Goal: Task Accomplishment & Management: Complete application form

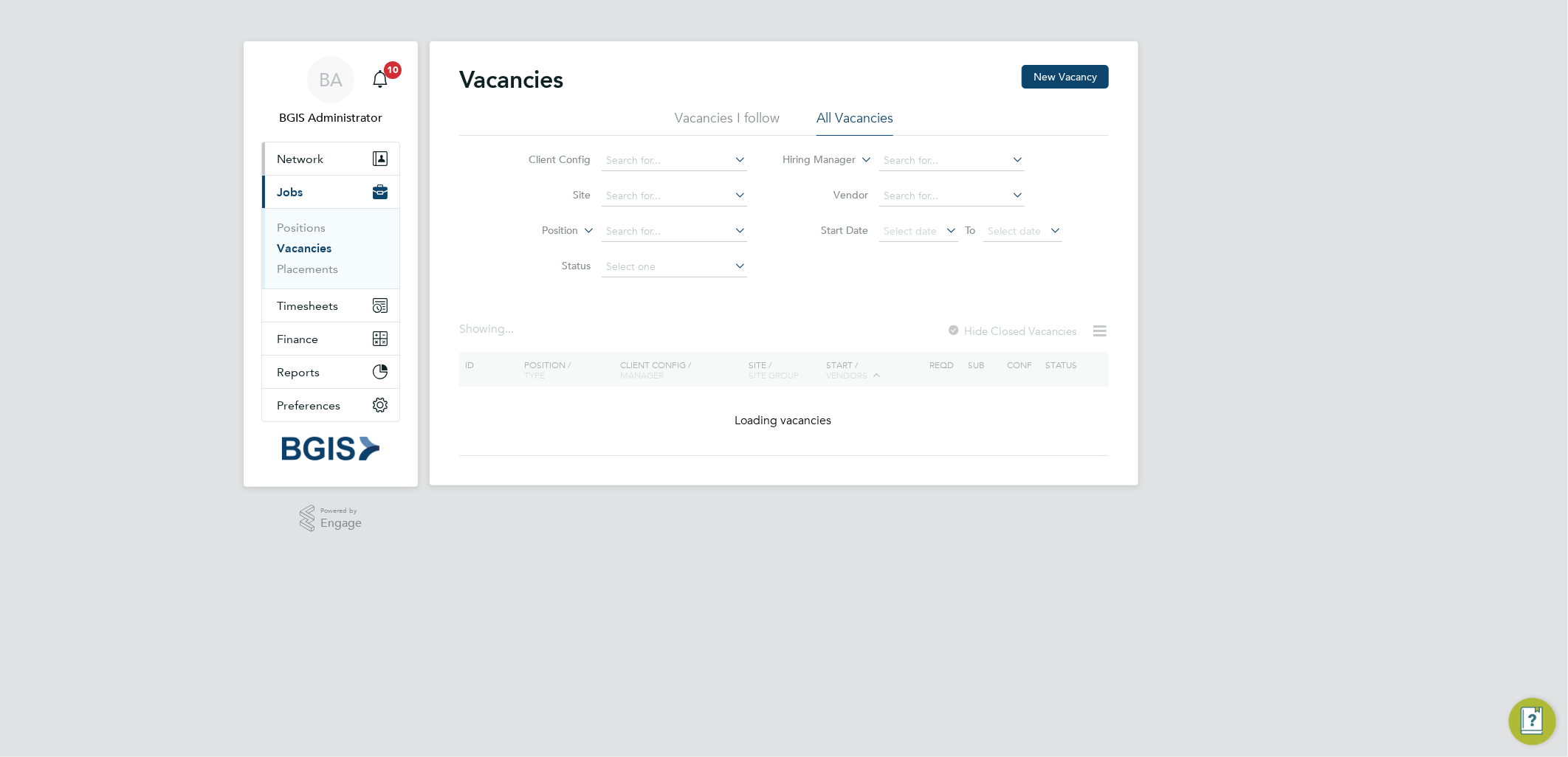
click at [337, 158] on button "Network" at bounding box center [331, 159] width 137 height 33
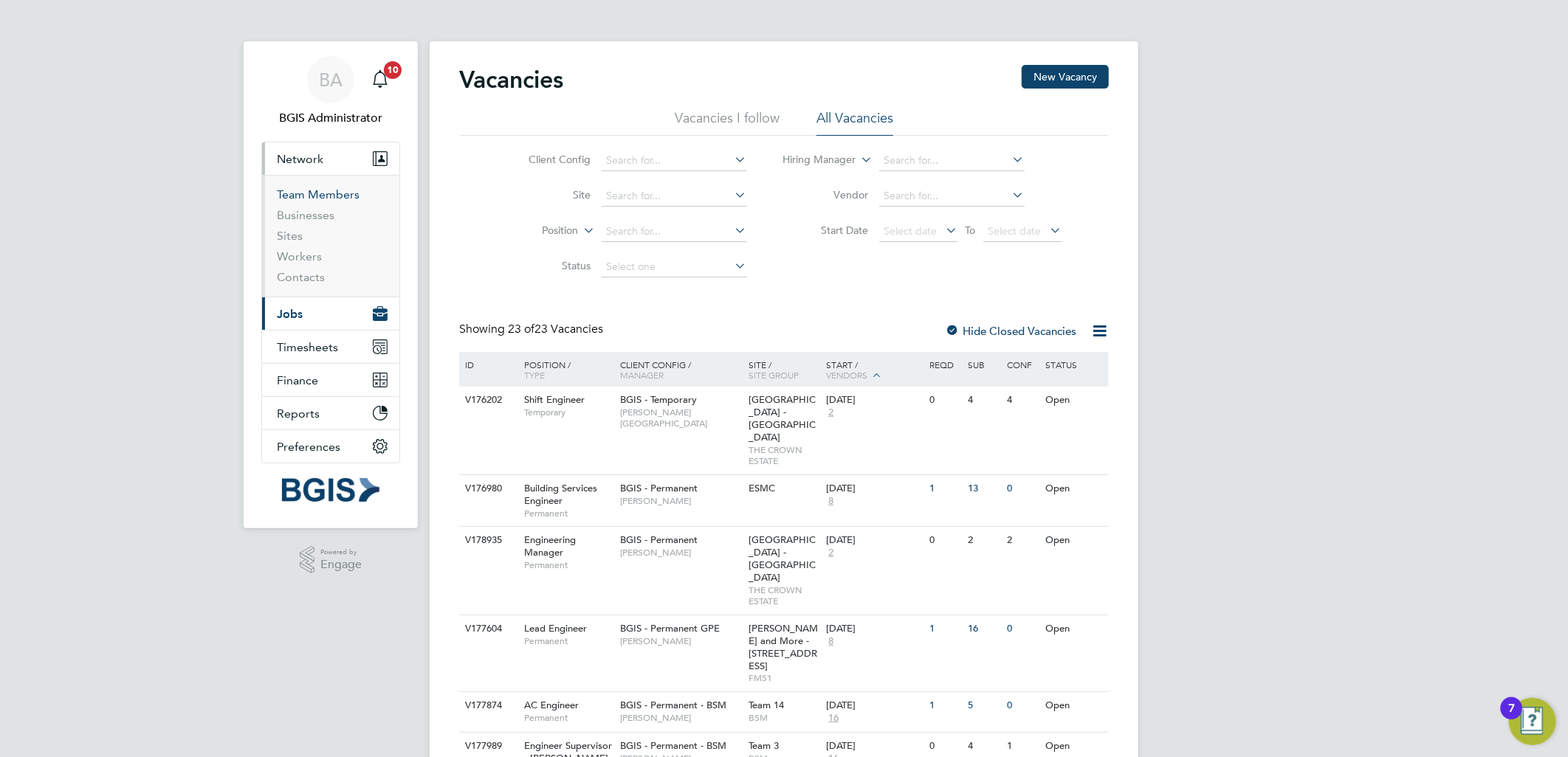
drag, startPoint x: 318, startPoint y: 192, endPoint x: 409, endPoint y: 194, distance: 91.0
click at [318, 192] on link "Team Members" at bounding box center [318, 194] width 83 height 14
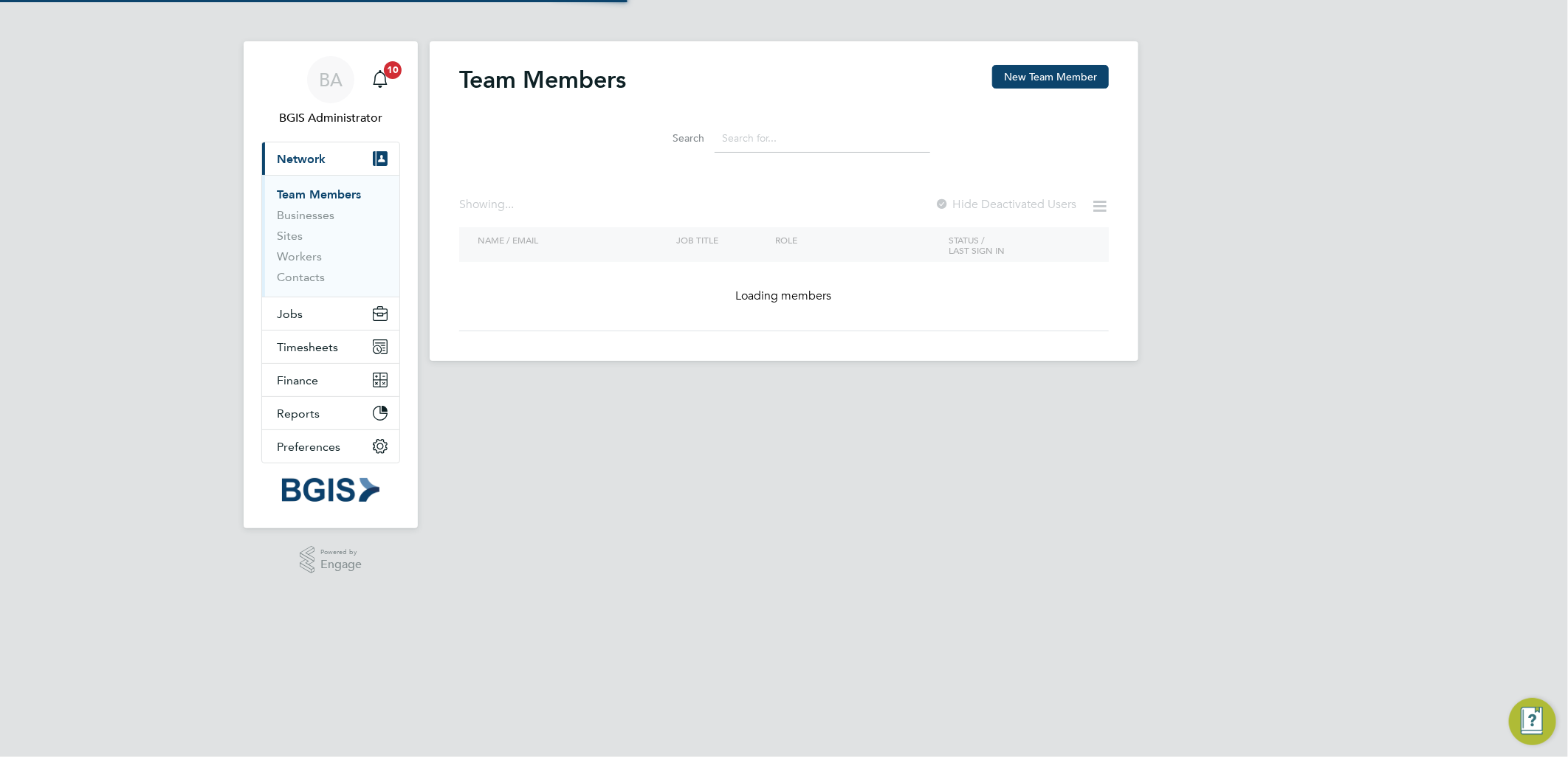
click at [783, 145] on input at bounding box center [822, 138] width 215 height 29
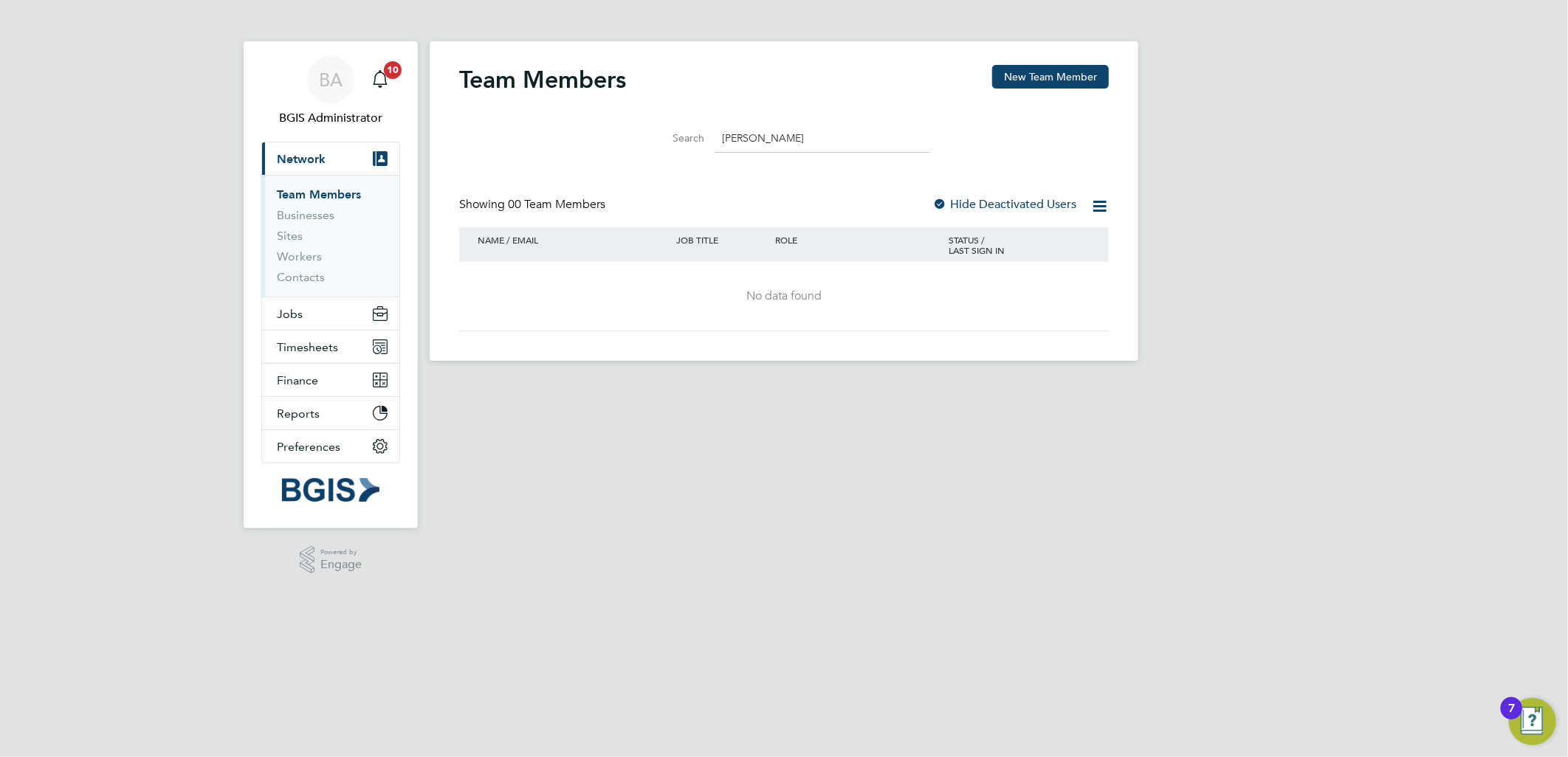
drag, startPoint x: 771, startPoint y: 147, endPoint x: 581, endPoint y: 144, distance: 190.0
click at [581, 144] on div "Search janis" at bounding box center [784, 135] width 649 height 51
type input "janis"
click at [540, 60] on div "Team Members New Team Member Search janis Showing 00 Team Members Hide Deactiva…" at bounding box center [784, 201] width 709 height 319
click at [590, 87] on h2 "Team Members" at bounding box center [543, 80] width 167 height 30
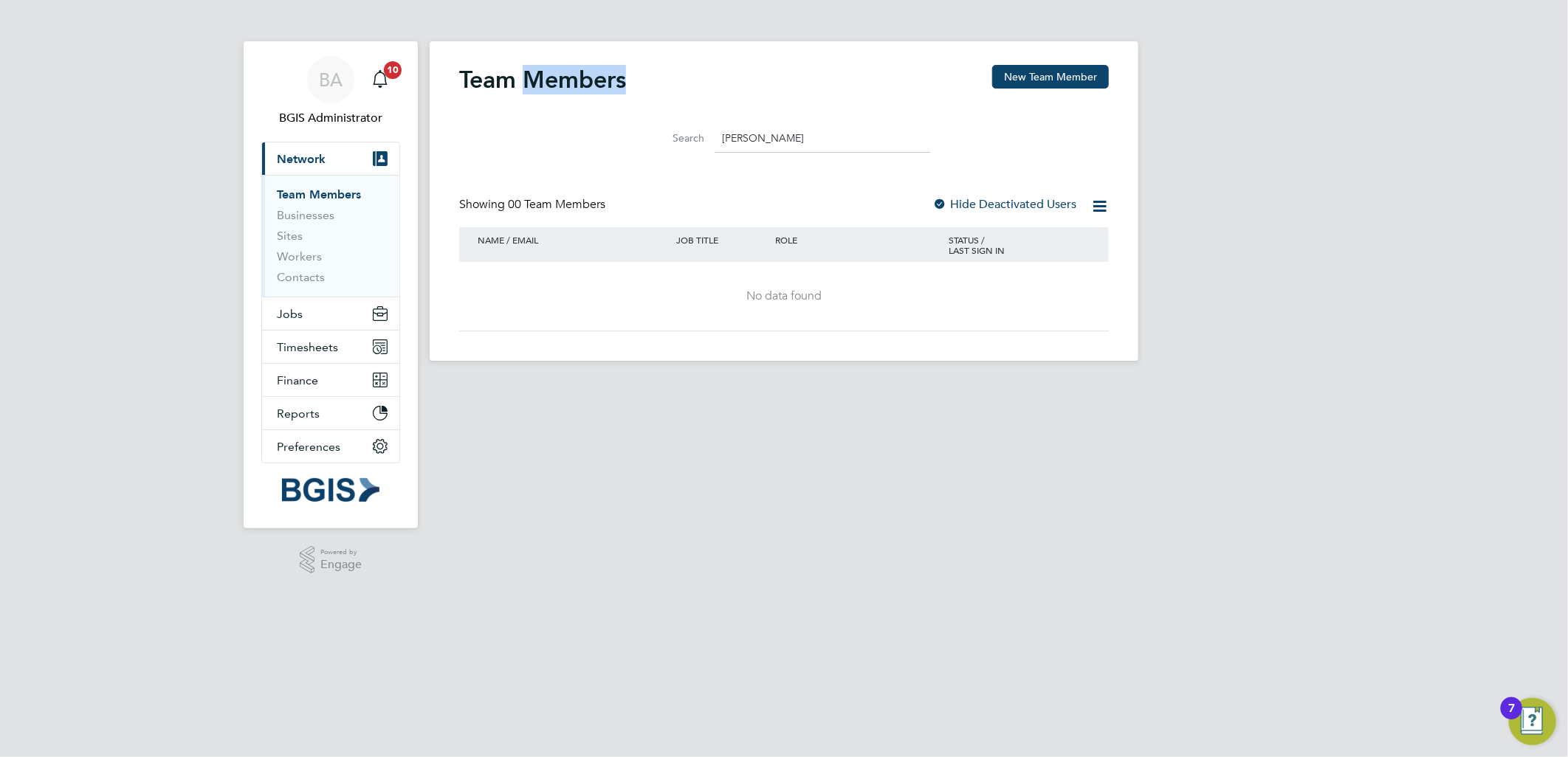
click at [590, 87] on h2 "Team Members" at bounding box center [543, 80] width 167 height 30
drag, startPoint x: 590, startPoint y: 87, endPoint x: 579, endPoint y: 144, distance: 58.1
click at [579, 144] on div "Search janis" at bounding box center [784, 135] width 649 height 51
click at [561, 89] on h2 "Team Members" at bounding box center [543, 80] width 167 height 30
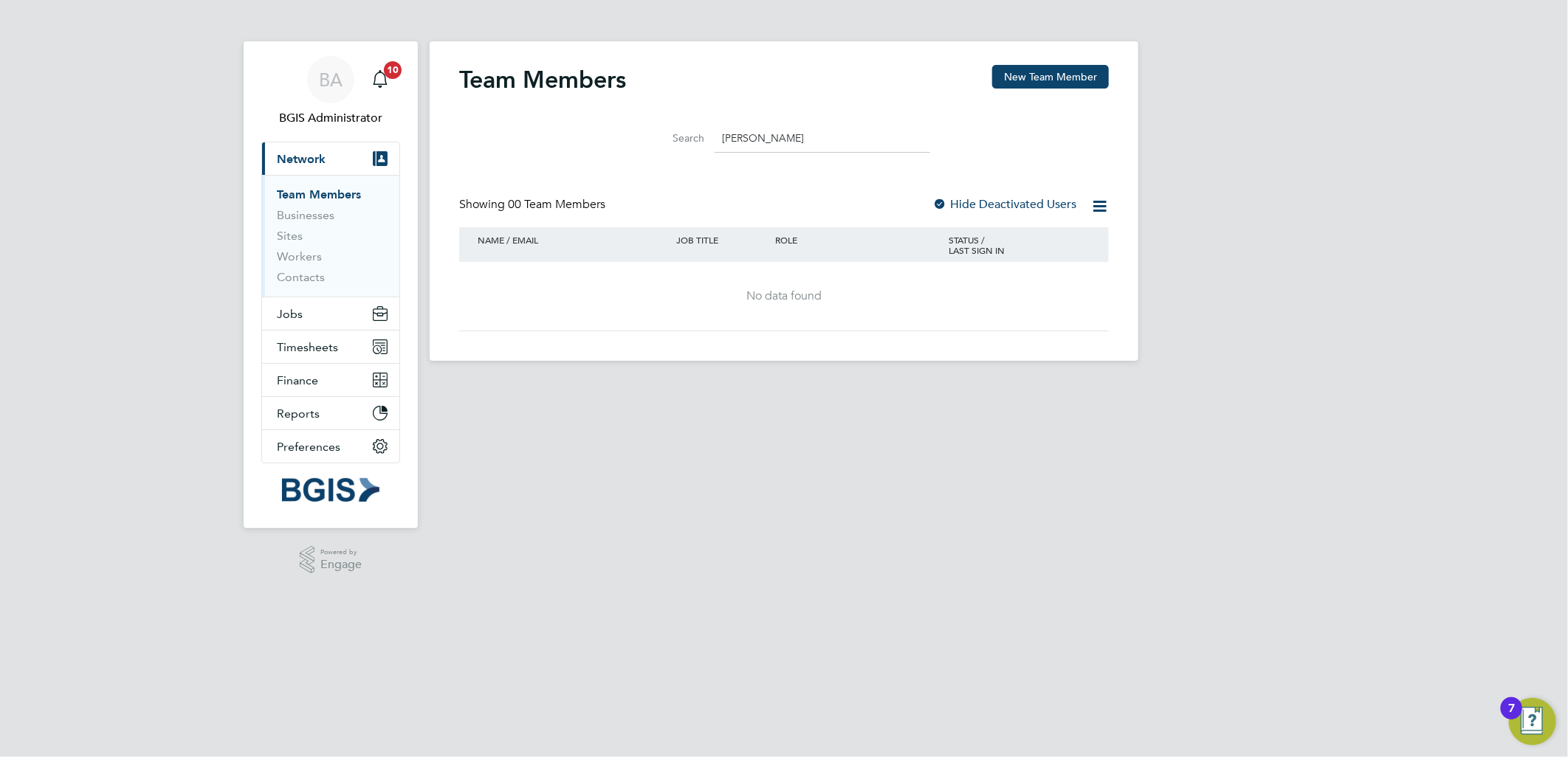
drag, startPoint x: 561, startPoint y: 89, endPoint x: 500, endPoint y: 84, distance: 61.2
click at [500, 84] on h2 "Team Members" at bounding box center [543, 80] width 167 height 30
drag, startPoint x: 500, startPoint y: 84, endPoint x: 584, endPoint y: 89, distance: 84.1
click at [584, 89] on h2 "Team Members" at bounding box center [543, 80] width 167 height 30
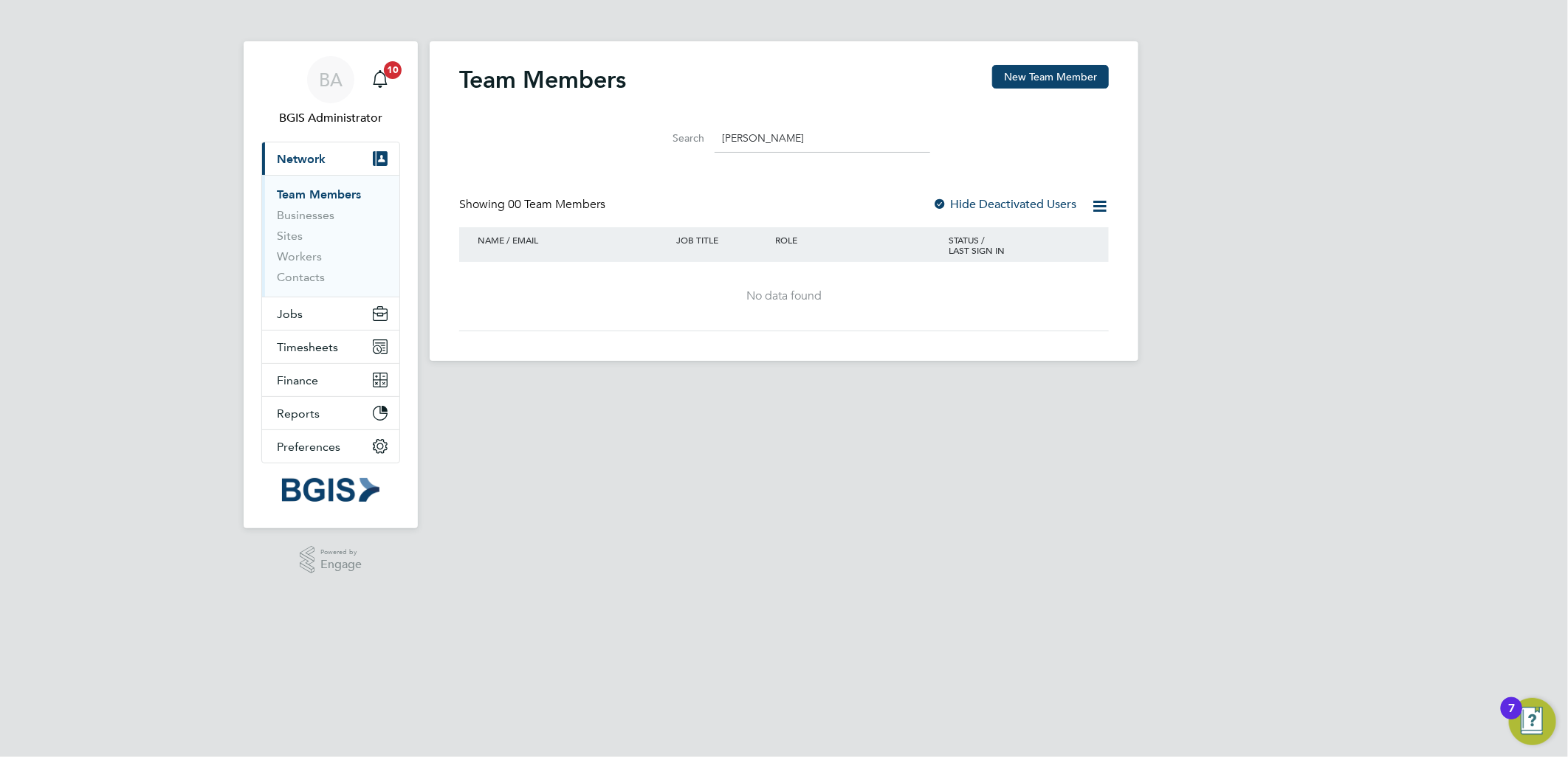
click at [609, 86] on h2 "Team Members" at bounding box center [543, 80] width 167 height 30
drag, startPoint x: 609, startPoint y: 86, endPoint x: 526, endPoint y: 101, distance: 84.3
click at [526, 101] on div "Team Members New Team Member" at bounding box center [784, 86] width 649 height 44
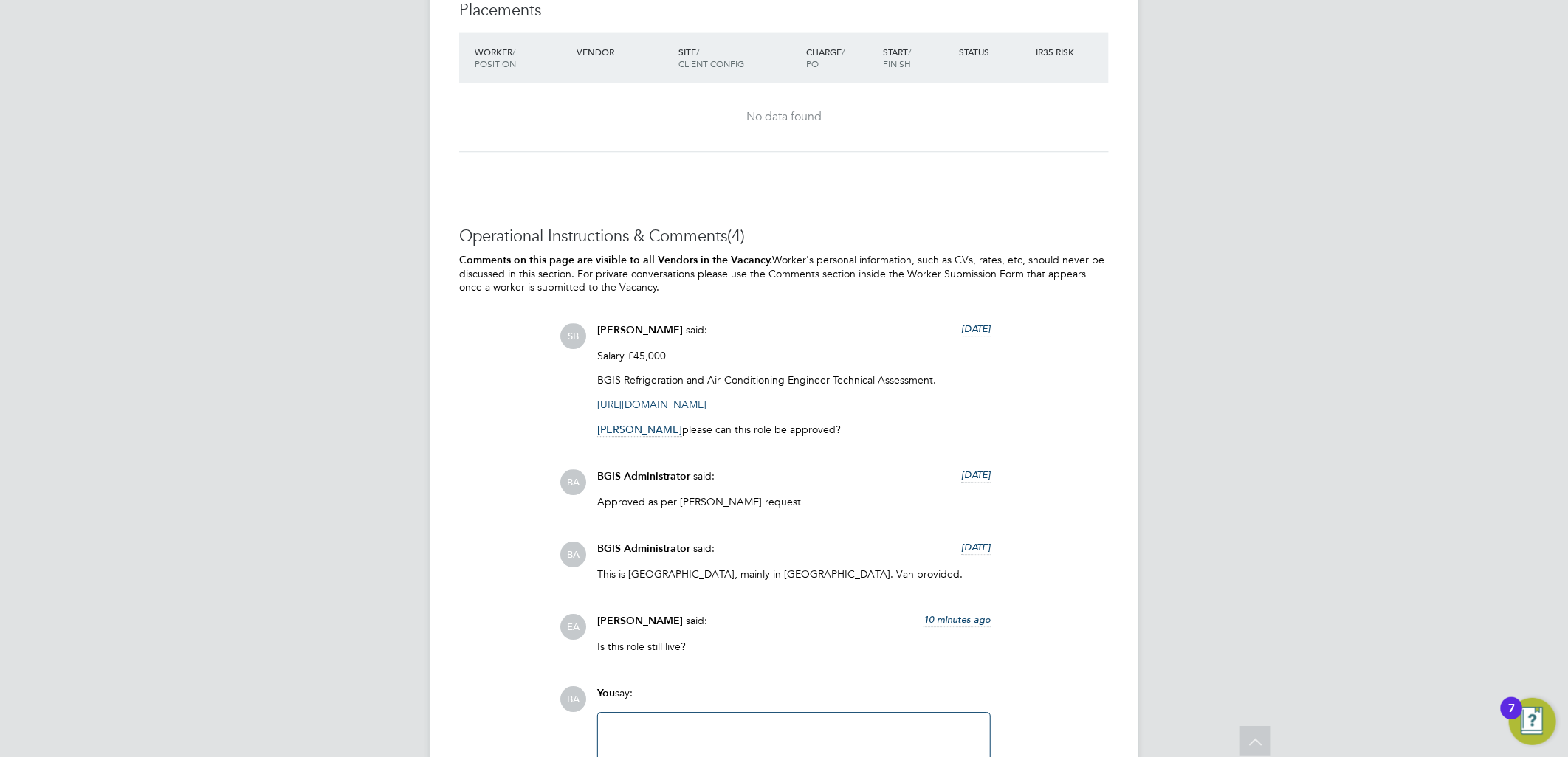
scroll to position [2610, 0]
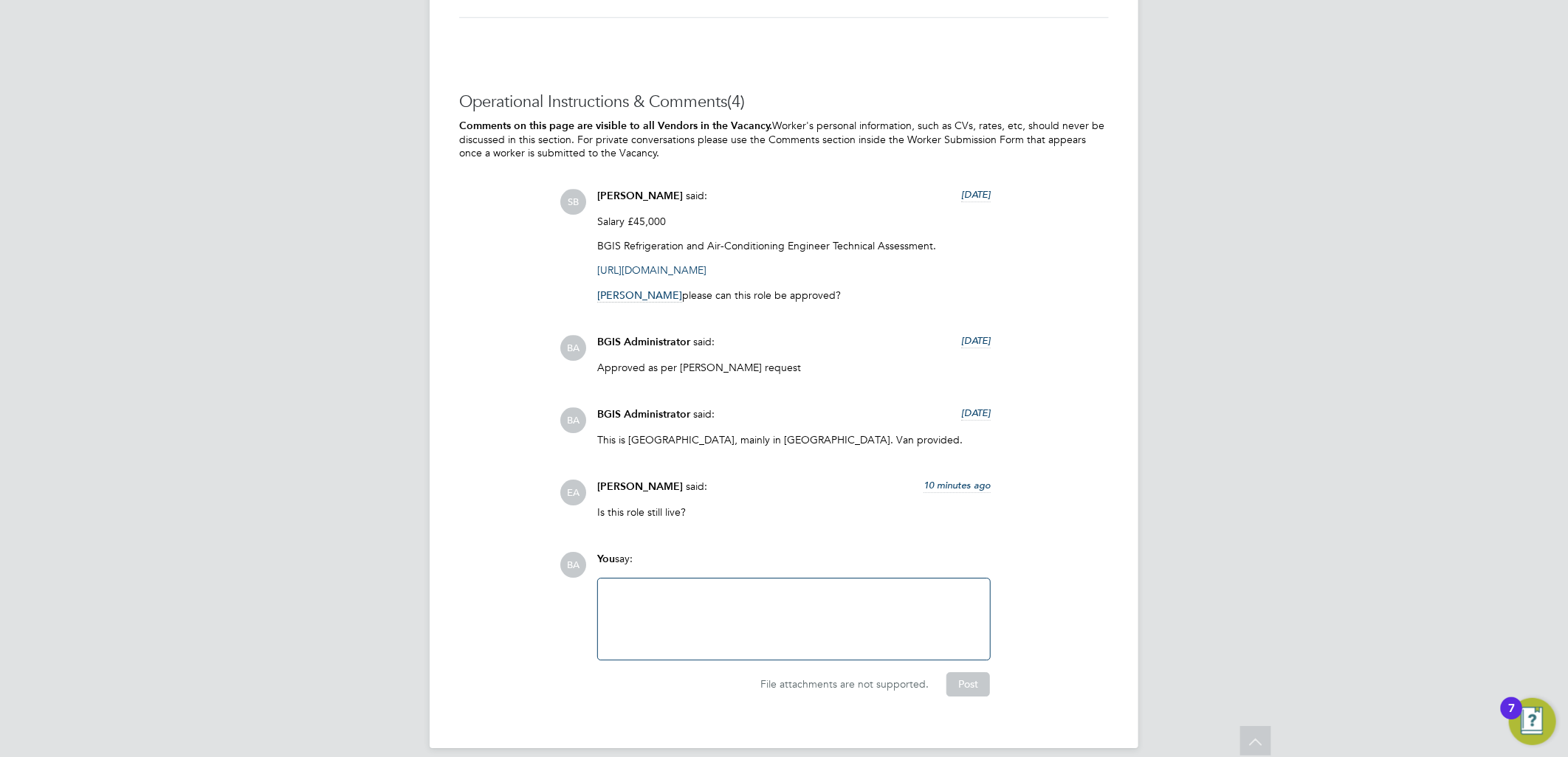
click at [710, 595] on div at bounding box center [794, 619] width 375 height 63
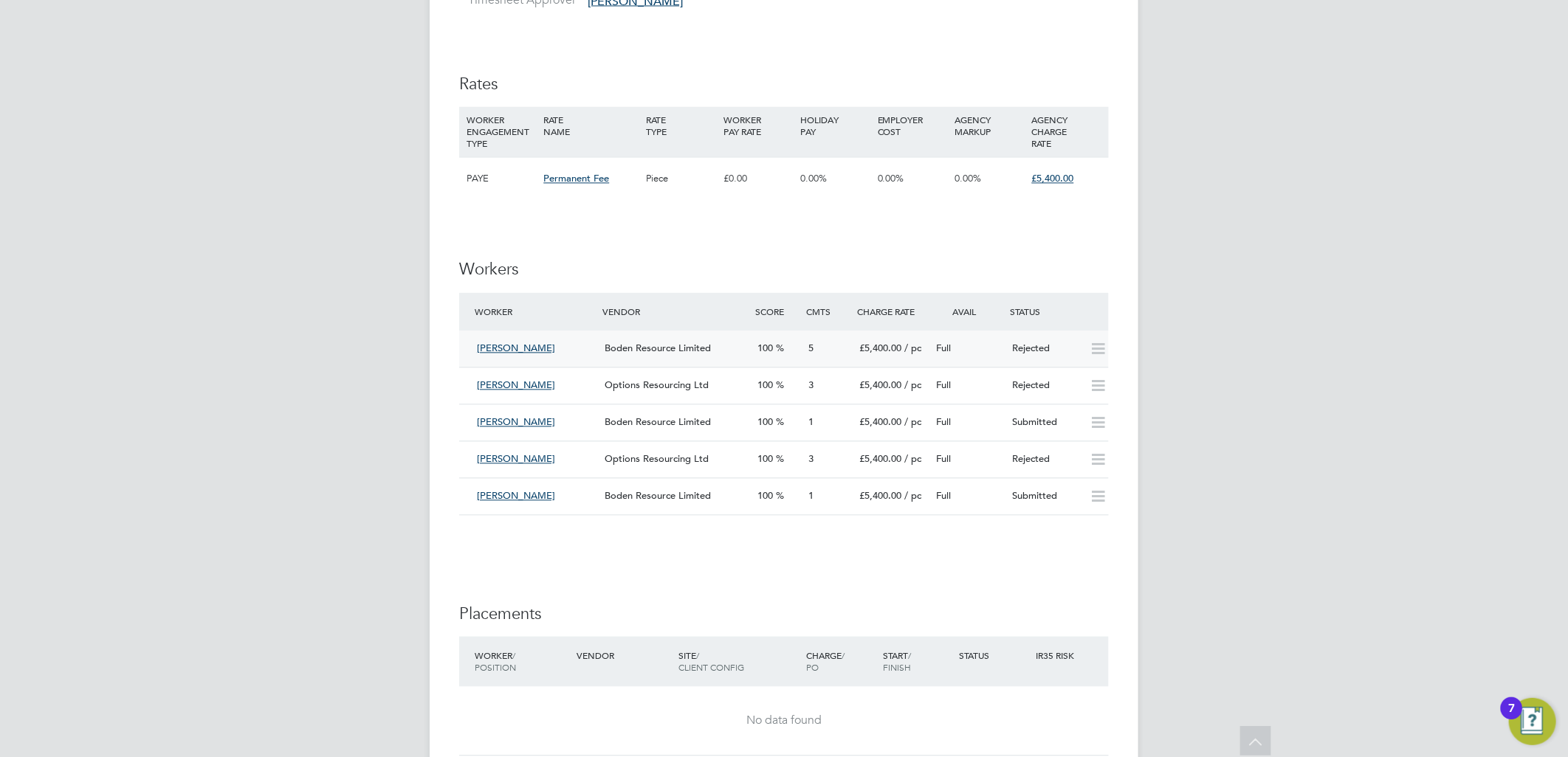
click at [713, 338] on div "Boden Resource Limited" at bounding box center [675, 348] width 153 height 25
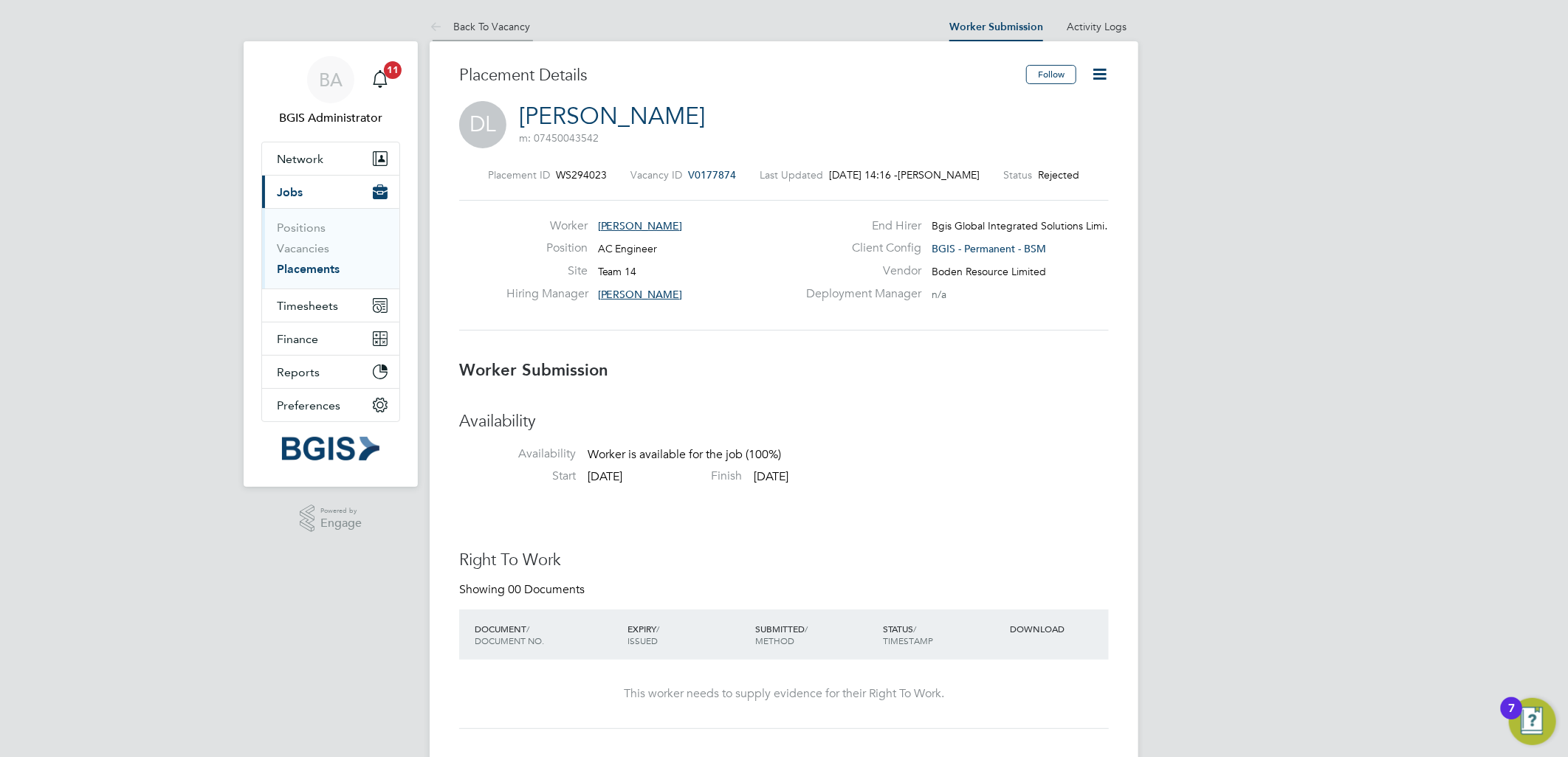
click at [474, 22] on link "Back To Vacancy" at bounding box center [479, 27] width 101 height 13
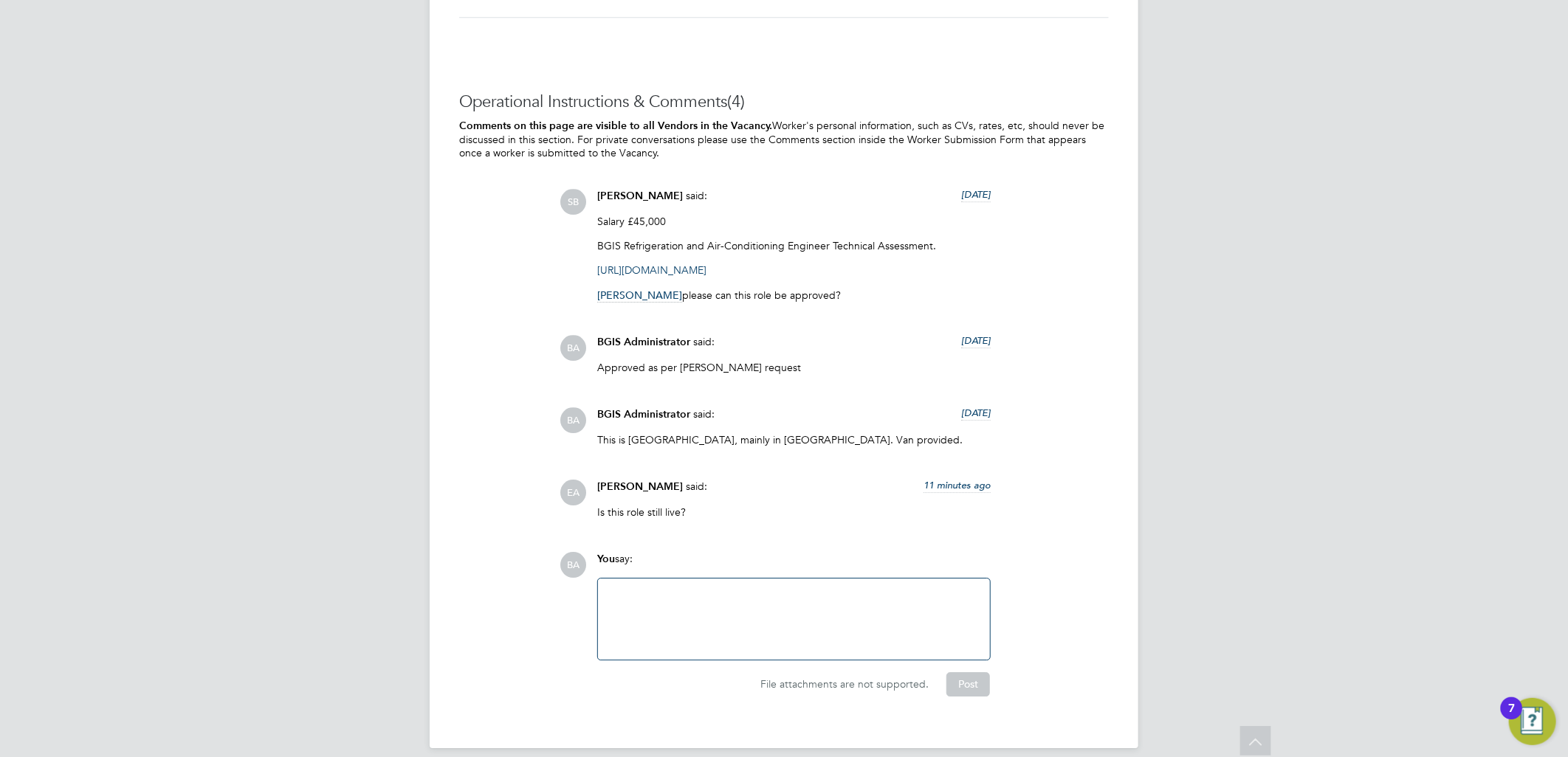
click at [730, 598] on div at bounding box center [794, 619] width 375 height 63
click at [980, 672] on button "Post" at bounding box center [968, 684] width 43 height 24
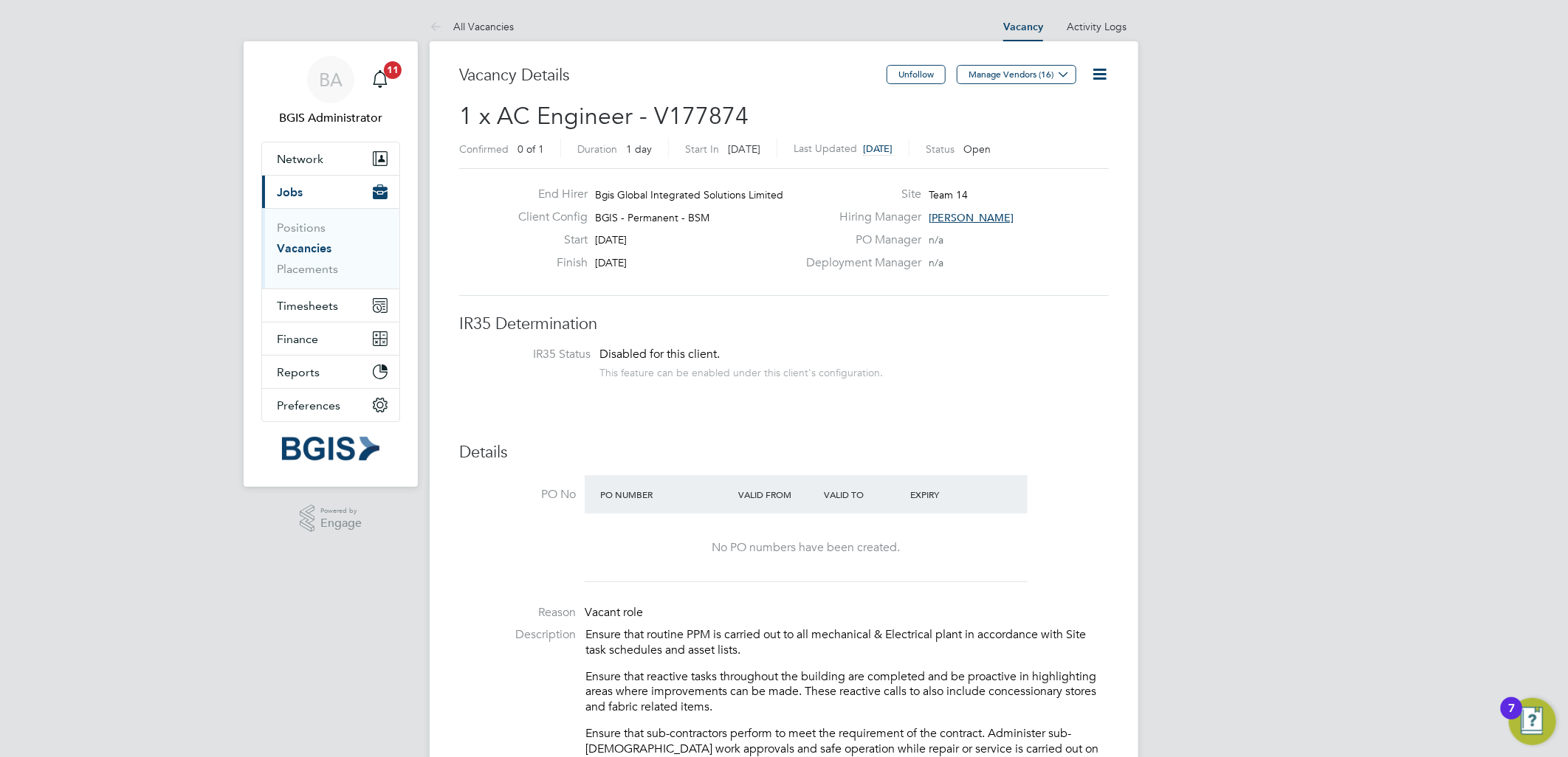
click at [298, 253] on link "Vacancies" at bounding box center [304, 248] width 54 height 14
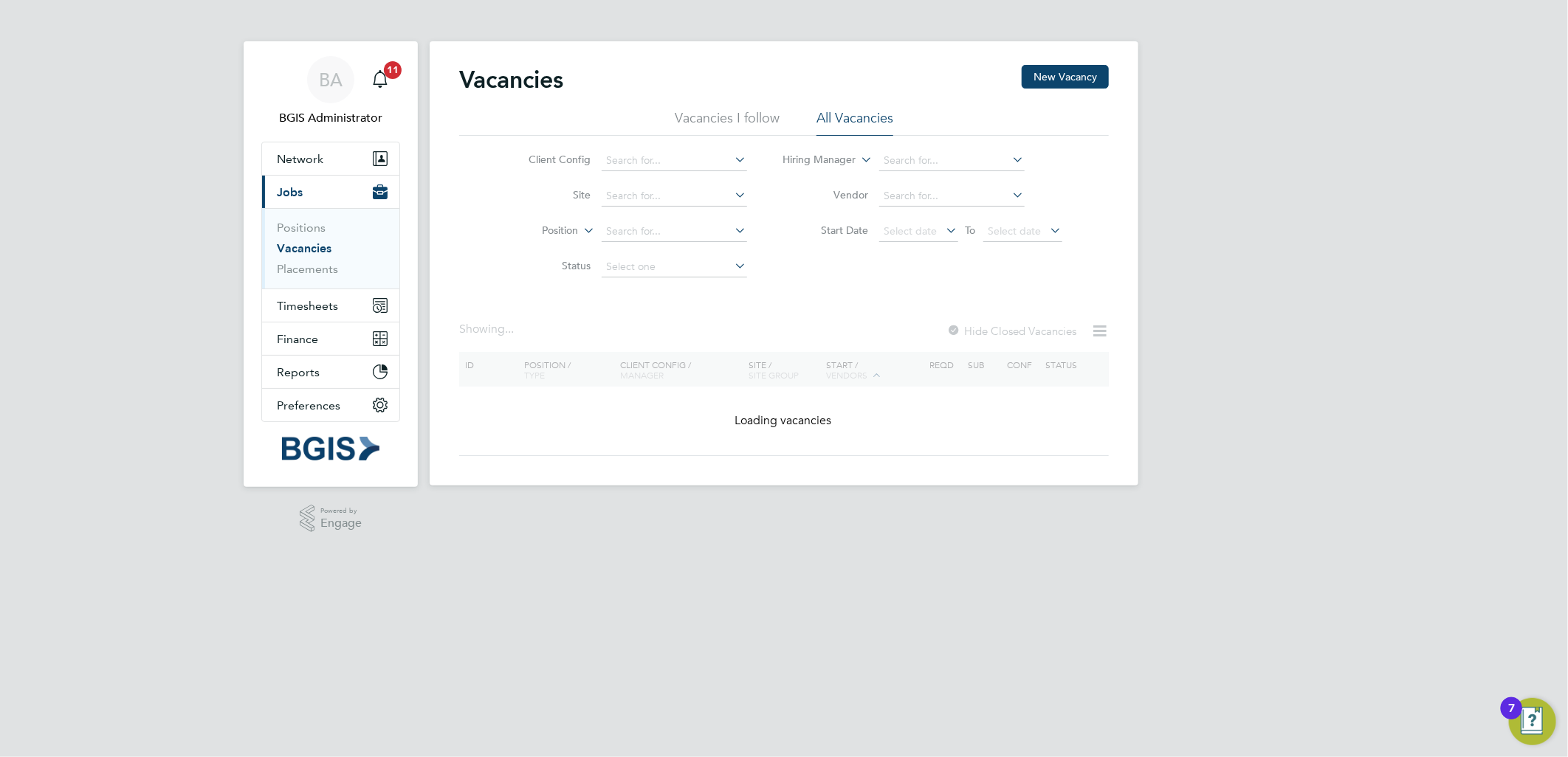
click at [570, 231] on label "Position" at bounding box center [536, 231] width 85 height 15
click at [547, 266] on li "Type" at bounding box center [532, 267] width 92 height 19
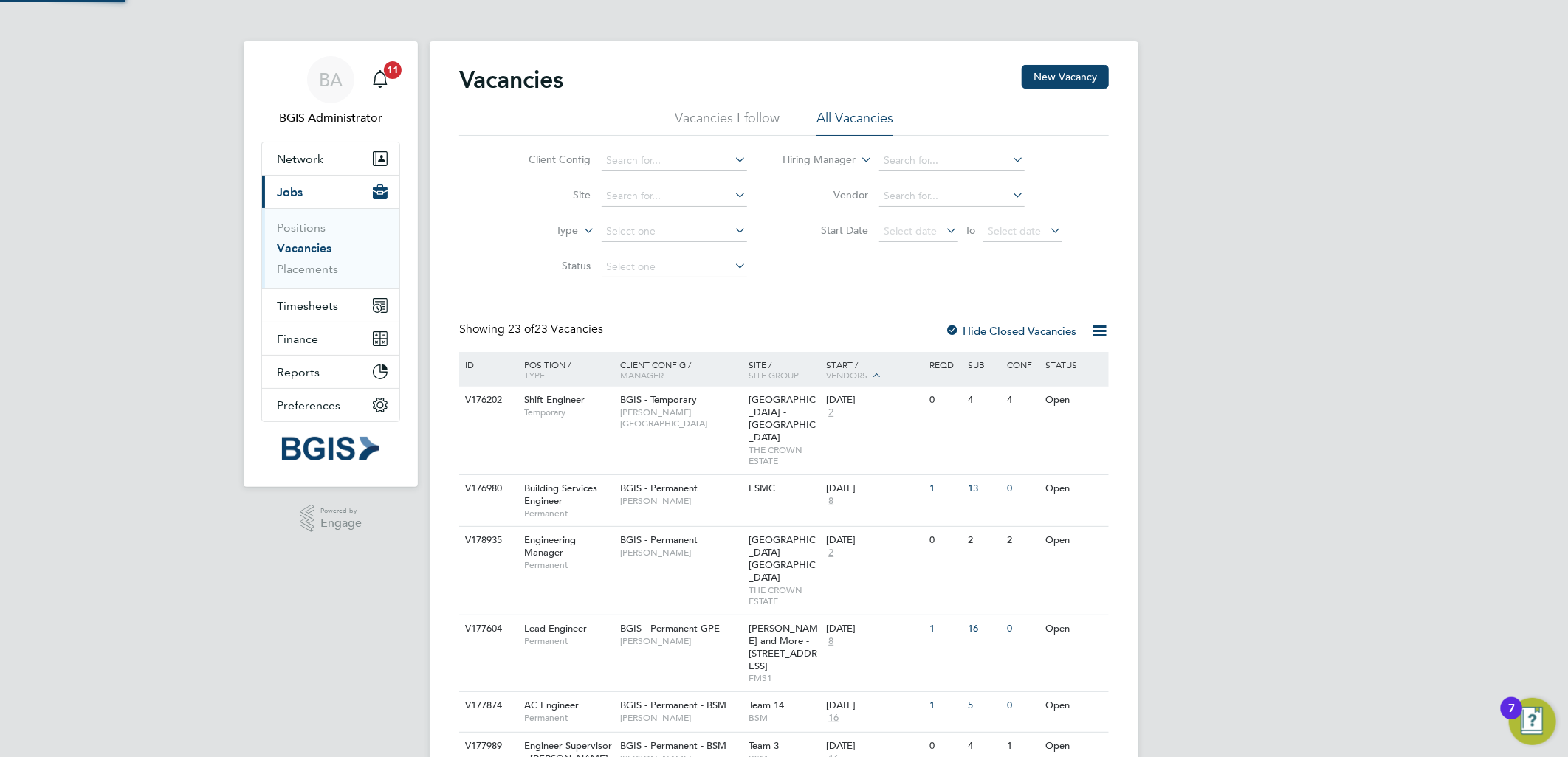
click at [653, 224] on input at bounding box center [674, 231] width 145 height 21
click at [642, 275] on li "Permanent" at bounding box center [673, 271] width 147 height 19
type input "Permanent"
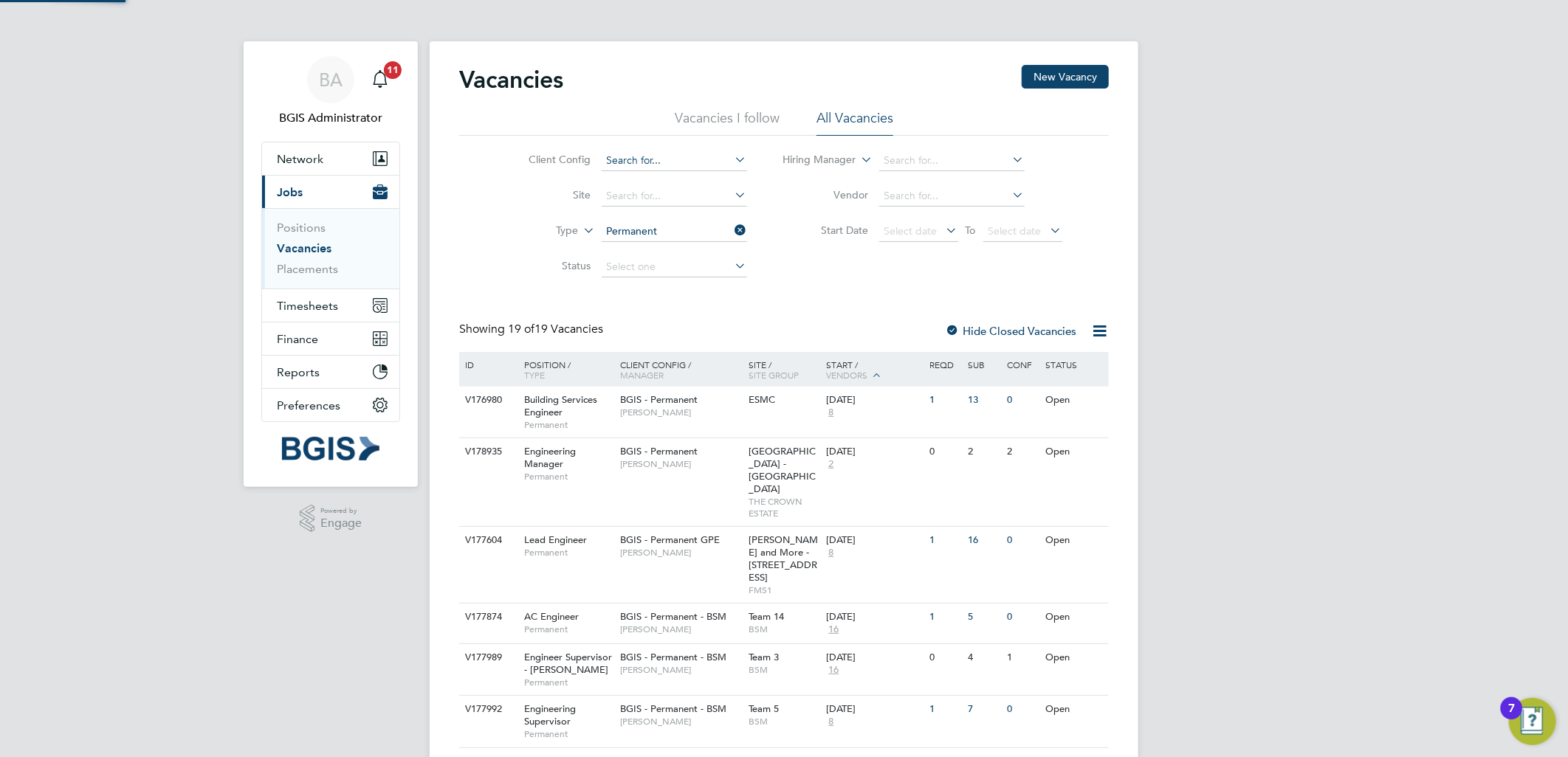
click at [650, 157] on input at bounding box center [674, 161] width 145 height 21
click at [651, 173] on li "BGIS - Permanent - BSM" at bounding box center [673, 181] width 147 height 20
type input "BGIS - Permanent - BSM"
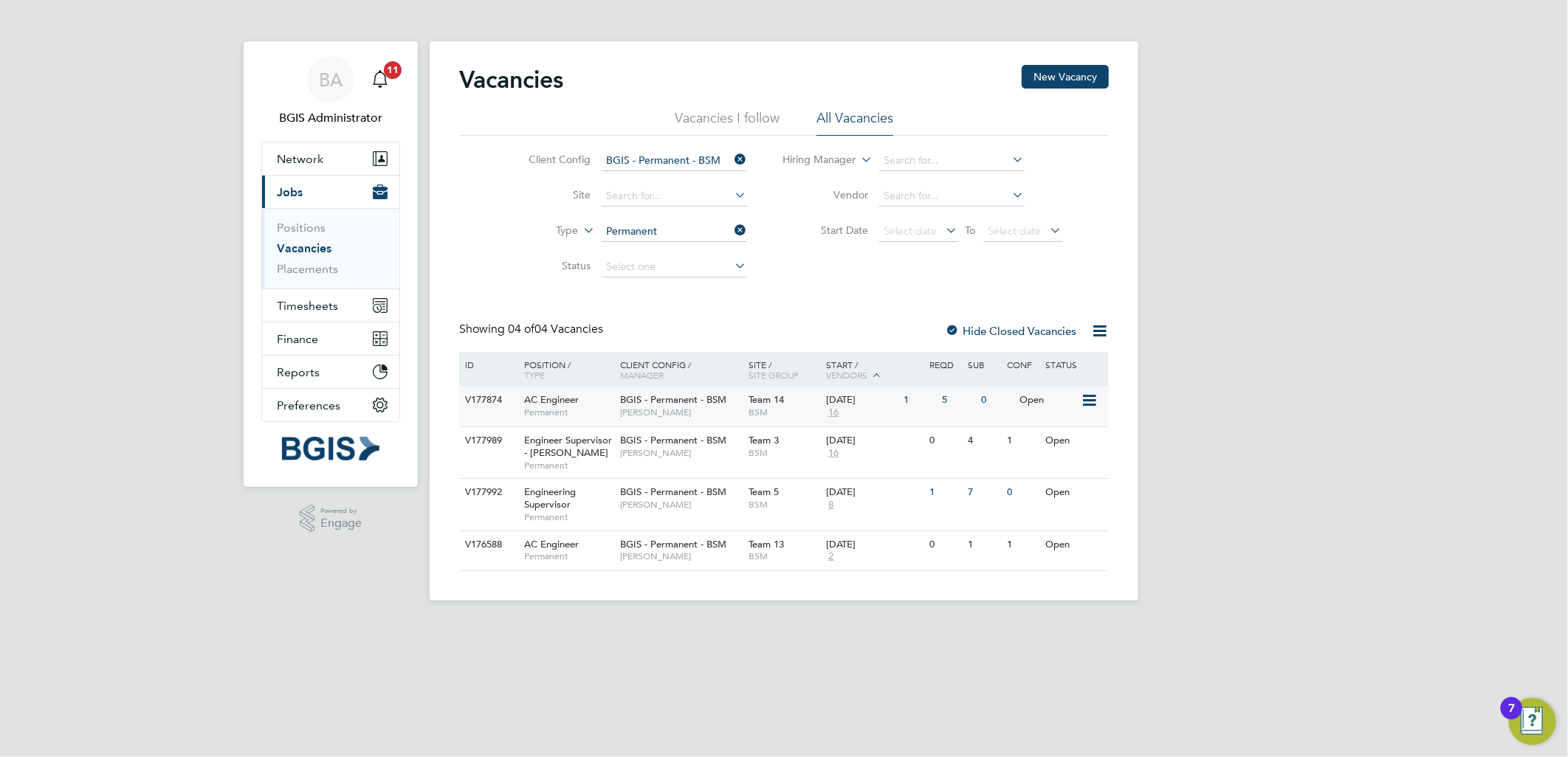
click at [766, 409] on span "BSM" at bounding box center [784, 412] width 70 height 12
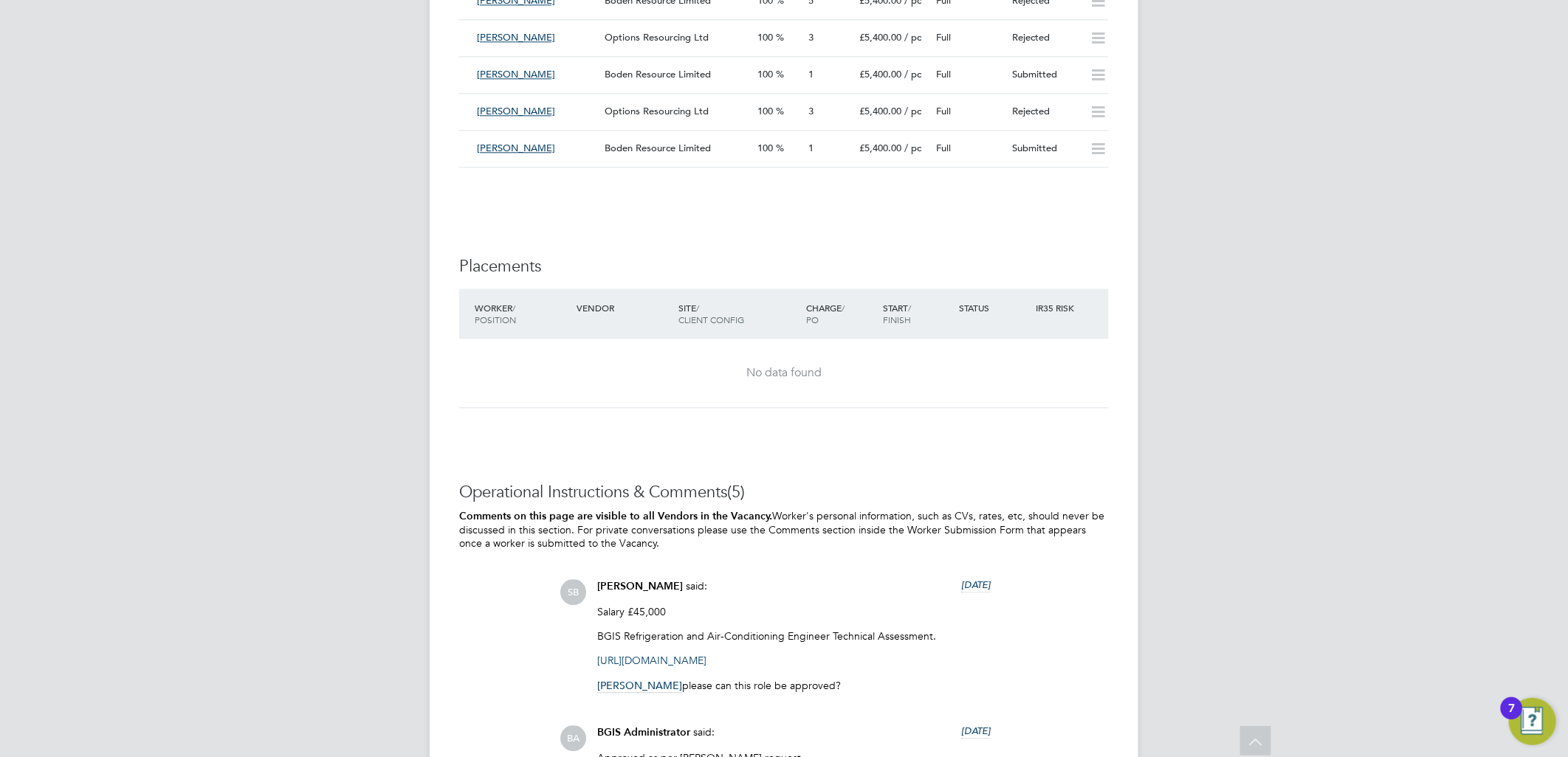
scroll to position [1967, 0]
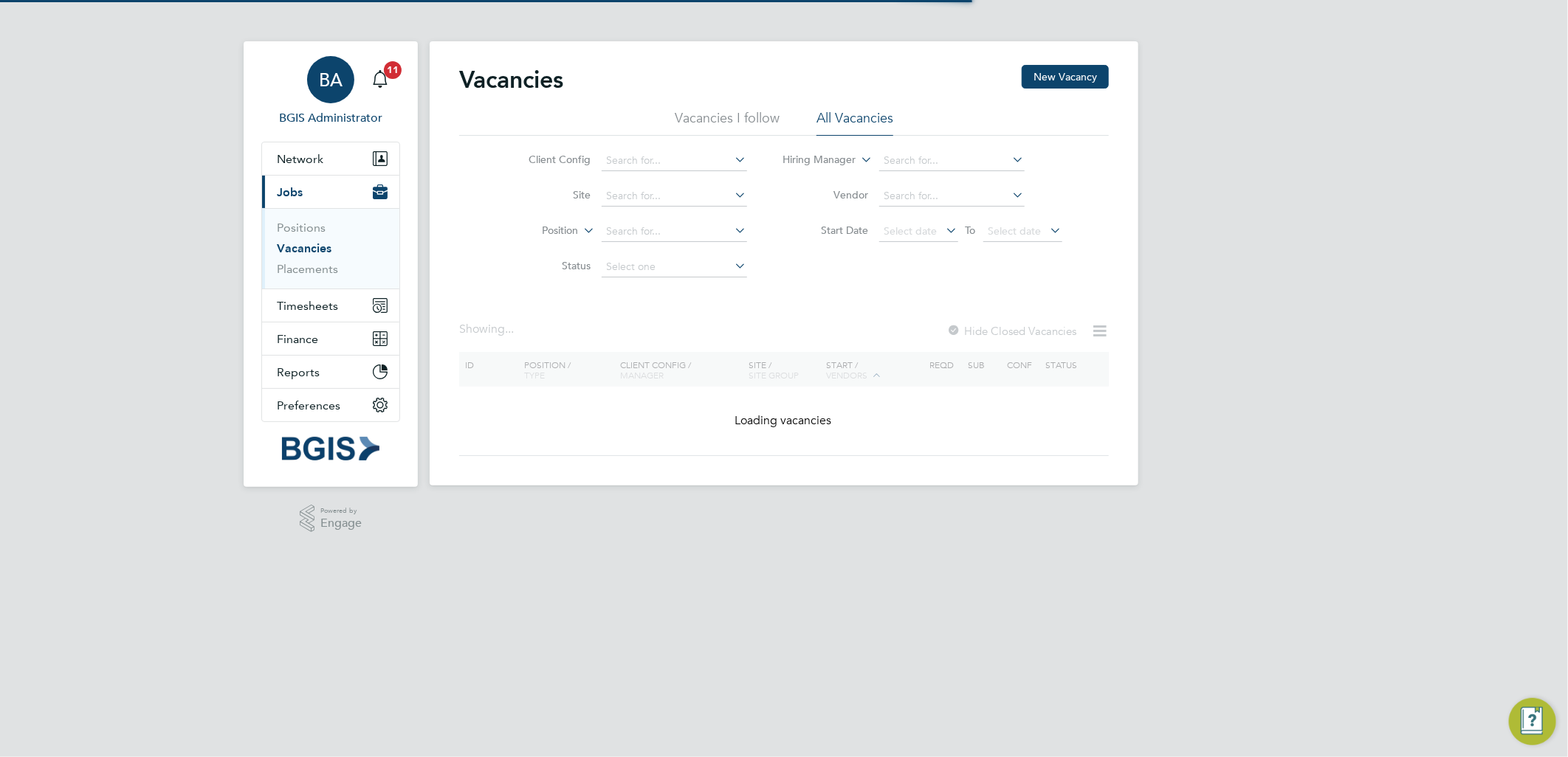
click at [299, 100] on link "BA BGIS Administrator" at bounding box center [331, 91] width 138 height 71
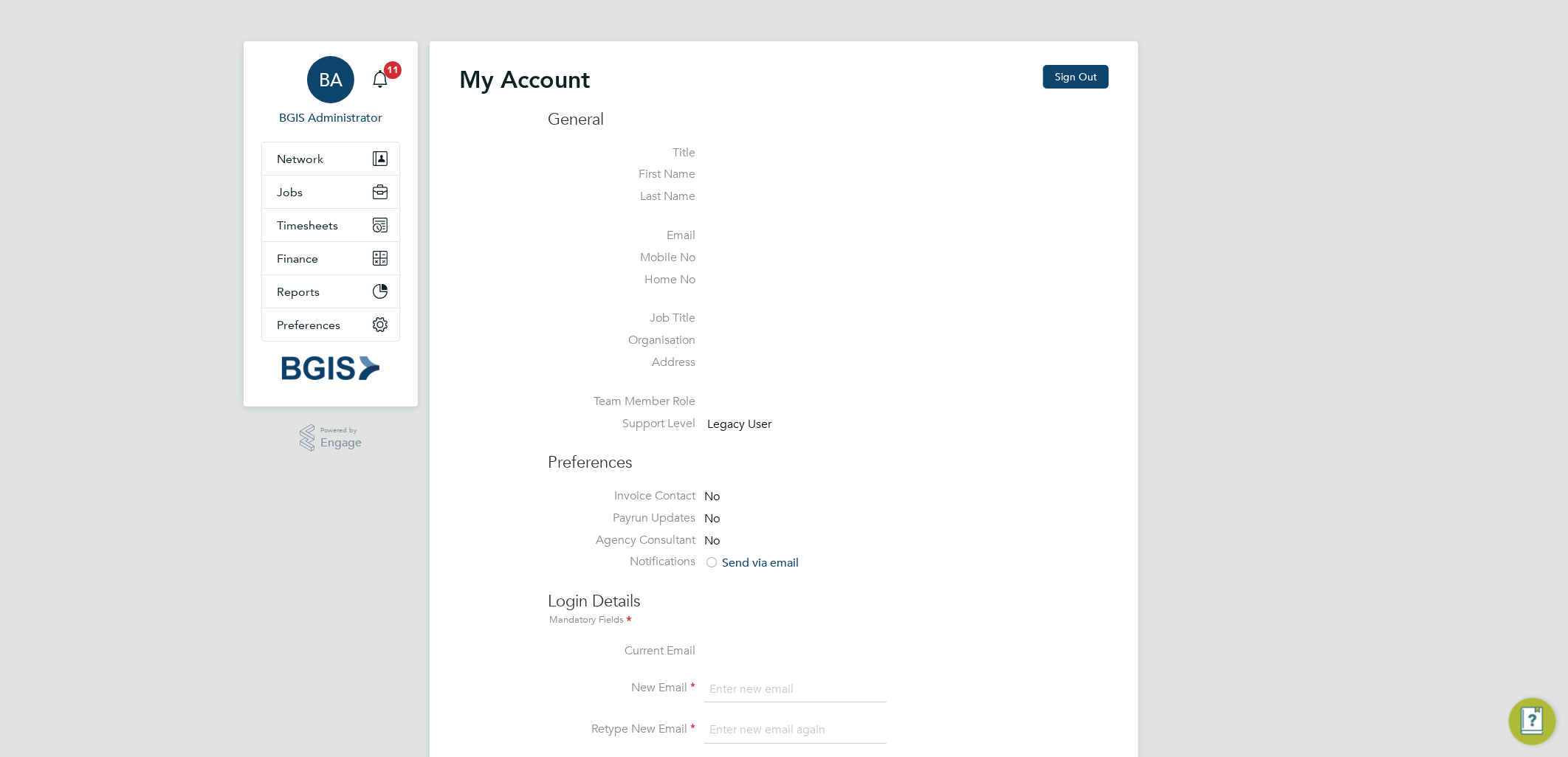
type input "[PERSON_NAME][EMAIL_ADDRESS][DOMAIN_NAME]"
click at [1065, 72] on button "Sign Out" at bounding box center [1076, 77] width 66 height 24
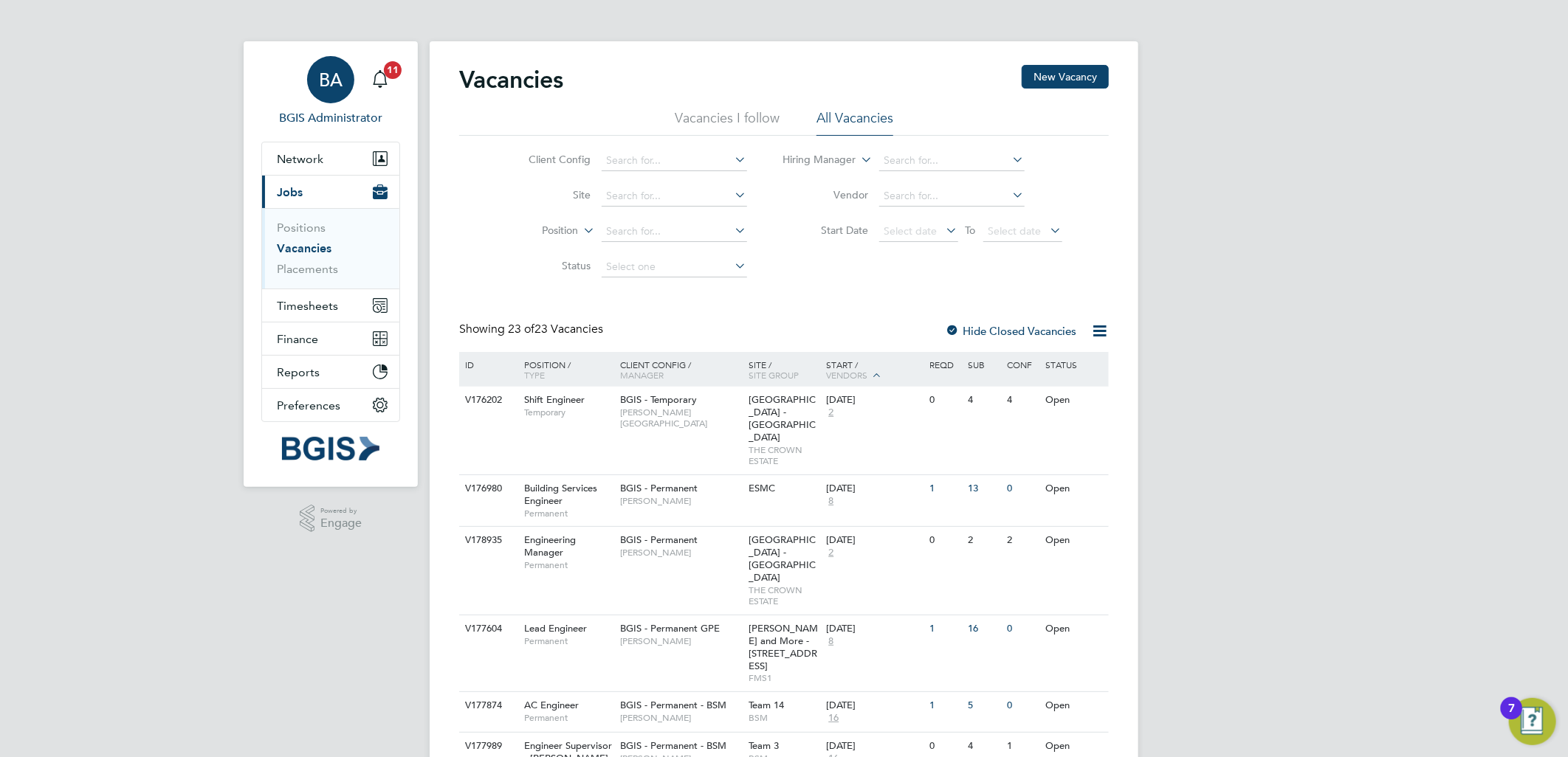
drag, startPoint x: 325, startPoint y: 74, endPoint x: 351, endPoint y: 77, distance: 26.2
click at [325, 74] on span "BA" at bounding box center [331, 80] width 24 height 19
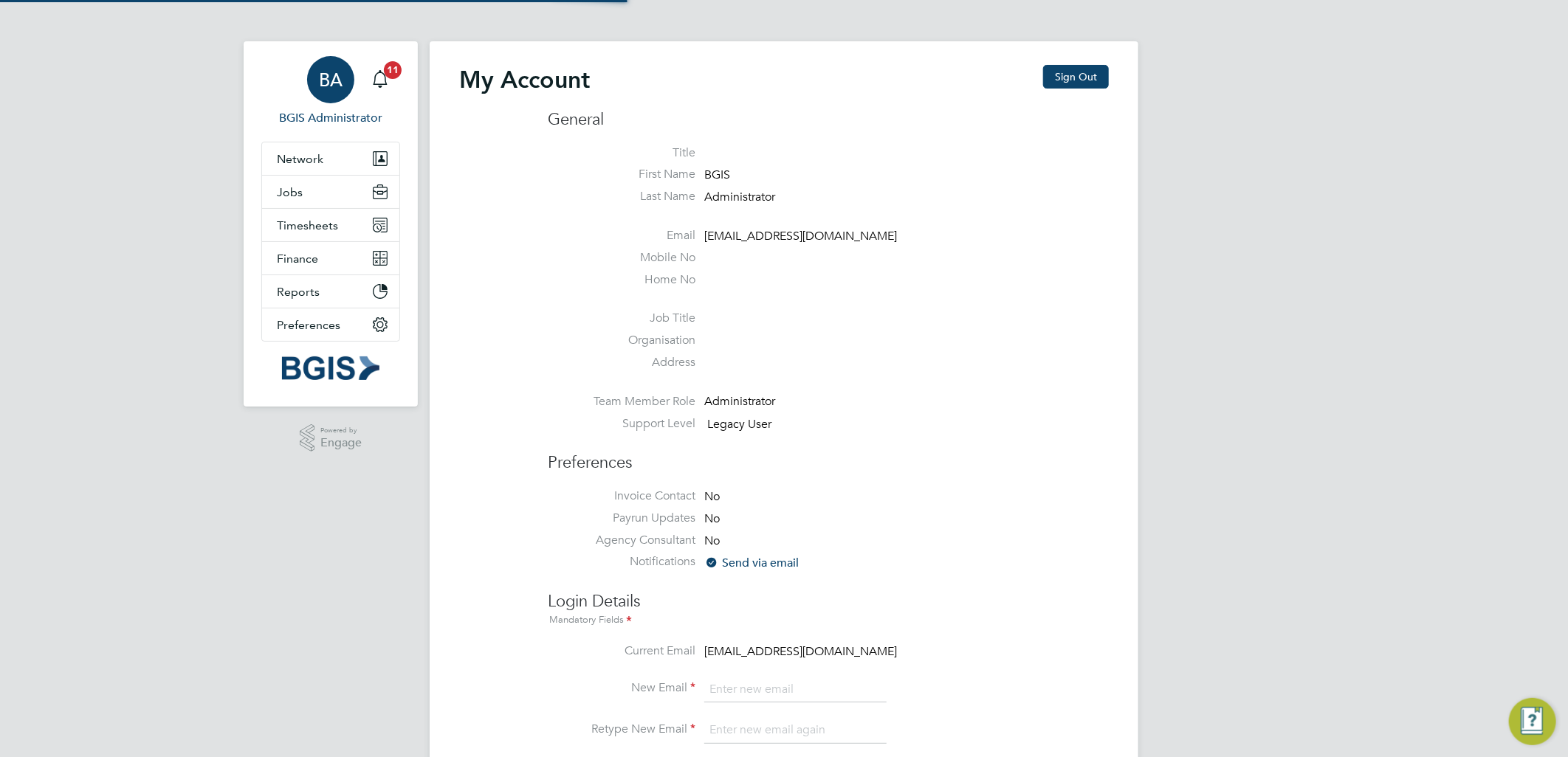
type input "[PERSON_NAME][EMAIL_ADDRESS][DOMAIN_NAME]"
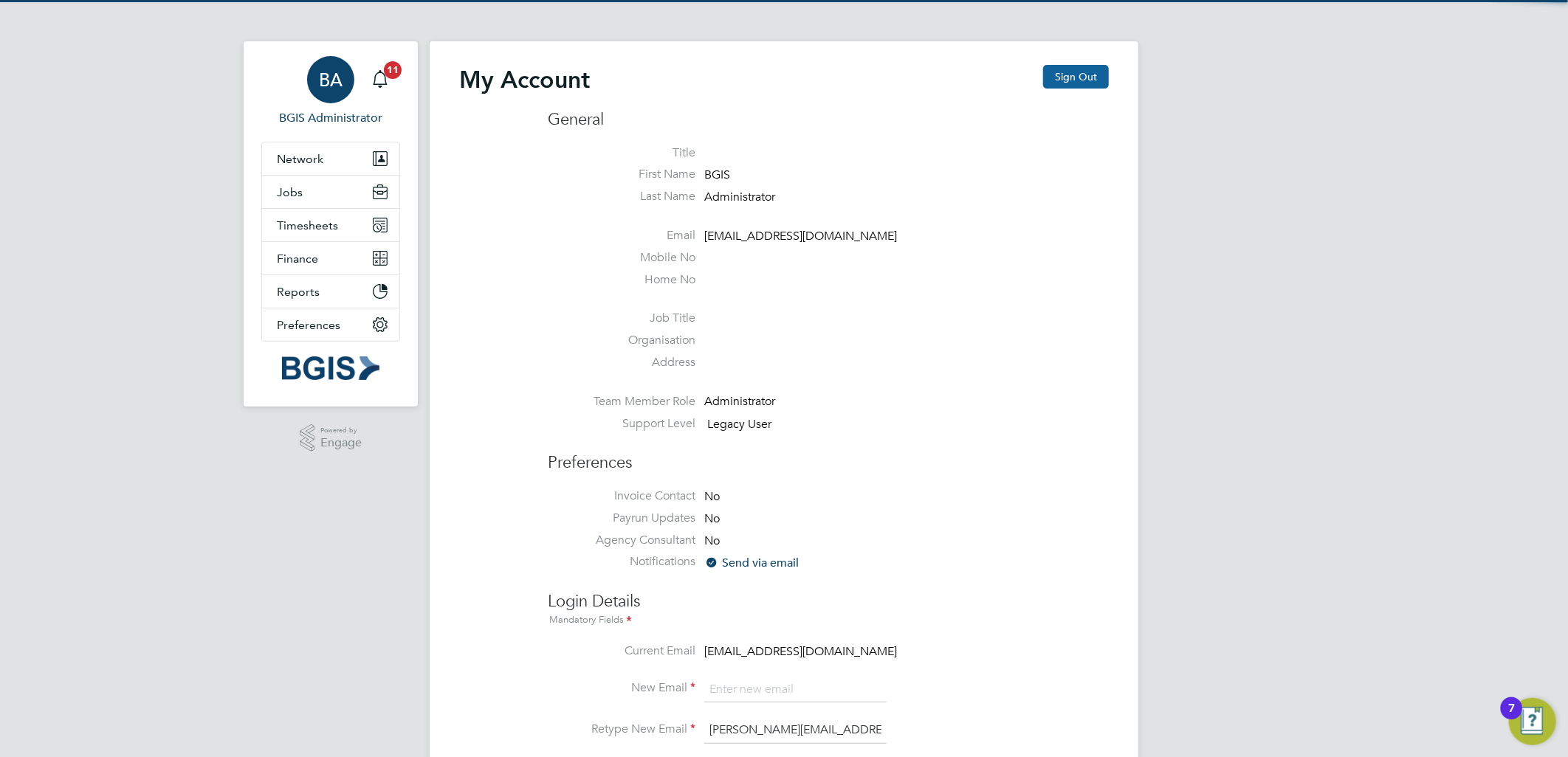
click at [1090, 81] on button "Sign Out" at bounding box center [1076, 77] width 66 height 24
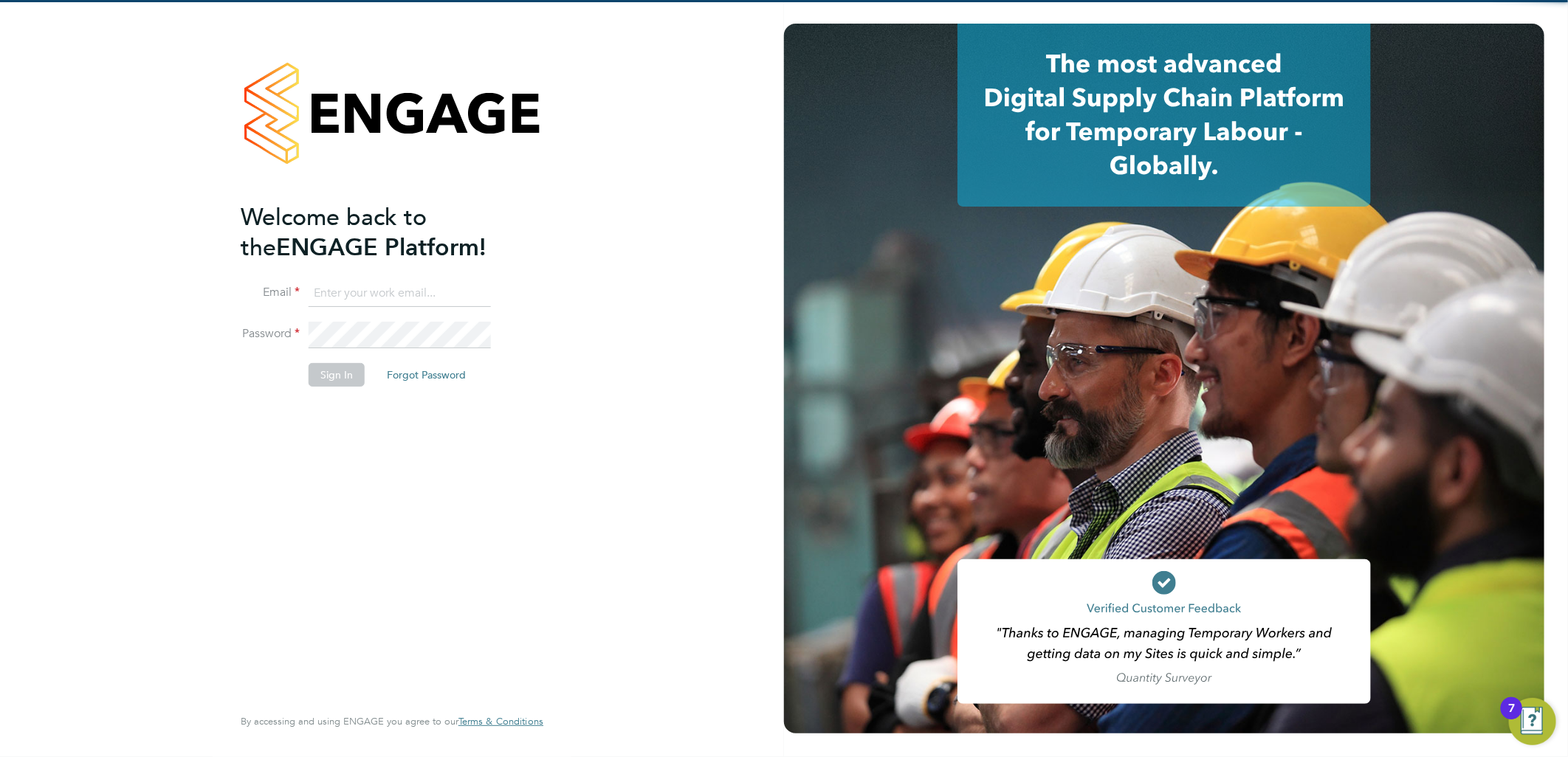
type input "[PERSON_NAME][EMAIL_ADDRESS][DOMAIN_NAME]"
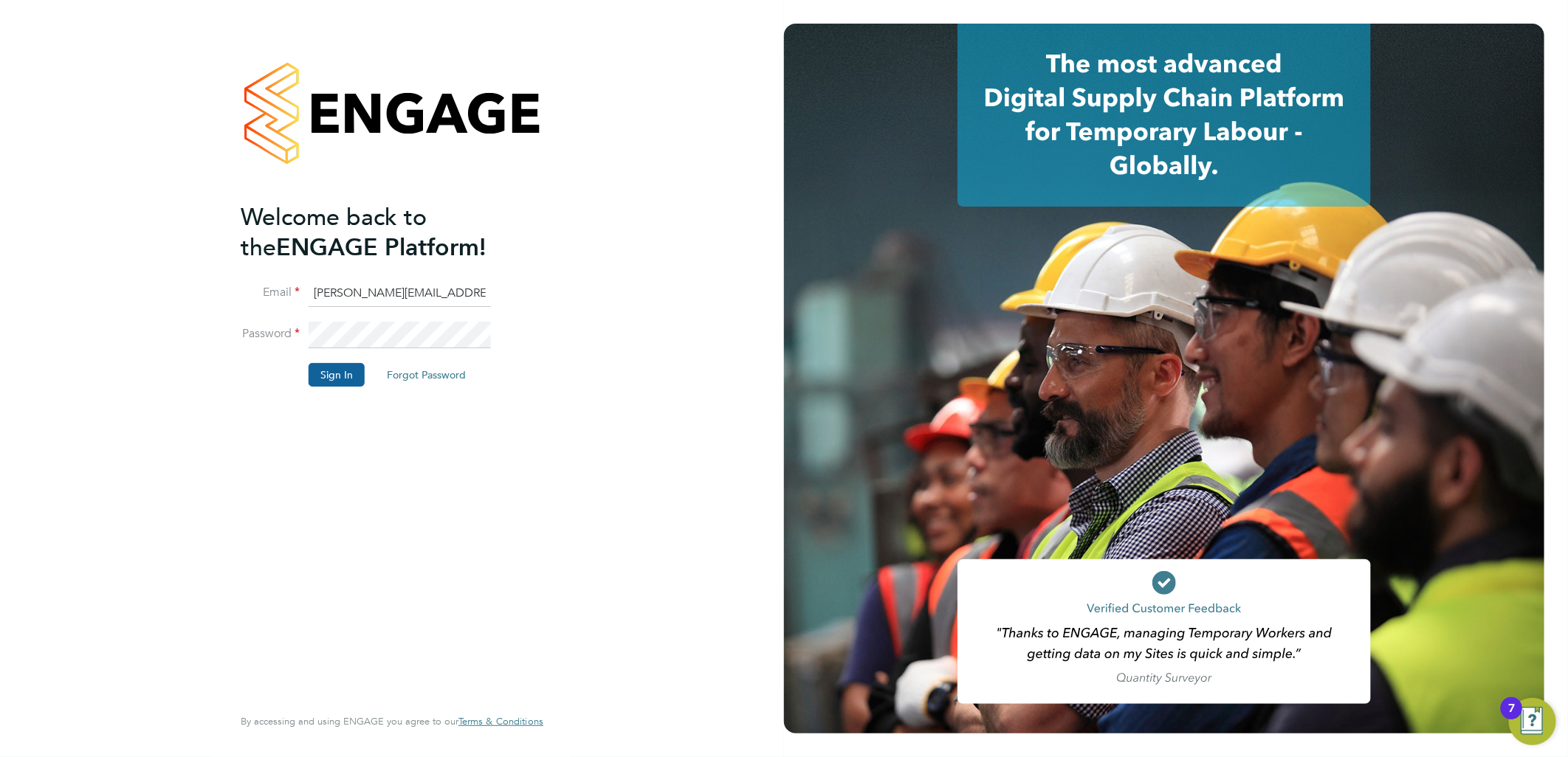
click at [329, 365] on button "Sign In" at bounding box center [336, 375] width 56 height 24
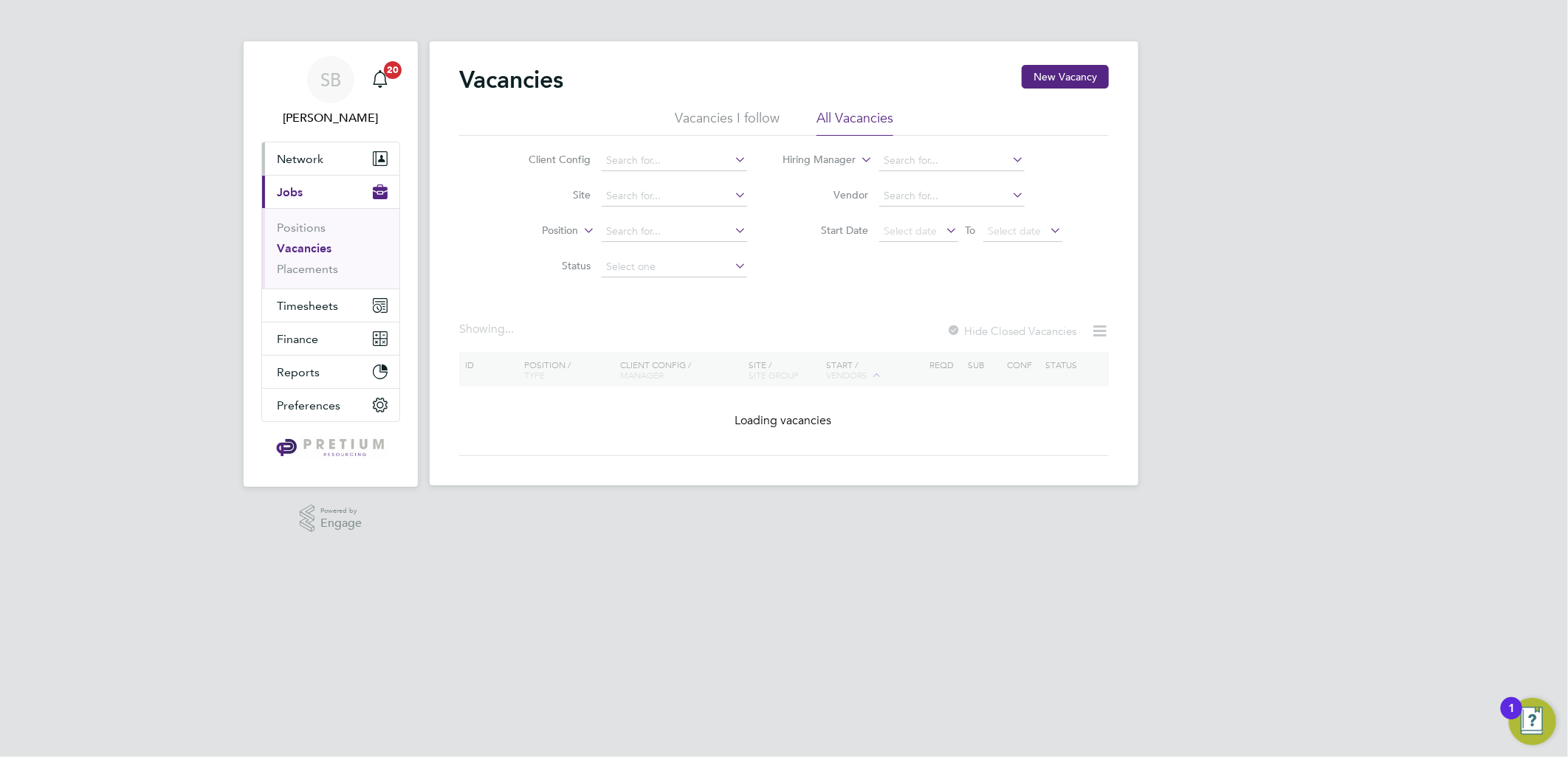
click at [342, 150] on button "Network" at bounding box center [331, 159] width 137 height 33
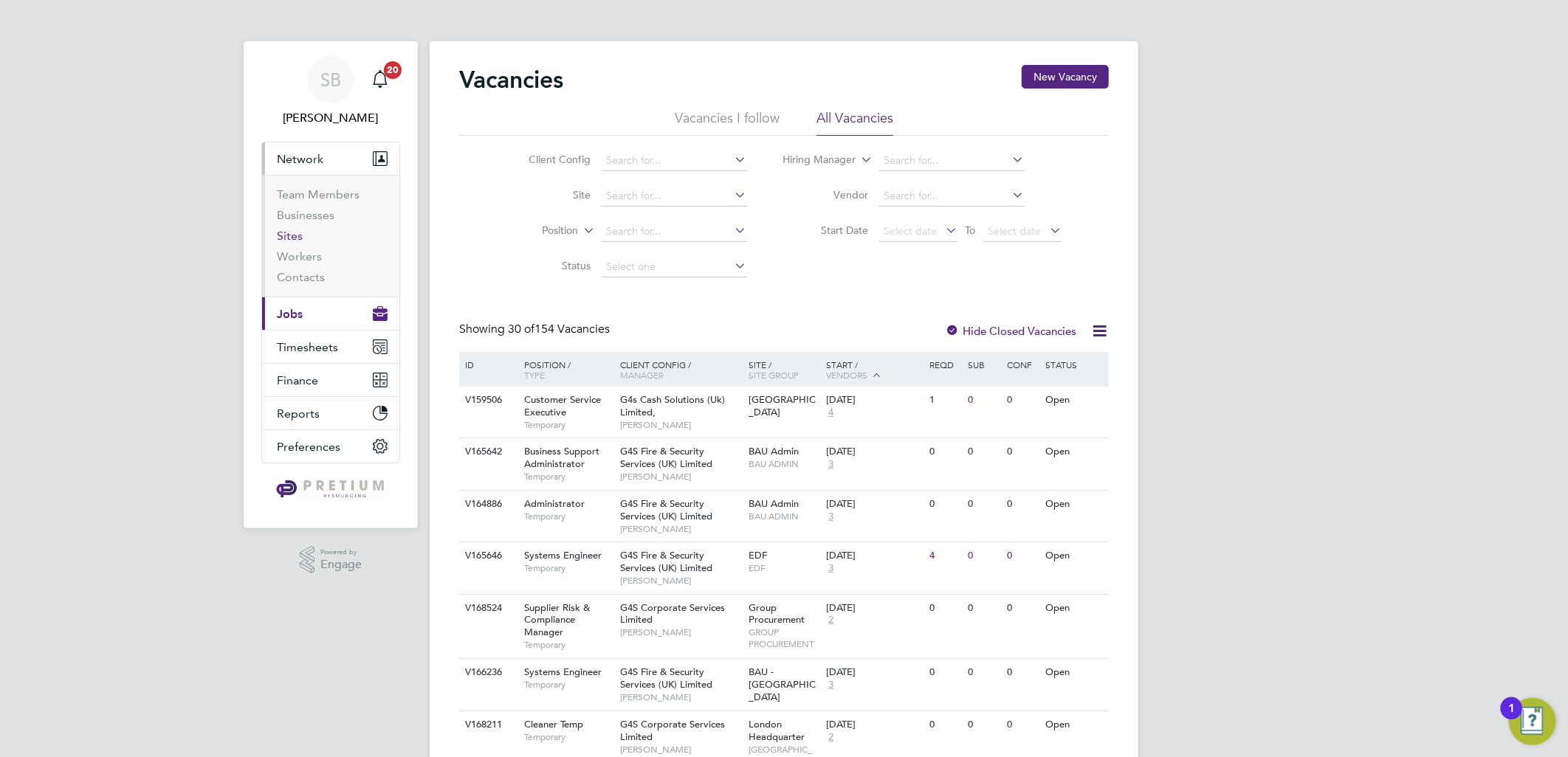
click at [290, 233] on link "Sites" at bounding box center [290, 235] width 26 height 14
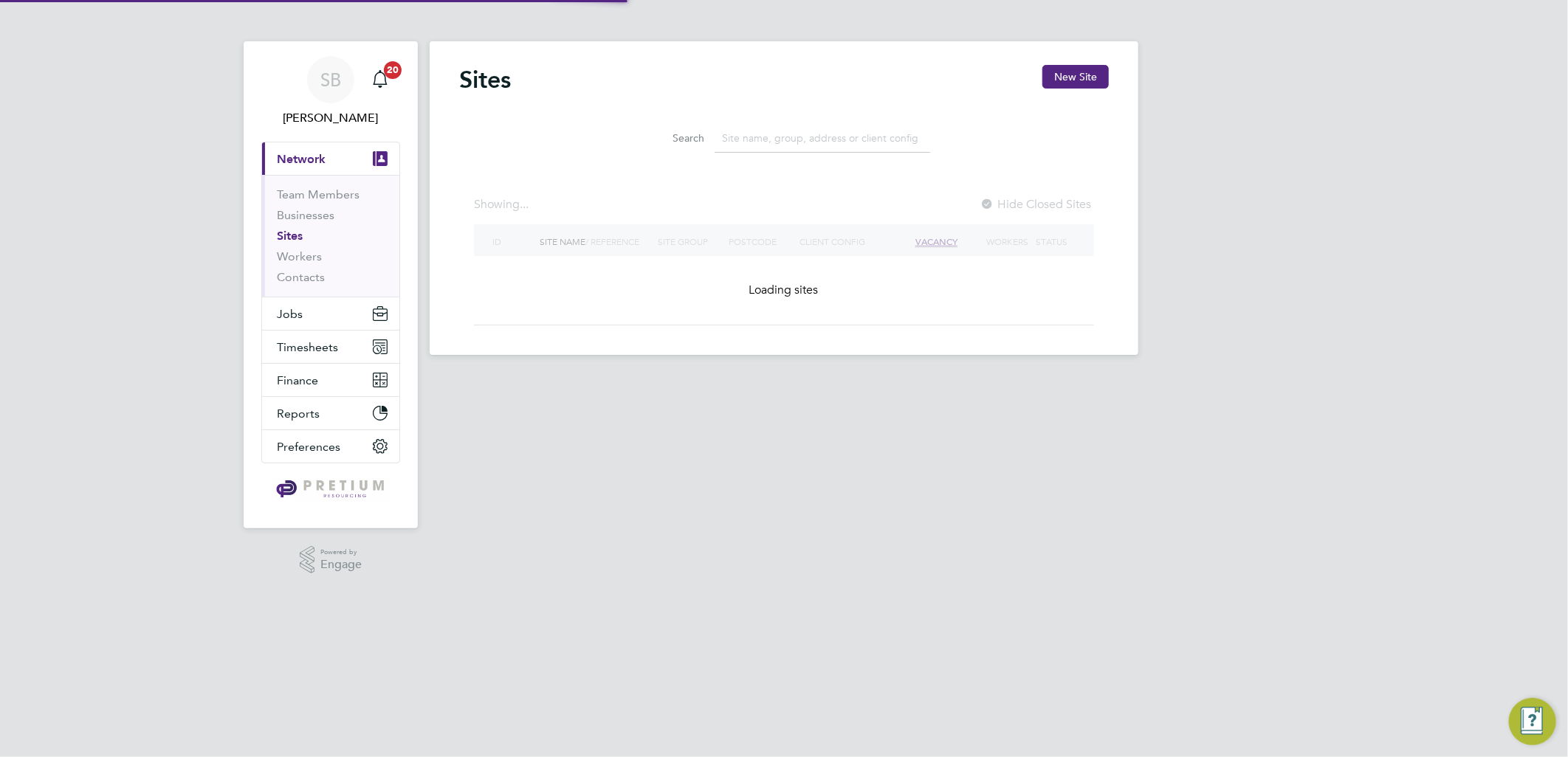
click at [775, 158] on li "Search" at bounding box center [784, 138] width 329 height 43
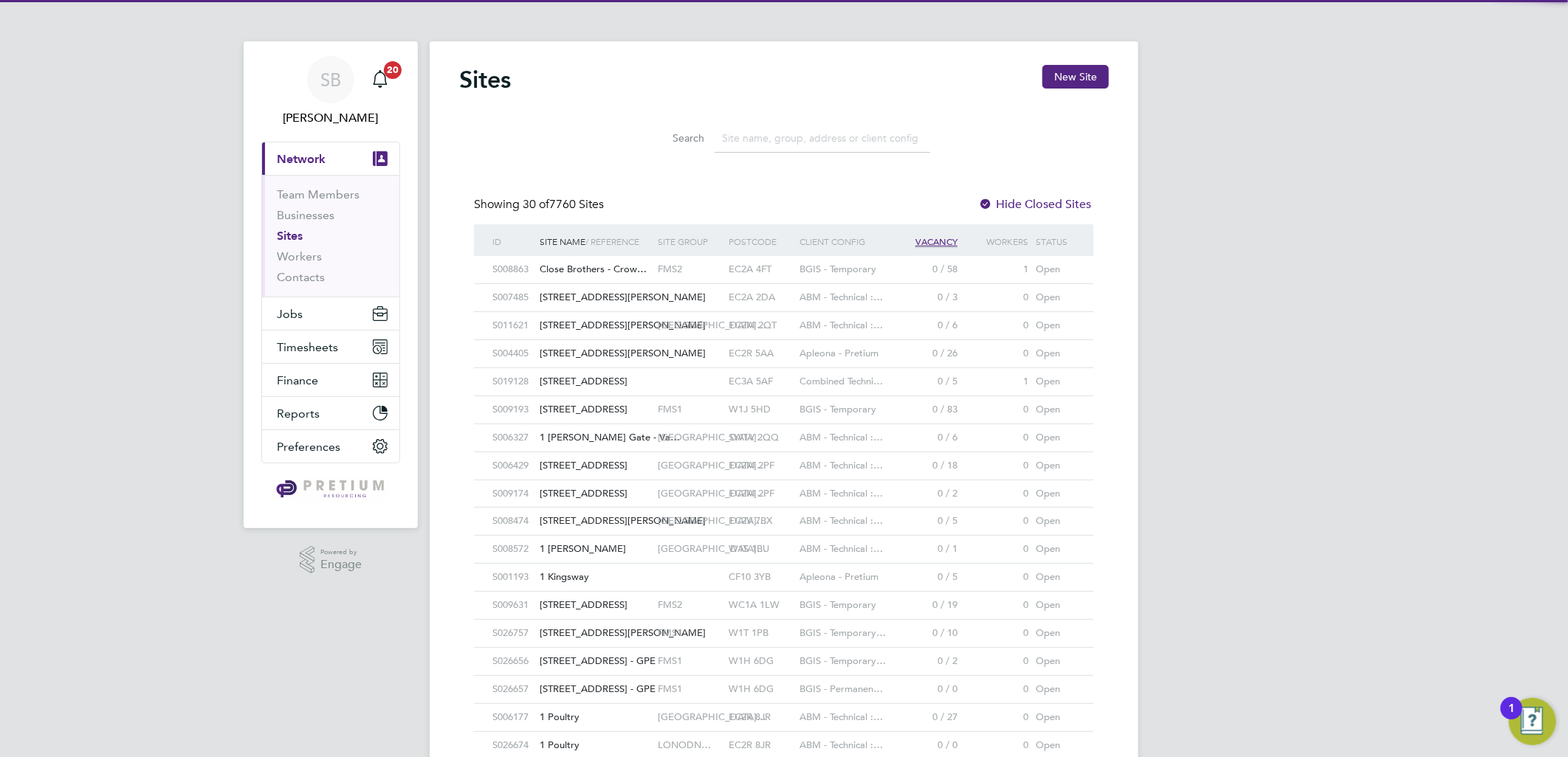
click at [764, 123] on li "Search" at bounding box center [784, 138] width 329 height 43
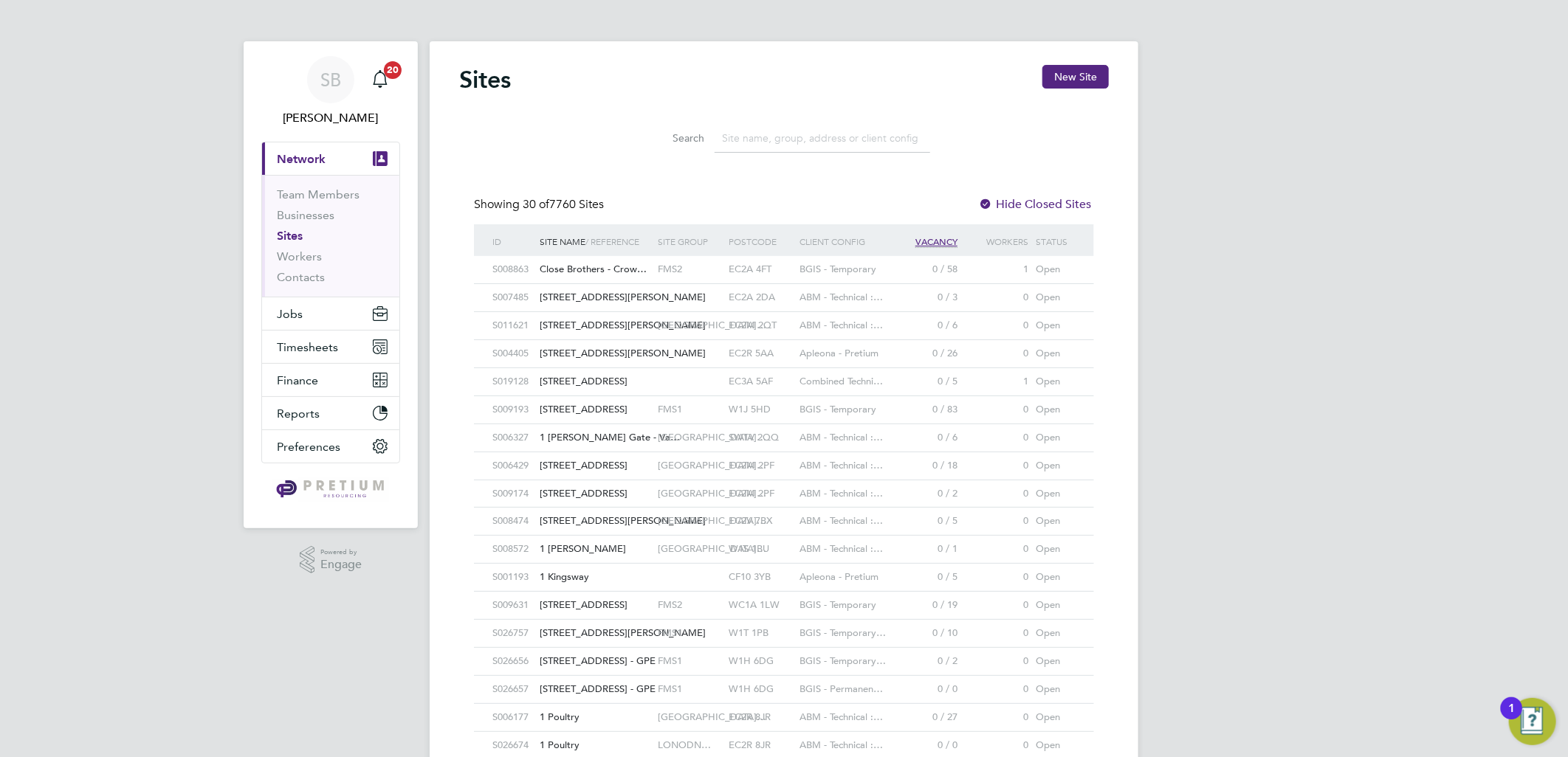
click at [764, 130] on input at bounding box center [822, 138] width 215 height 29
click at [763, 127] on input at bounding box center [822, 138] width 215 height 29
paste input "Greenwich multiple sites"
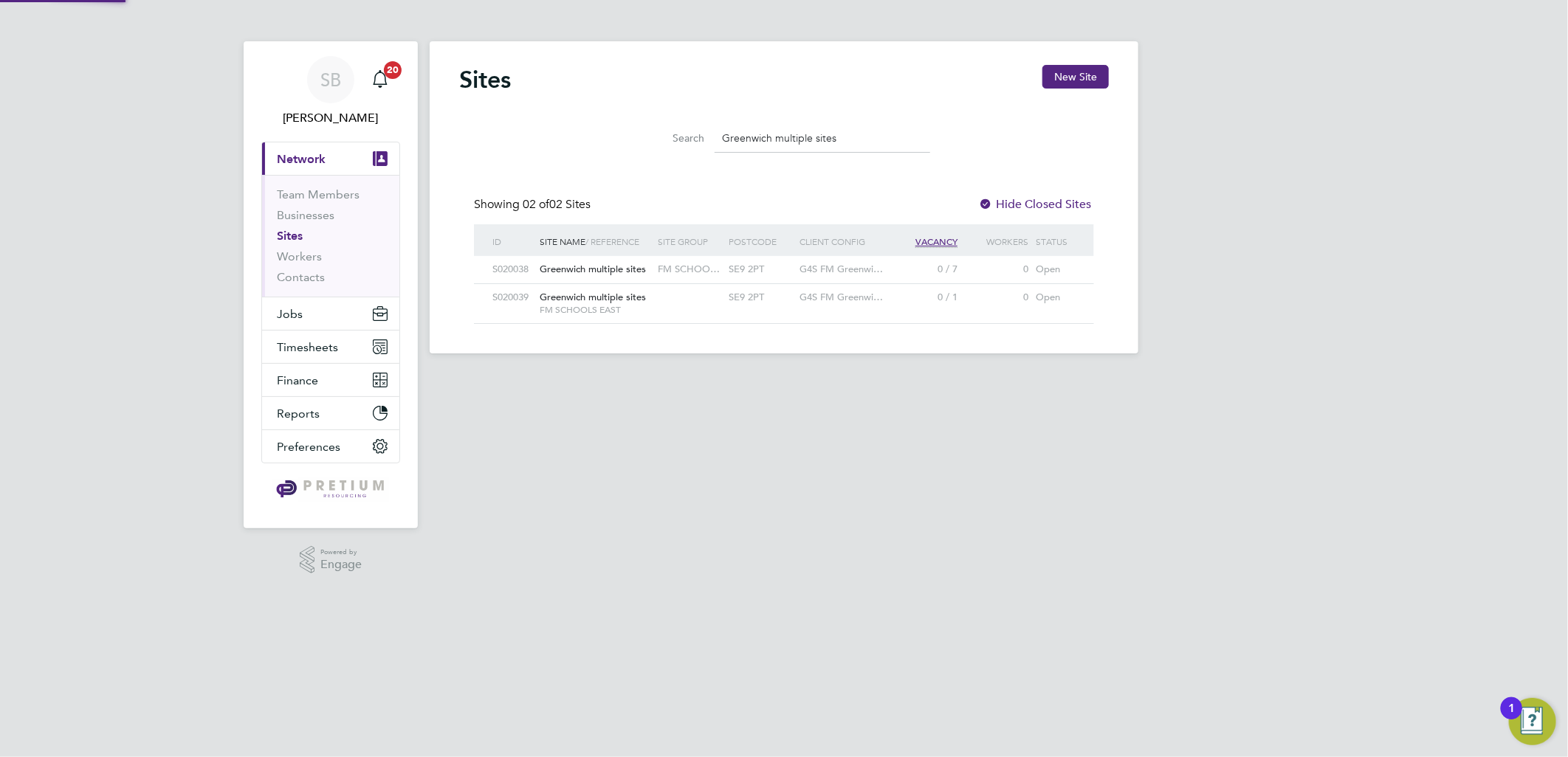
scroll to position [39, 119]
drag, startPoint x: 844, startPoint y: 143, endPoint x: 578, endPoint y: 136, distance: 266.1
click at [578, 136] on div "Search Greenwich multiple sites" at bounding box center [784, 135] width 649 height 51
paste input "Stationers’ Crown Woods Academy Greenwich School"
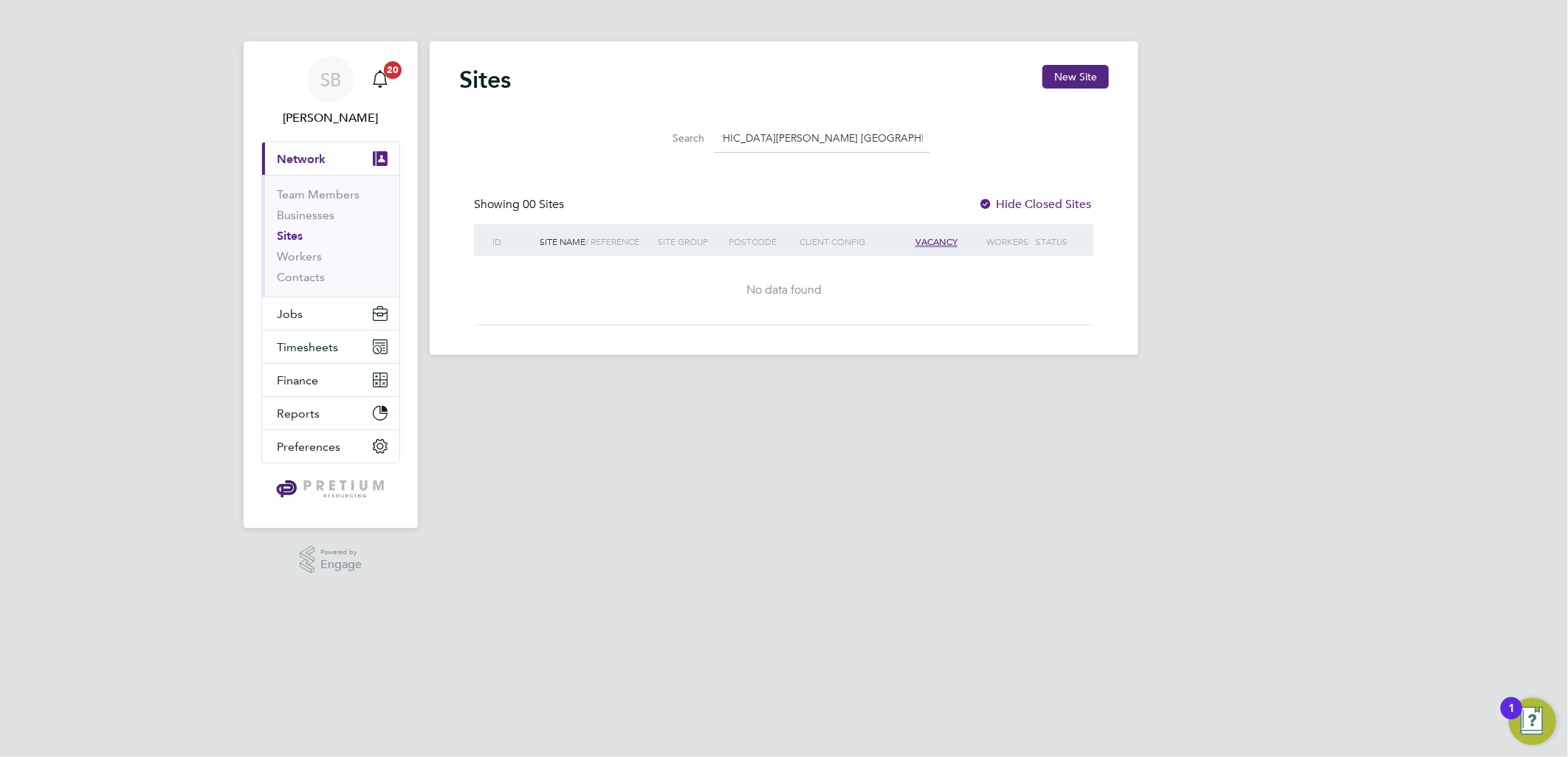
click at [984, 203] on div at bounding box center [986, 205] width 15 height 15
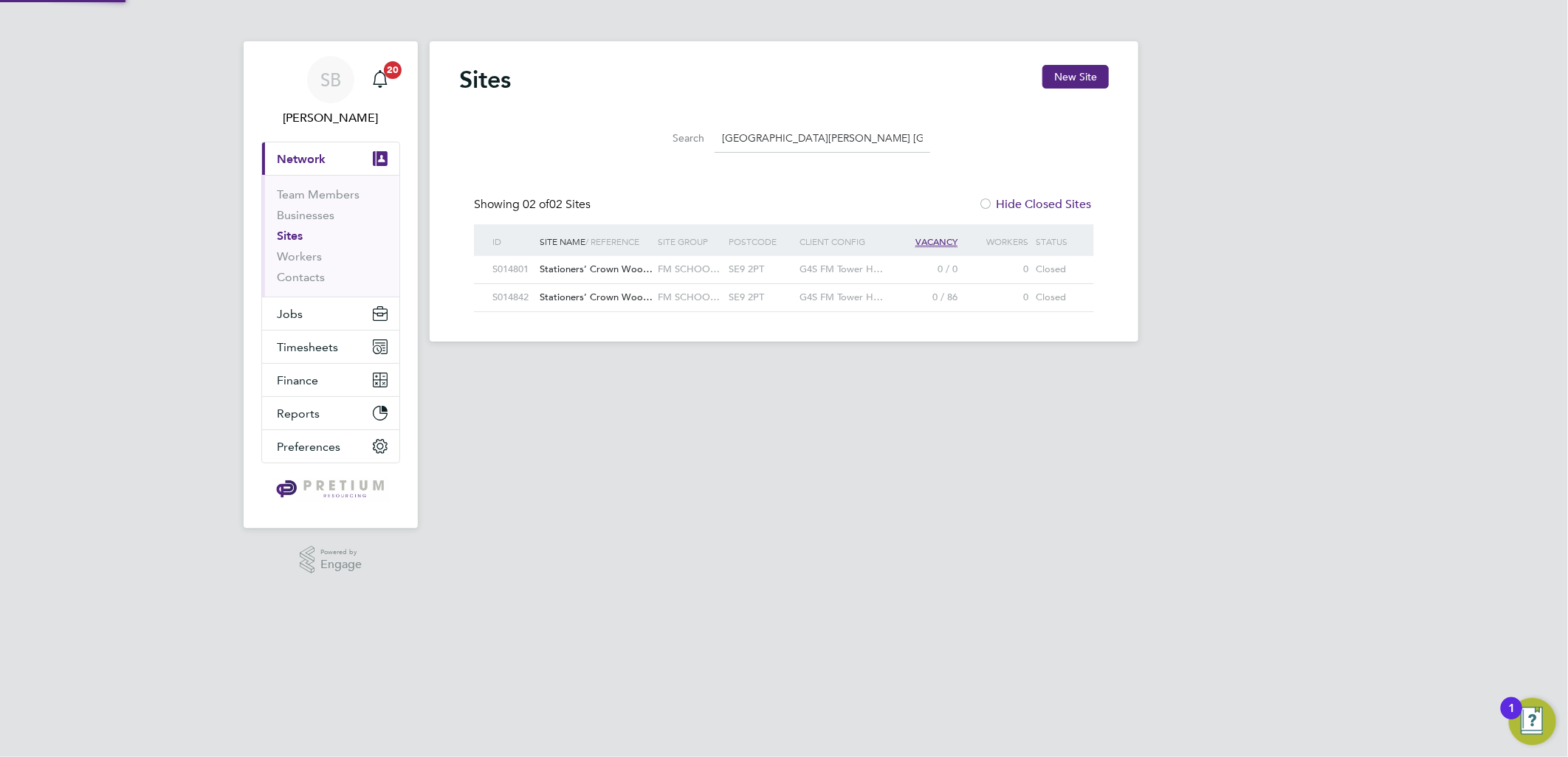
scroll to position [7, 7]
drag, startPoint x: 837, startPoint y: 138, endPoint x: 634, endPoint y: 130, distance: 203.2
click at [634, 130] on li "Search Stationers’ Crown Woods Academy Greenwich Schools" at bounding box center [784, 138] width 329 height 43
click at [842, 135] on input "Stationers’ Crown Woods Academy Greenwich Schools" at bounding box center [822, 138] width 215 height 29
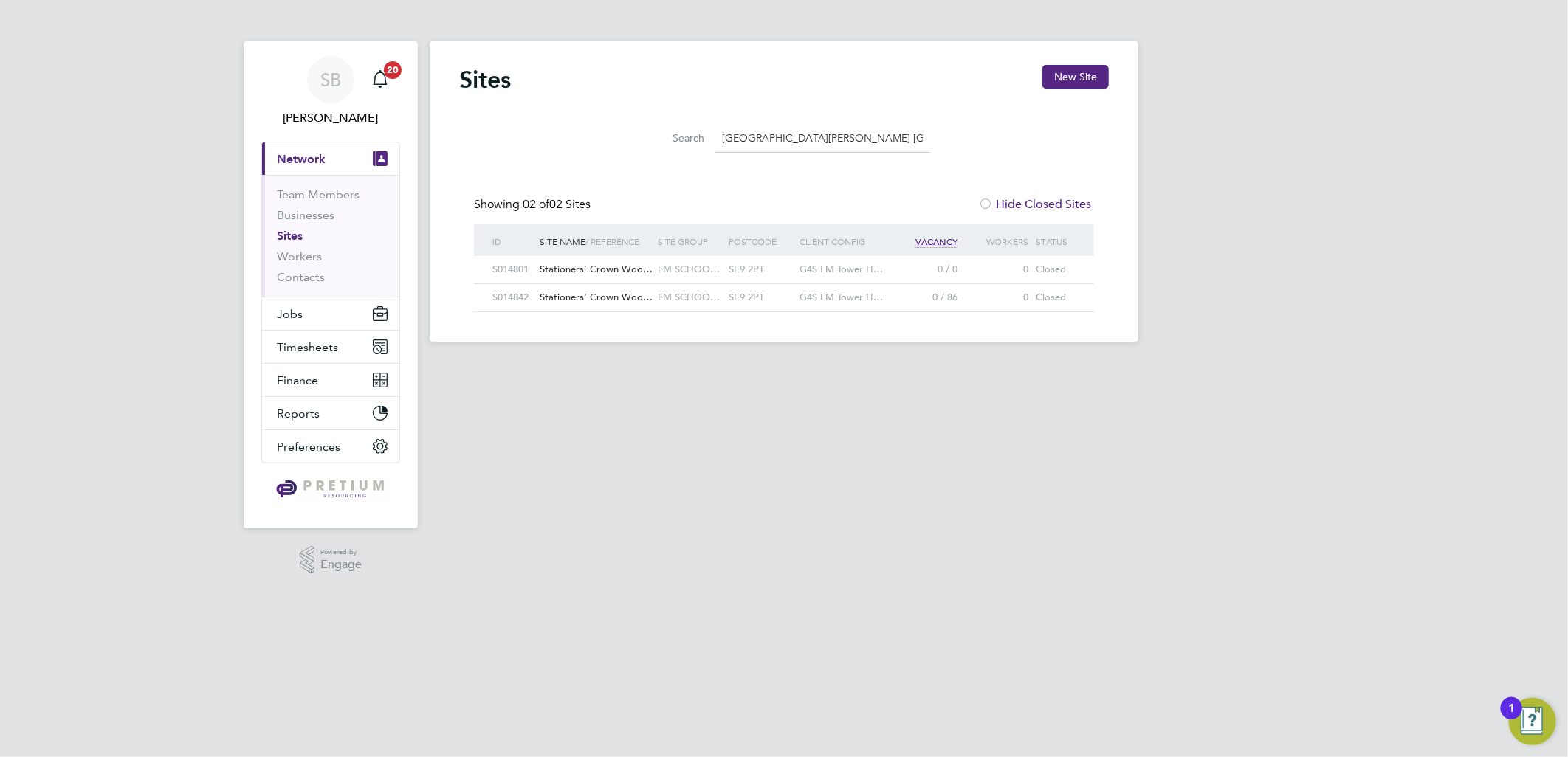
drag, startPoint x: 766, startPoint y: 138, endPoint x: 556, endPoint y: 148, distance: 210.2
click at [556, 148] on div "Search Stationers’ Crown Woods Academy Greenwich Schools" at bounding box center [784, 135] width 649 height 51
click at [844, 146] on input "Stationers’ Crown Woods Academy Greenwich Schools" at bounding box center [822, 138] width 215 height 29
click at [842, 141] on input "Stationers’ Crown Woods Academy Greenwich Schools" at bounding box center [822, 138] width 215 height 29
click at [736, 144] on input "Stationers’ Crown Woods Academy Greenwich Schools" at bounding box center [822, 138] width 215 height 29
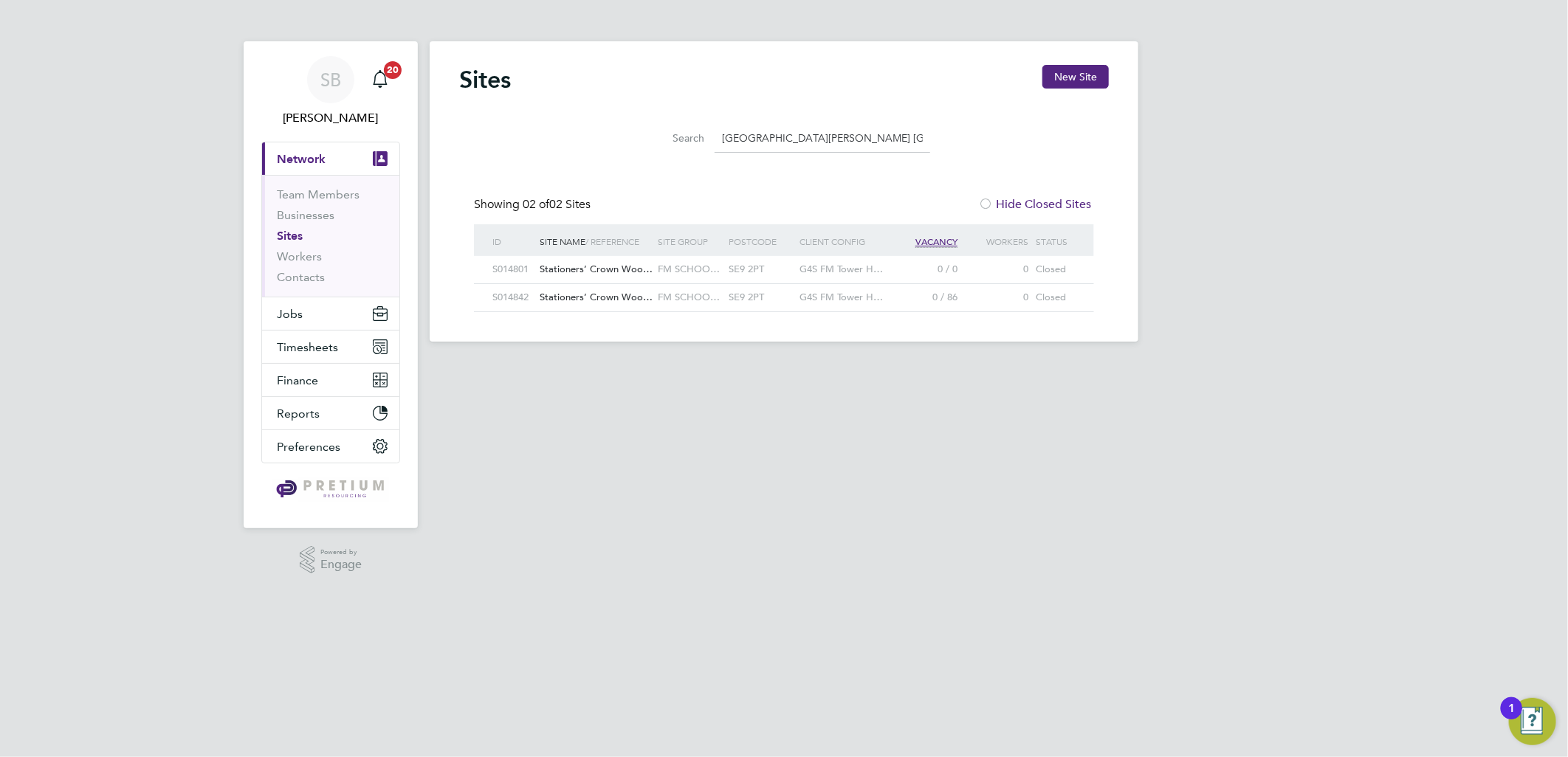
scroll to position [0, 52]
drag, startPoint x: 720, startPoint y: 138, endPoint x: 1086, endPoint y: 144, distance: 366.0
click at [1081, 149] on div "Search Stationers’ Crown Woods Academy Greenwich Schools" at bounding box center [784, 135] width 649 height 51
paste input "Greenwich multiple site"
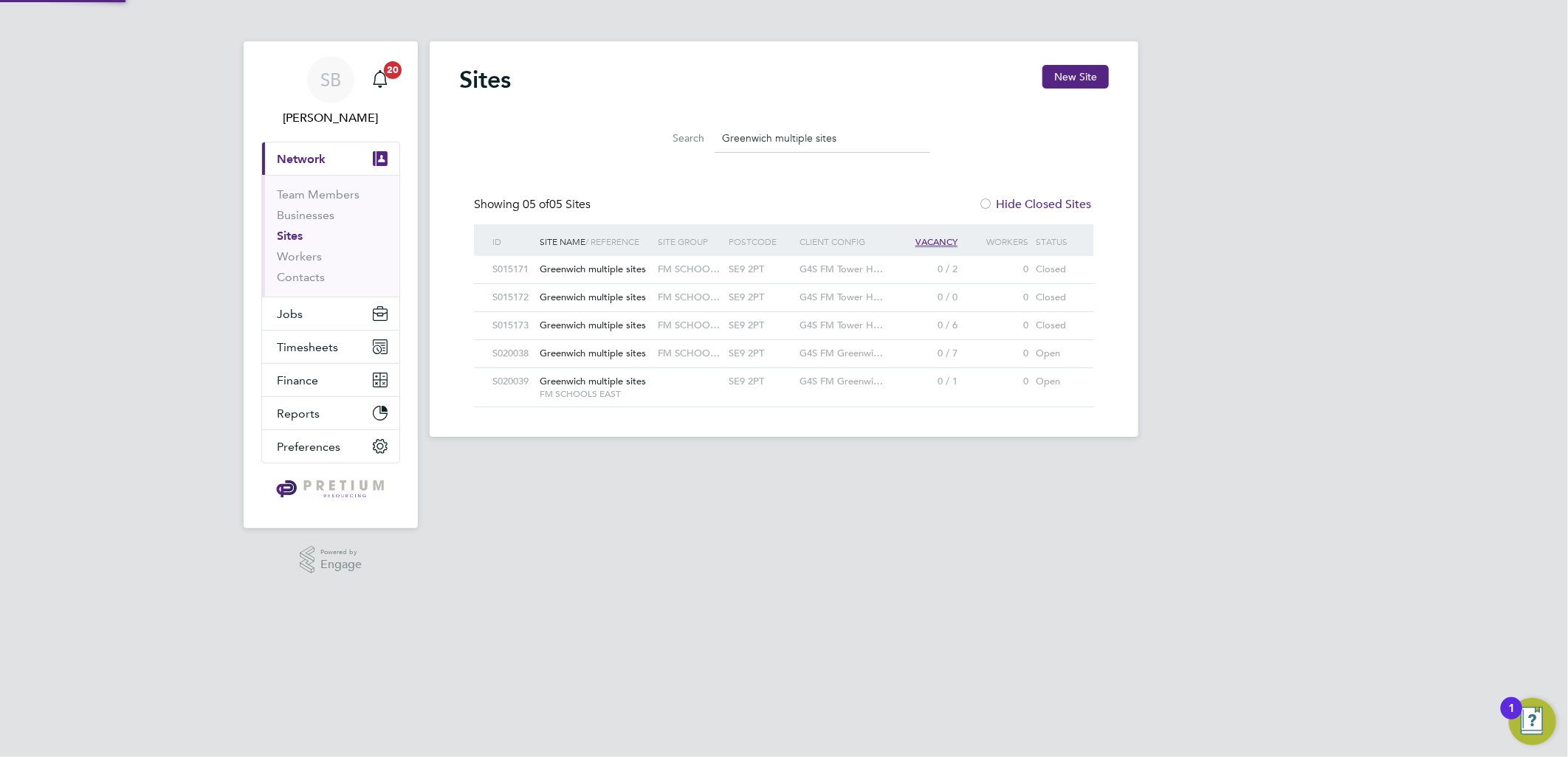
scroll to position [7, 7]
click at [1022, 203] on label "Hide Closed Sites" at bounding box center [1035, 205] width 113 height 15
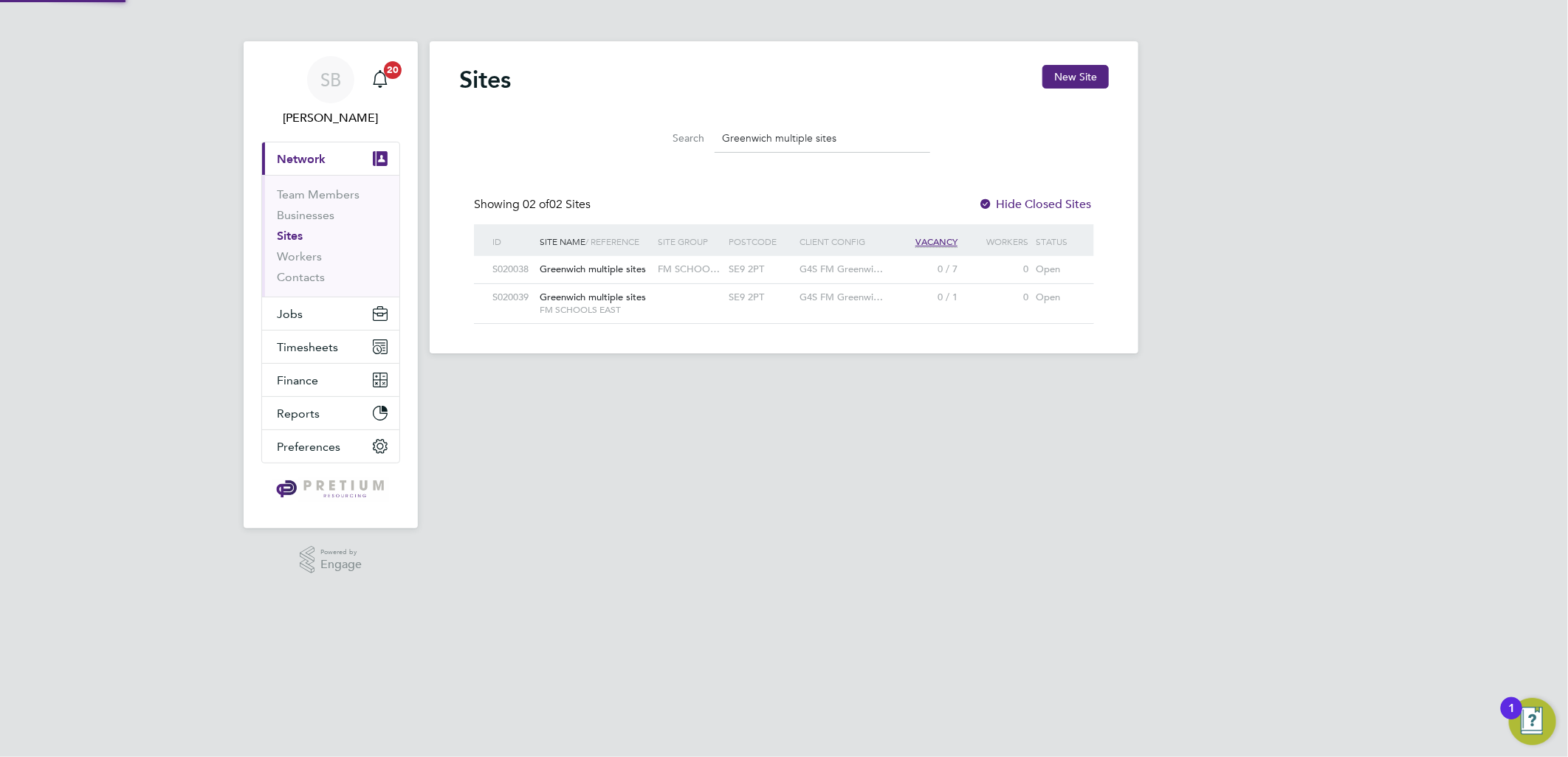
scroll to position [39, 119]
drag, startPoint x: 879, startPoint y: 136, endPoint x: 451, endPoint y: 135, distance: 428.0
click at [441, 134] on div "Sites New Site Search Greenwich multiple sites Showing 02 of 02 Sites Hide Clos…" at bounding box center [784, 197] width 709 height 312
paste input "Stationers’ Crown Woods Academy Greenwich School"
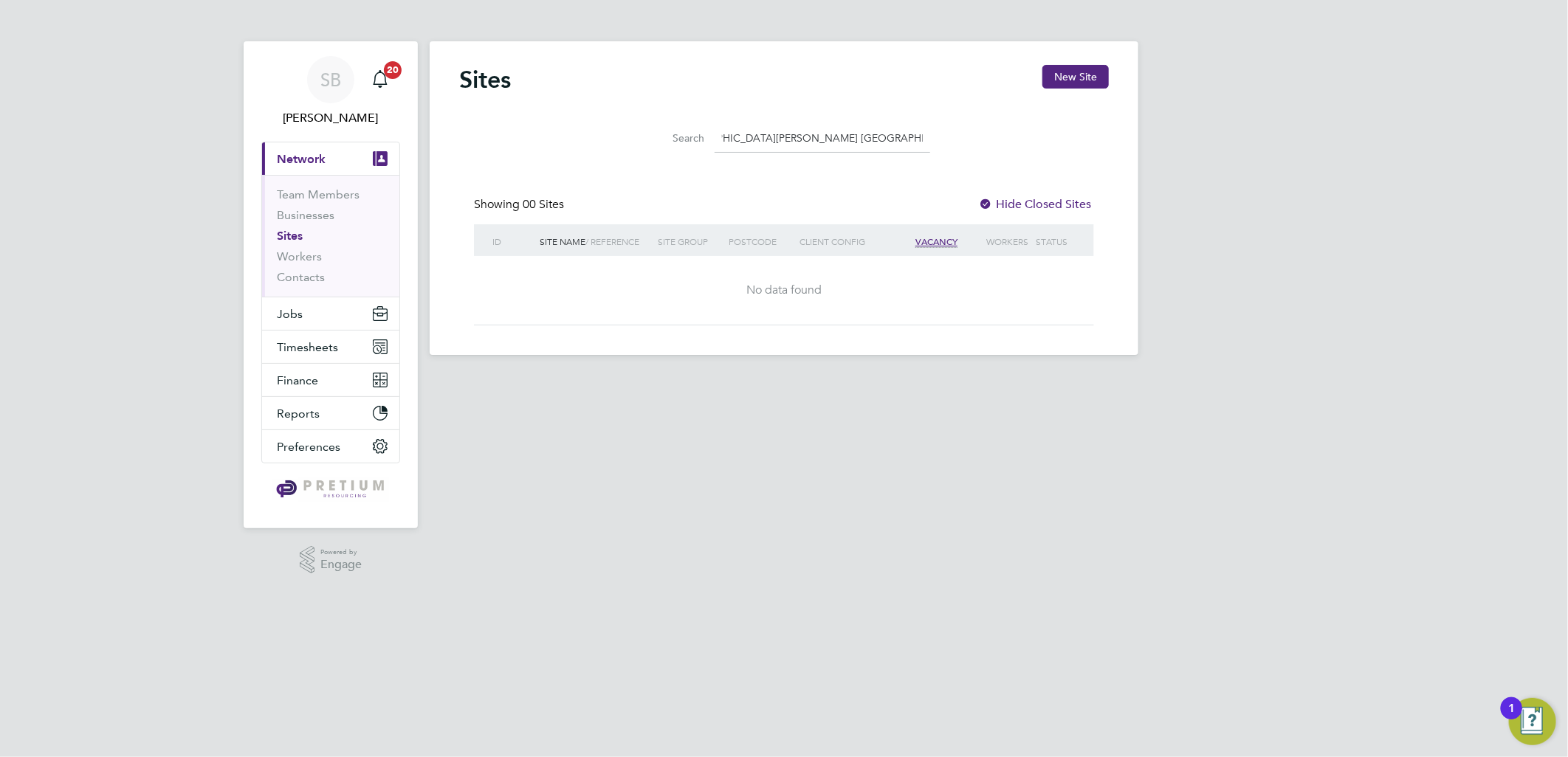
type input "Stationers’ Crown Woods Academy Greenwich Schools"
click at [1014, 202] on label "Hide Closed Sites" at bounding box center [1035, 205] width 113 height 15
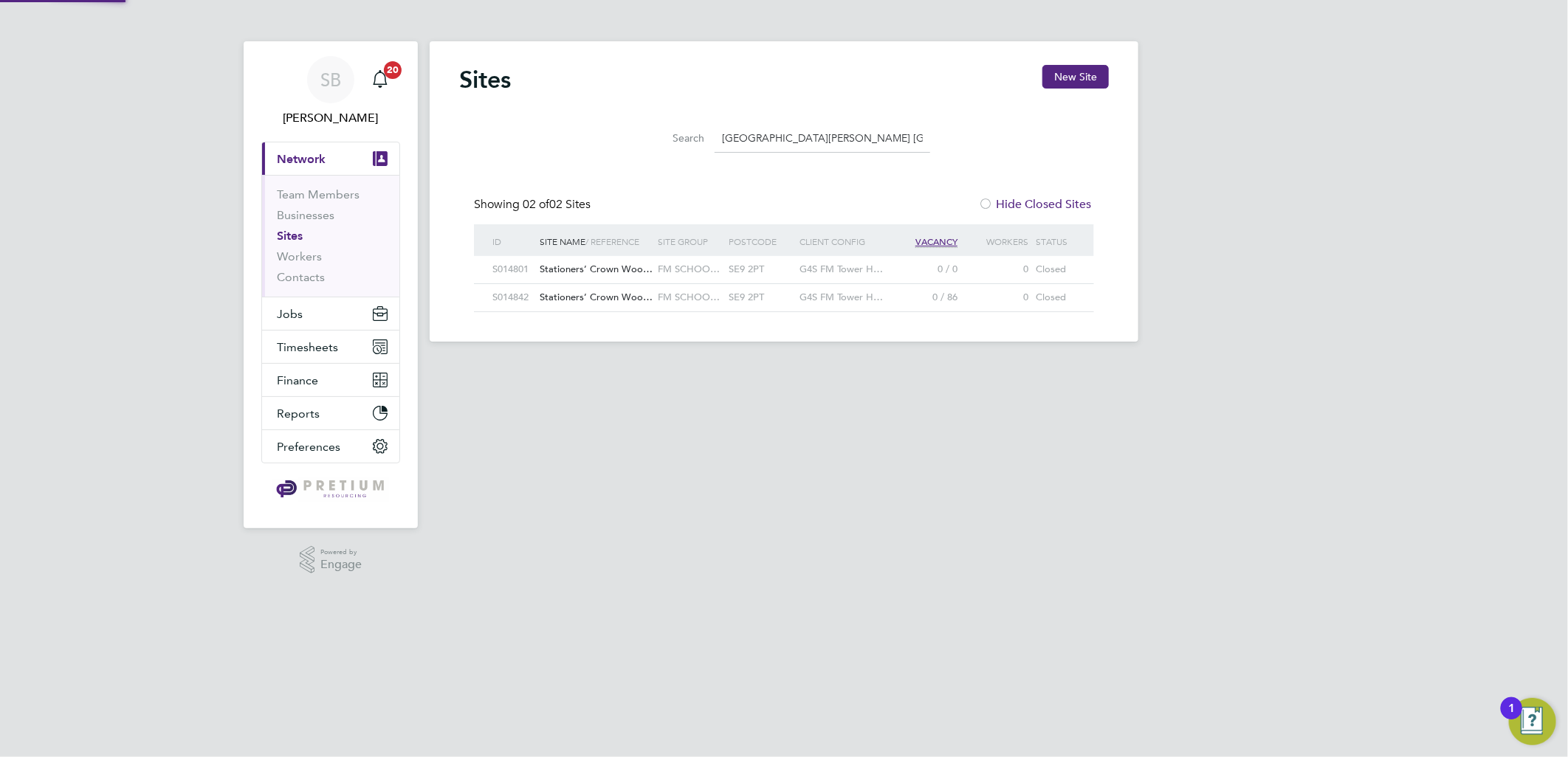
scroll to position [28, 71]
click at [775, 272] on div "SE9 2PT" at bounding box center [760, 269] width 71 height 28
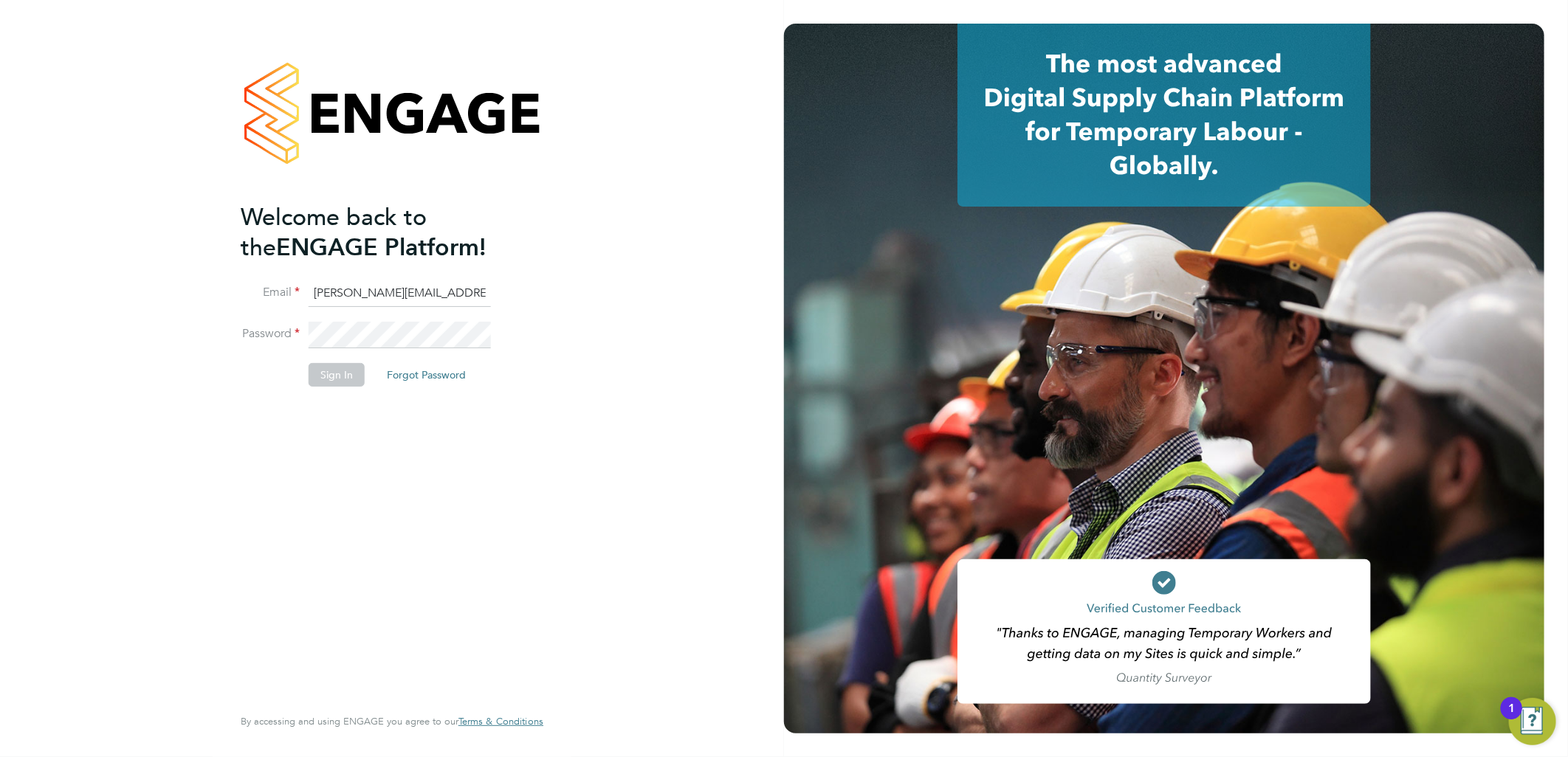
click at [362, 292] on input "[PERSON_NAME][EMAIL_ADDRESS][DOMAIN_NAME]" at bounding box center [399, 294] width 182 height 27
click at [366, 287] on input "sasha.baird@pretiumresourcing.co.uk" at bounding box center [399, 294] width 182 height 27
drag, startPoint x: 373, startPoint y: 287, endPoint x: 32, endPoint y: 269, distance: 341.5
click at [74, 272] on div "Welcome back to the ENGAGE Platform! Email sasha.baird@pretiumresourcing.co.uk …" at bounding box center [392, 378] width 784 height 757
type input "[EMAIL_ADDRESS][DOMAIN_NAME]"
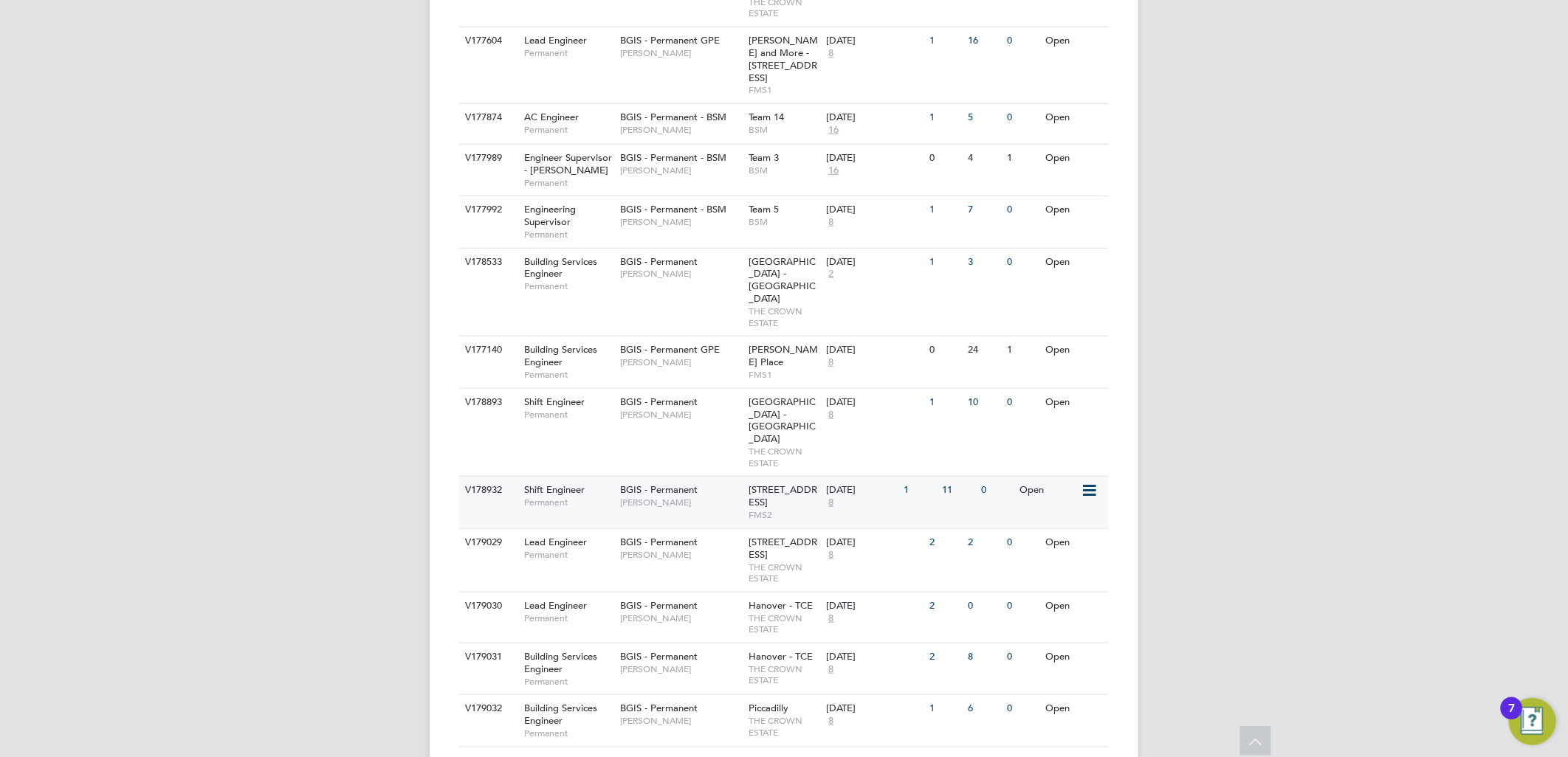
click at [713, 496] on span "[PERSON_NAME]" at bounding box center [681, 502] width 122 height 12
drag, startPoint x: 1310, startPoint y: 301, endPoint x: 1307, endPoint y: 287, distance: 14.3
click at [1307, 287] on div "BA BGIS Administrator Notifications 11 Applications: Network Team Members Busin…" at bounding box center [784, 357] width 1568 height 1891
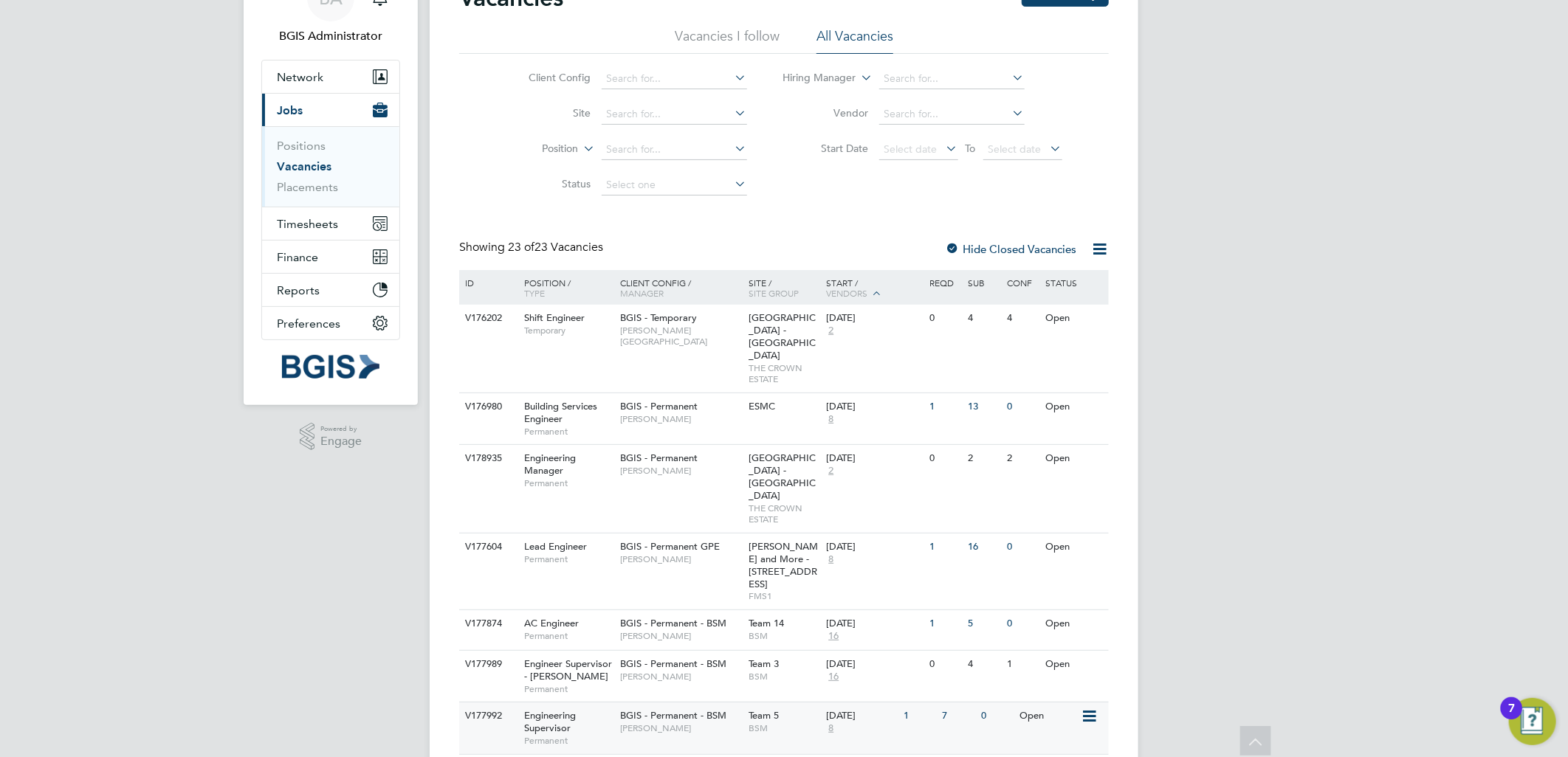
scroll to position [0, 0]
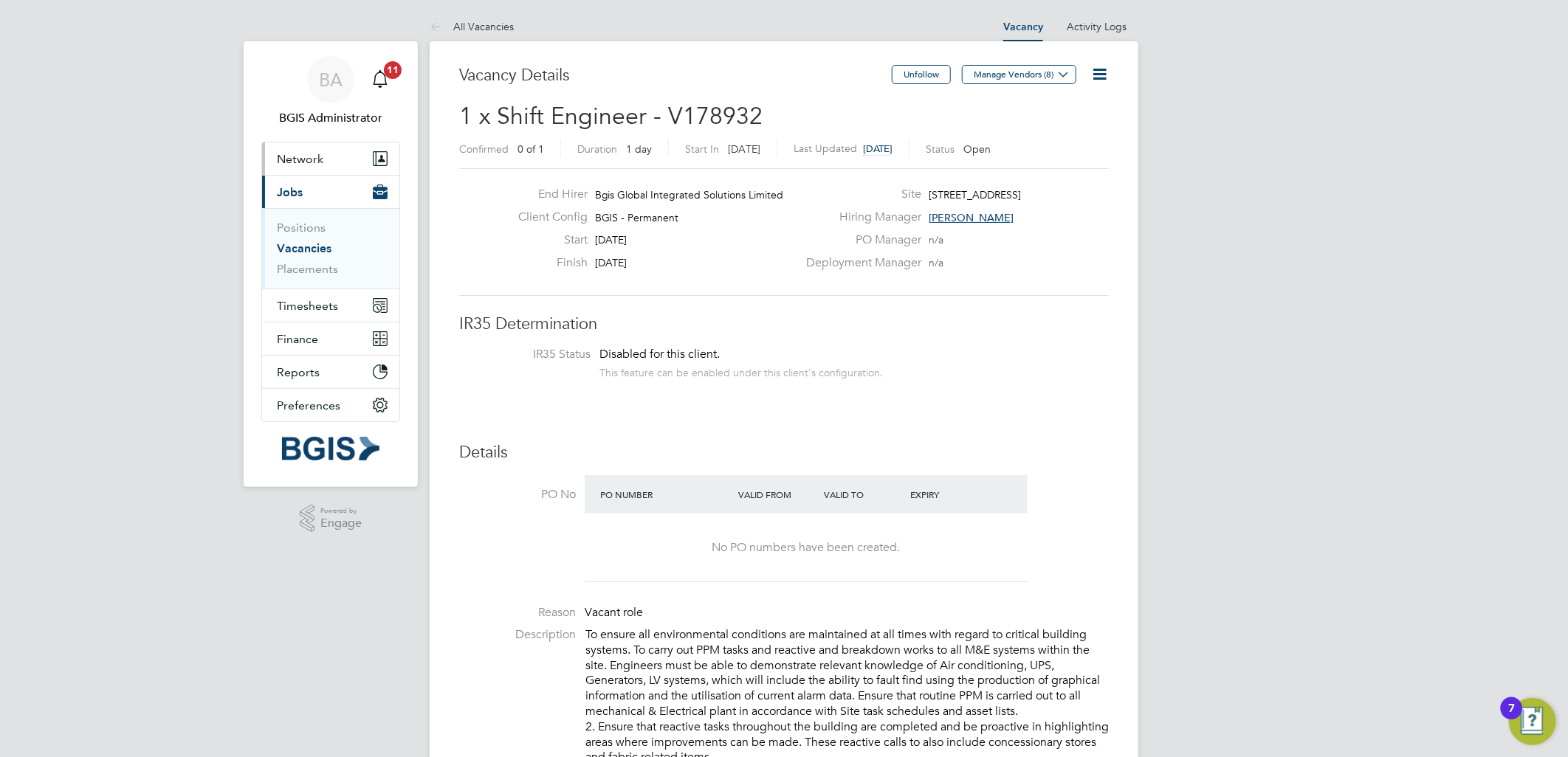
click at [299, 152] on span "Network" at bounding box center [300, 159] width 46 height 14
click at [353, 140] on app-nav-user-info "BA BGIS Administrator Notifications 11" at bounding box center [331, 92] width 138 height 100
click at [357, 157] on button "Network" at bounding box center [331, 159] width 137 height 33
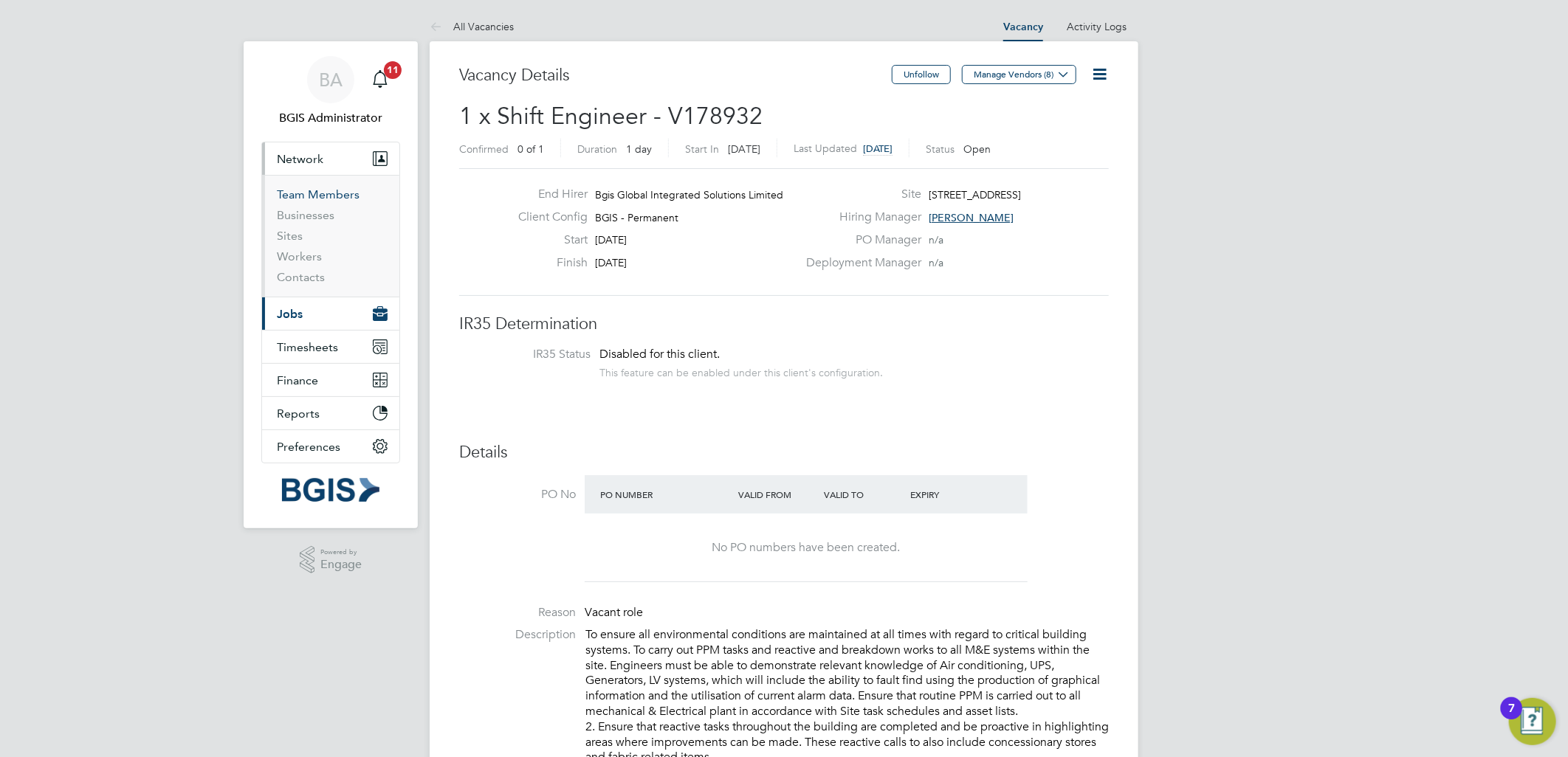
click at [316, 197] on link "Team Members" at bounding box center [318, 194] width 83 height 14
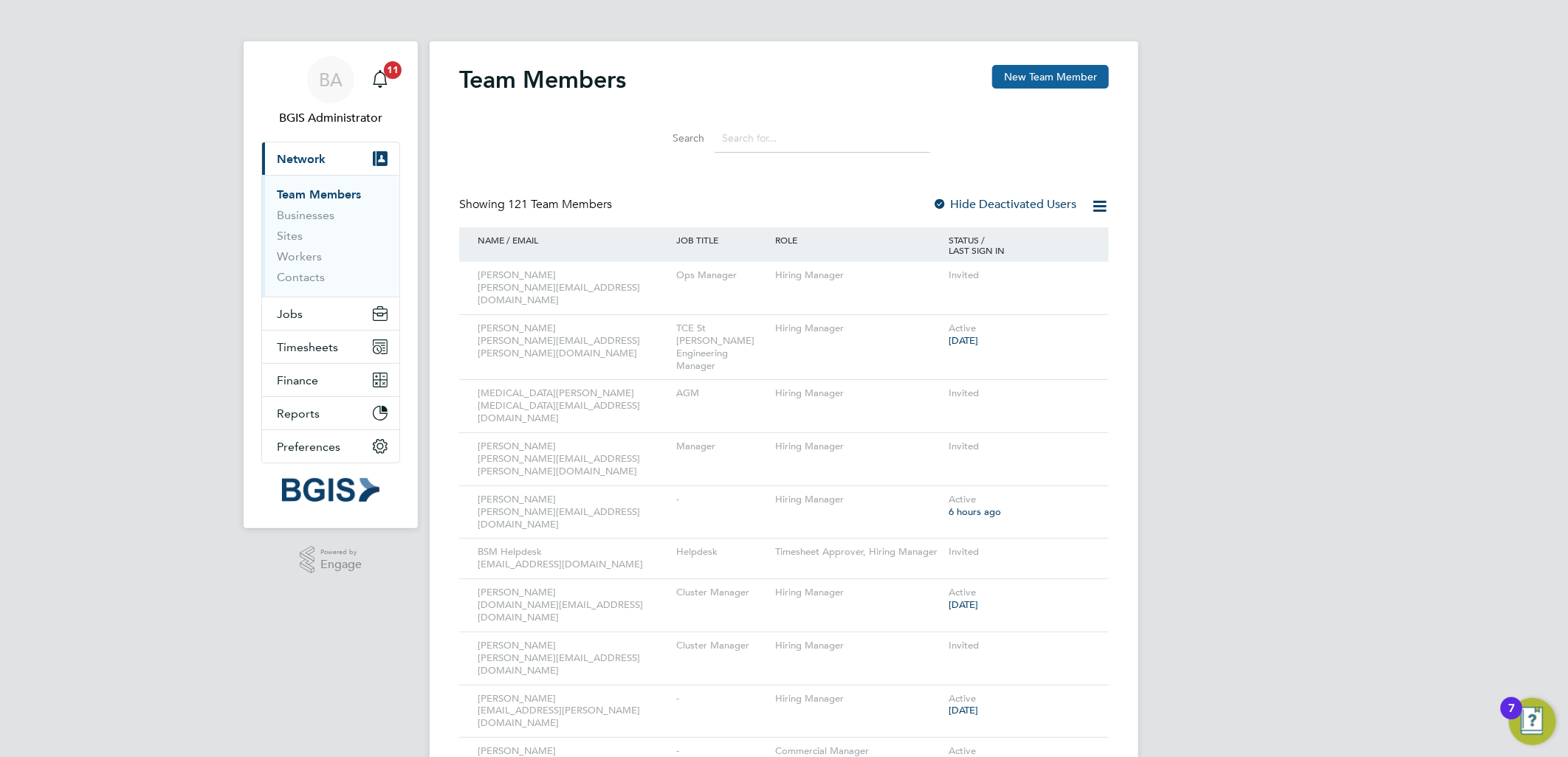
click at [1044, 67] on button "New Team Member" at bounding box center [1050, 77] width 117 height 24
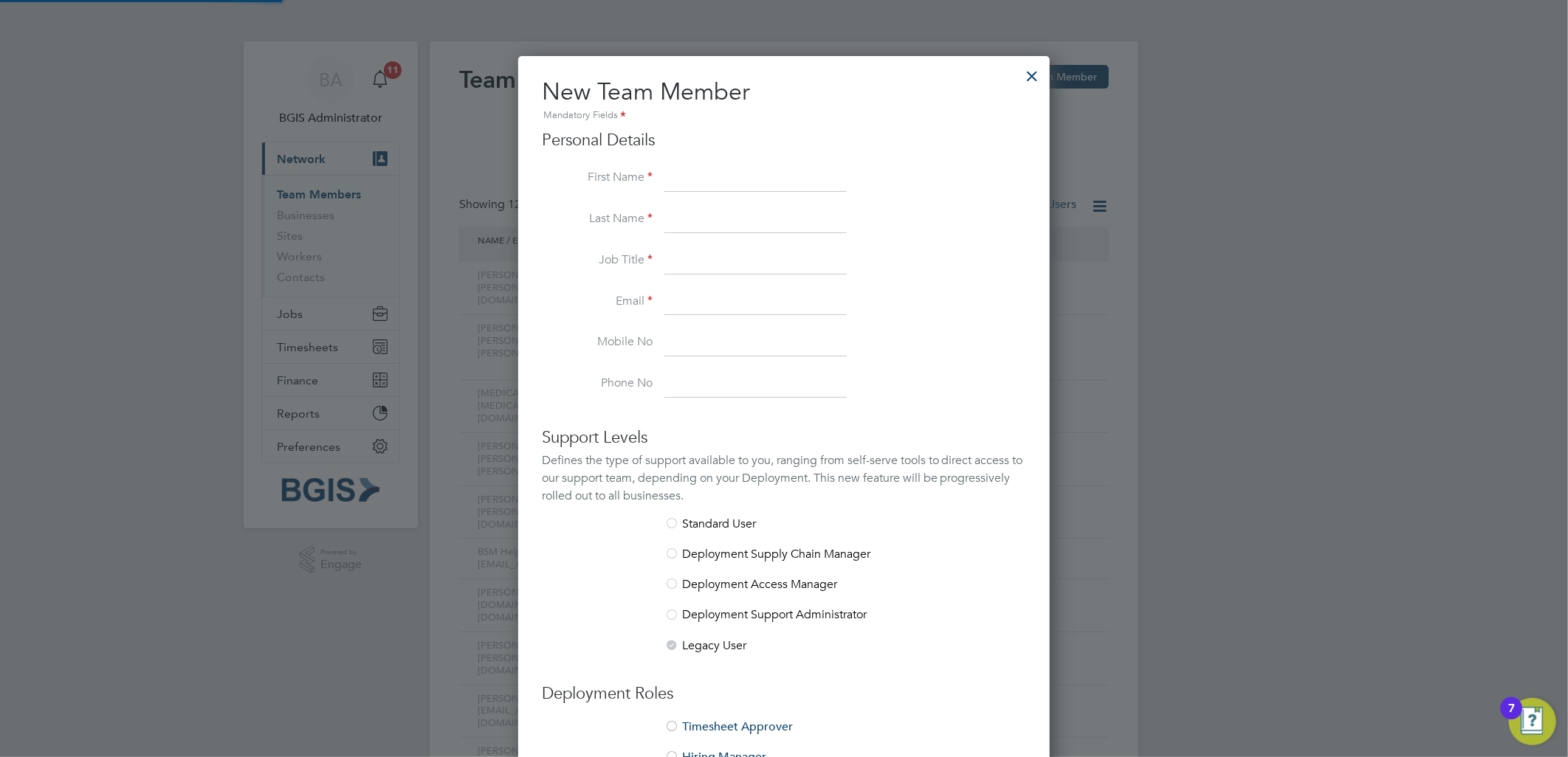
scroll to position [881, 532]
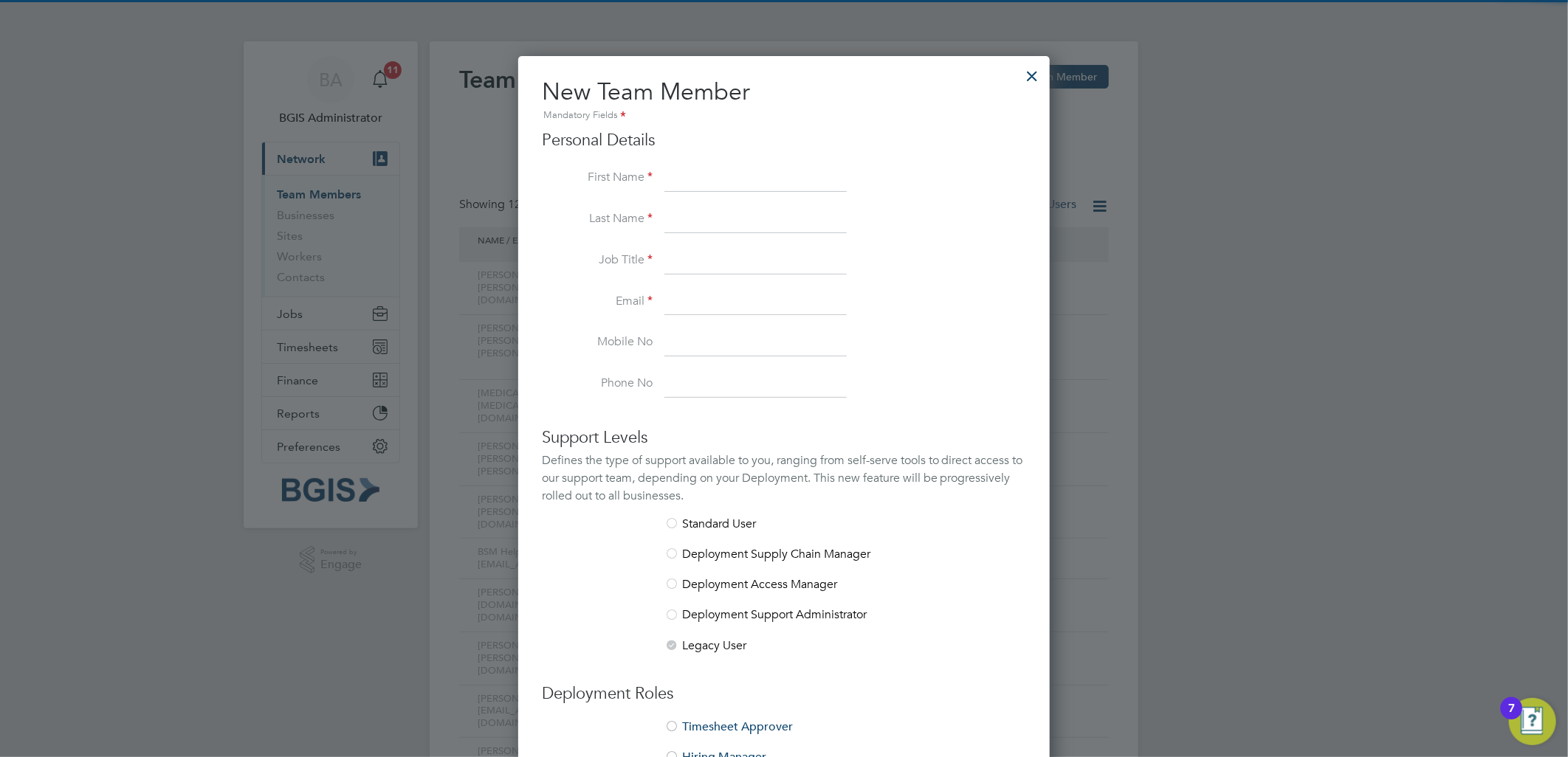
click at [687, 183] on input at bounding box center [755, 179] width 182 height 27
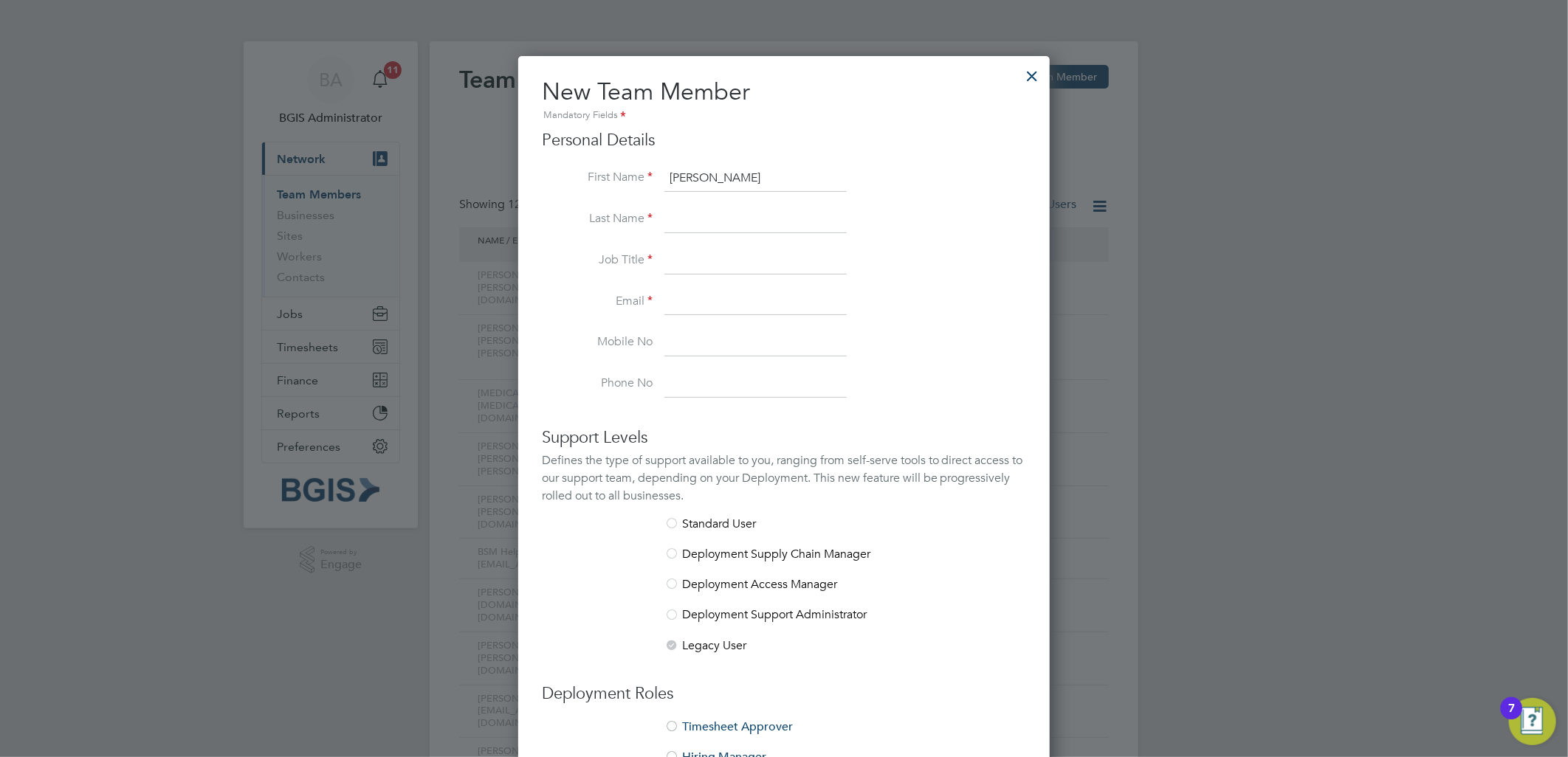
type input "[PERSON_NAME]"
click at [696, 223] on input "[PERSON_NAME]" at bounding box center [755, 220] width 182 height 27
type input "l"
type input "[PERSON_NAME]"
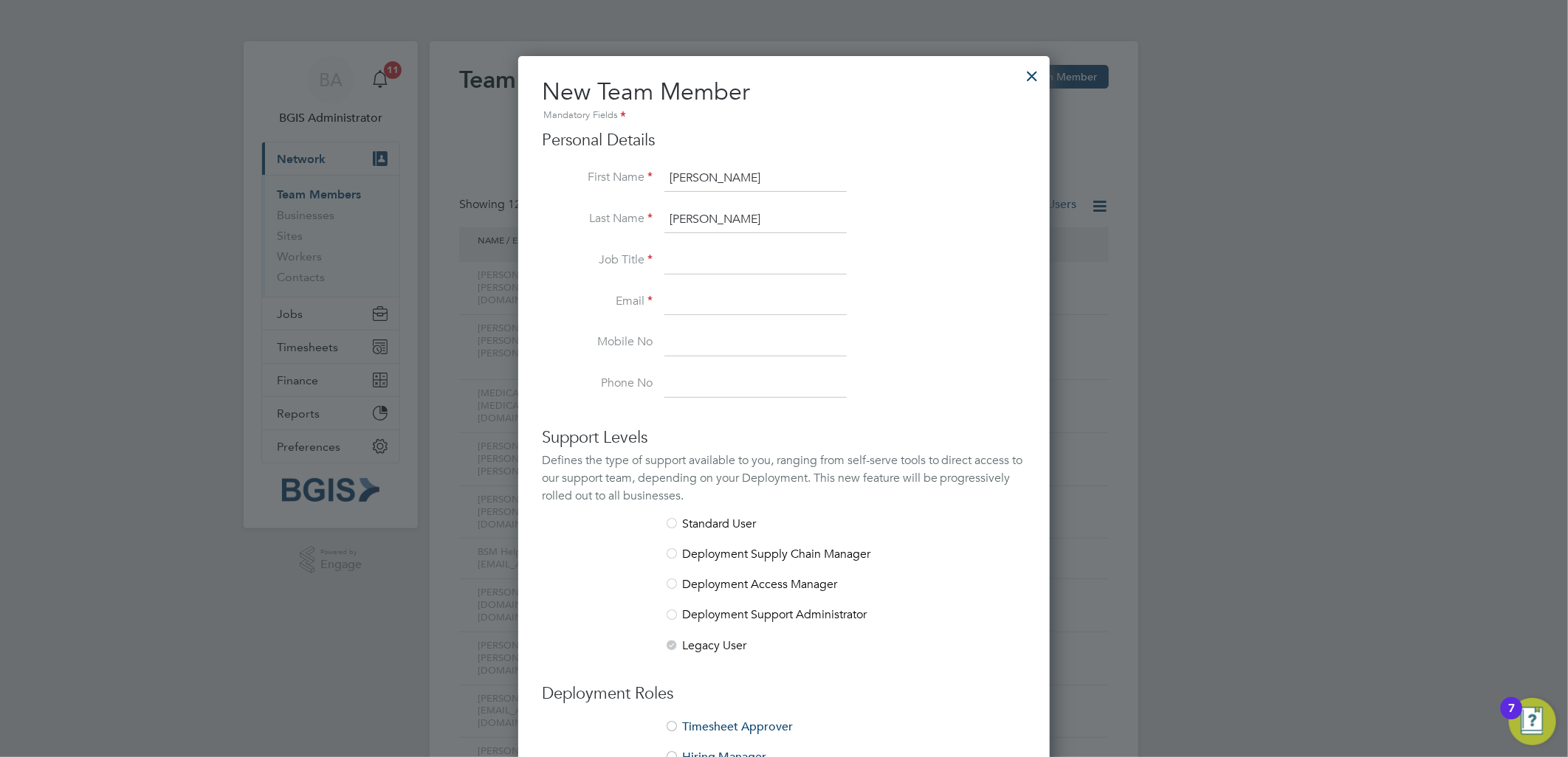
click at [710, 254] on input at bounding box center [755, 261] width 182 height 27
type input "Manager"
click at [709, 290] on input at bounding box center [755, 303] width 182 height 27
type input "[PERSON_NAME][EMAIL_ADDRESS][PERSON_NAME][DOMAIN_NAME]"
click at [984, 304] on li "Email [PERSON_NAME][EMAIL_ADDRESS][PERSON_NAME][DOMAIN_NAME]" at bounding box center [784, 310] width 484 height 42
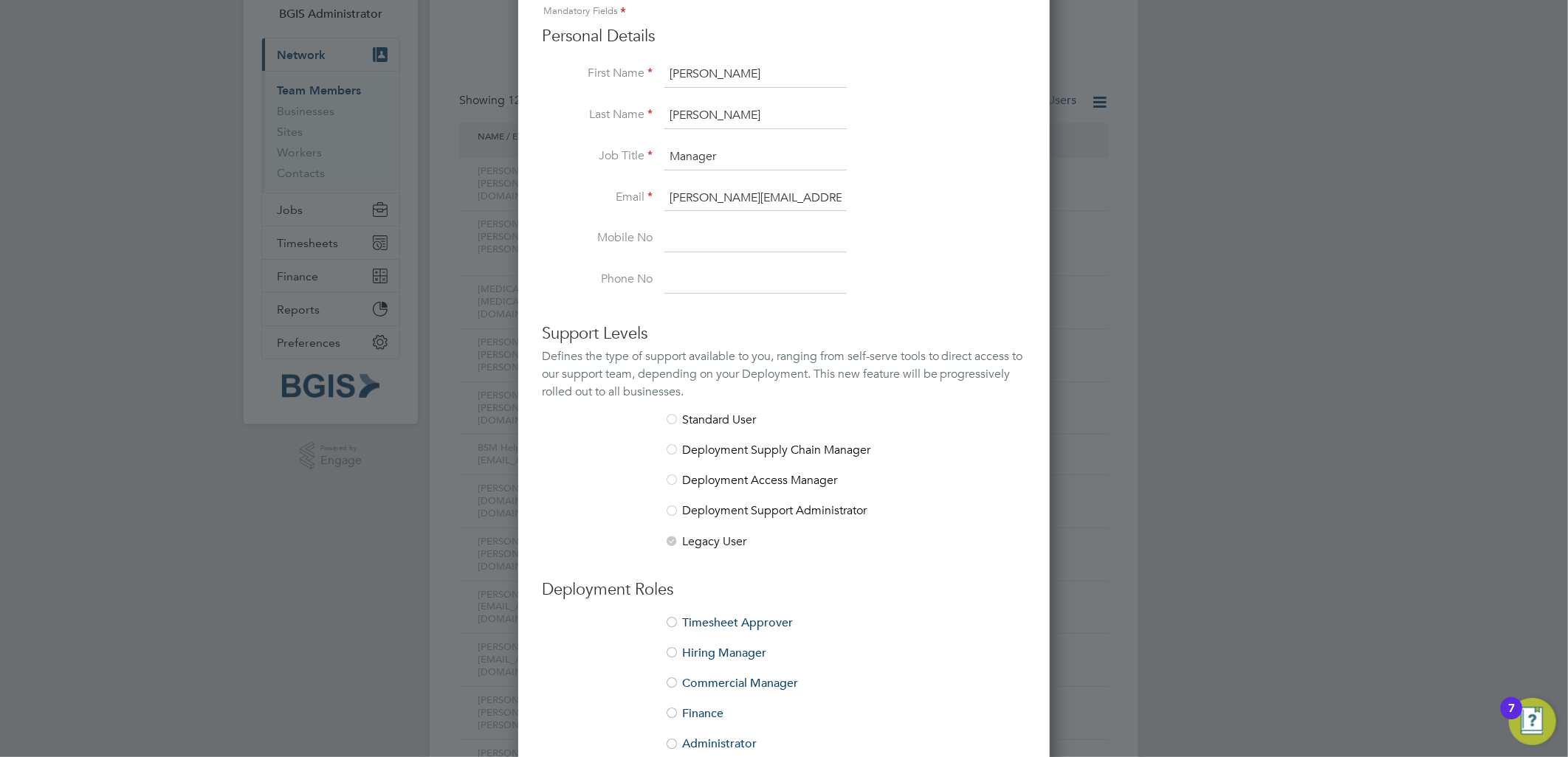
scroll to position [164, 0]
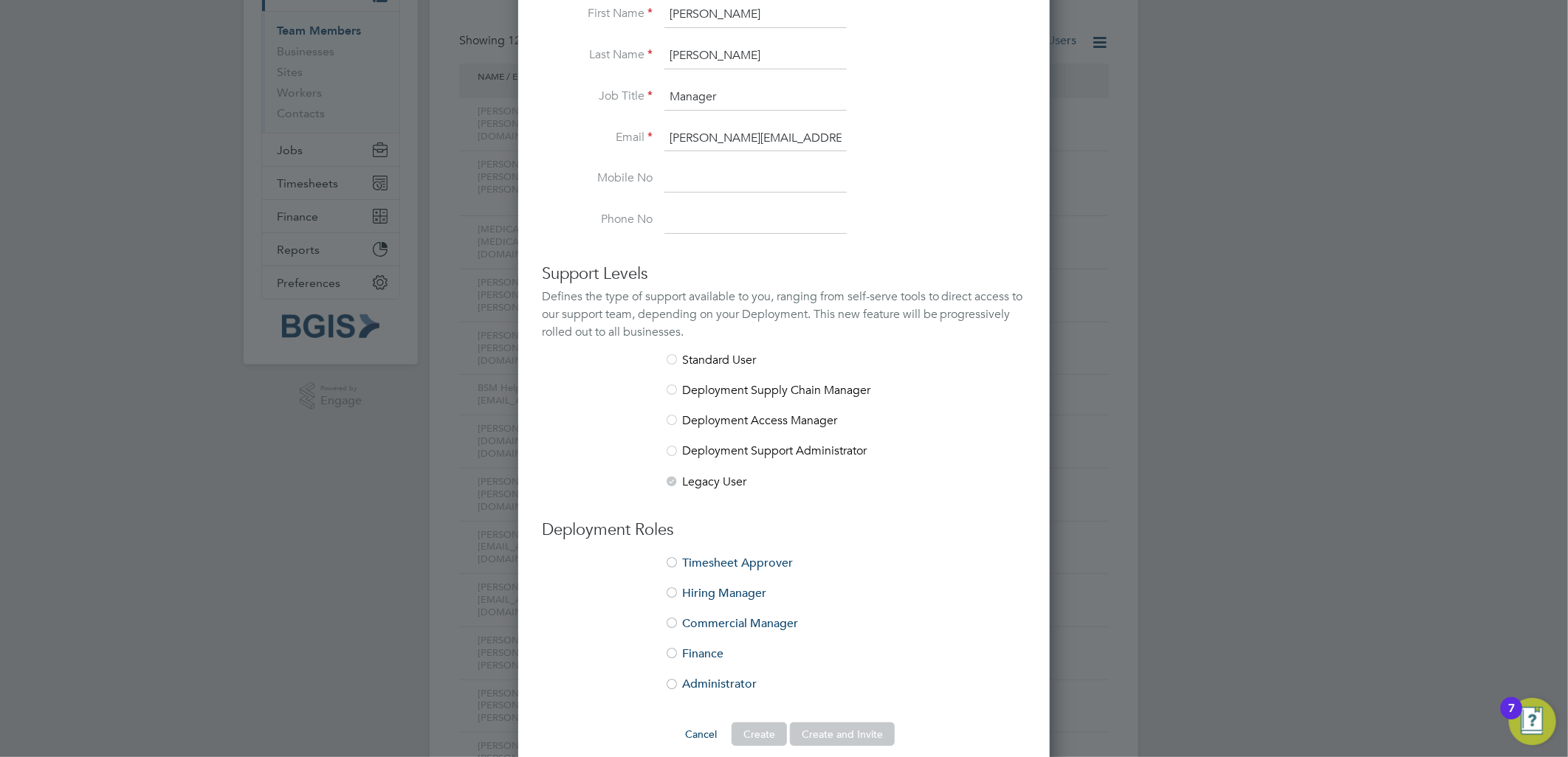
click at [711, 608] on li "Hiring Manager" at bounding box center [784, 601] width 484 height 31
click at [715, 621] on li "Commercial Manager" at bounding box center [784, 631] width 484 height 31
click at [724, 622] on li "Commercial Manager" at bounding box center [784, 631] width 484 height 31
click at [765, 736] on button "Create" at bounding box center [759, 735] width 55 height 24
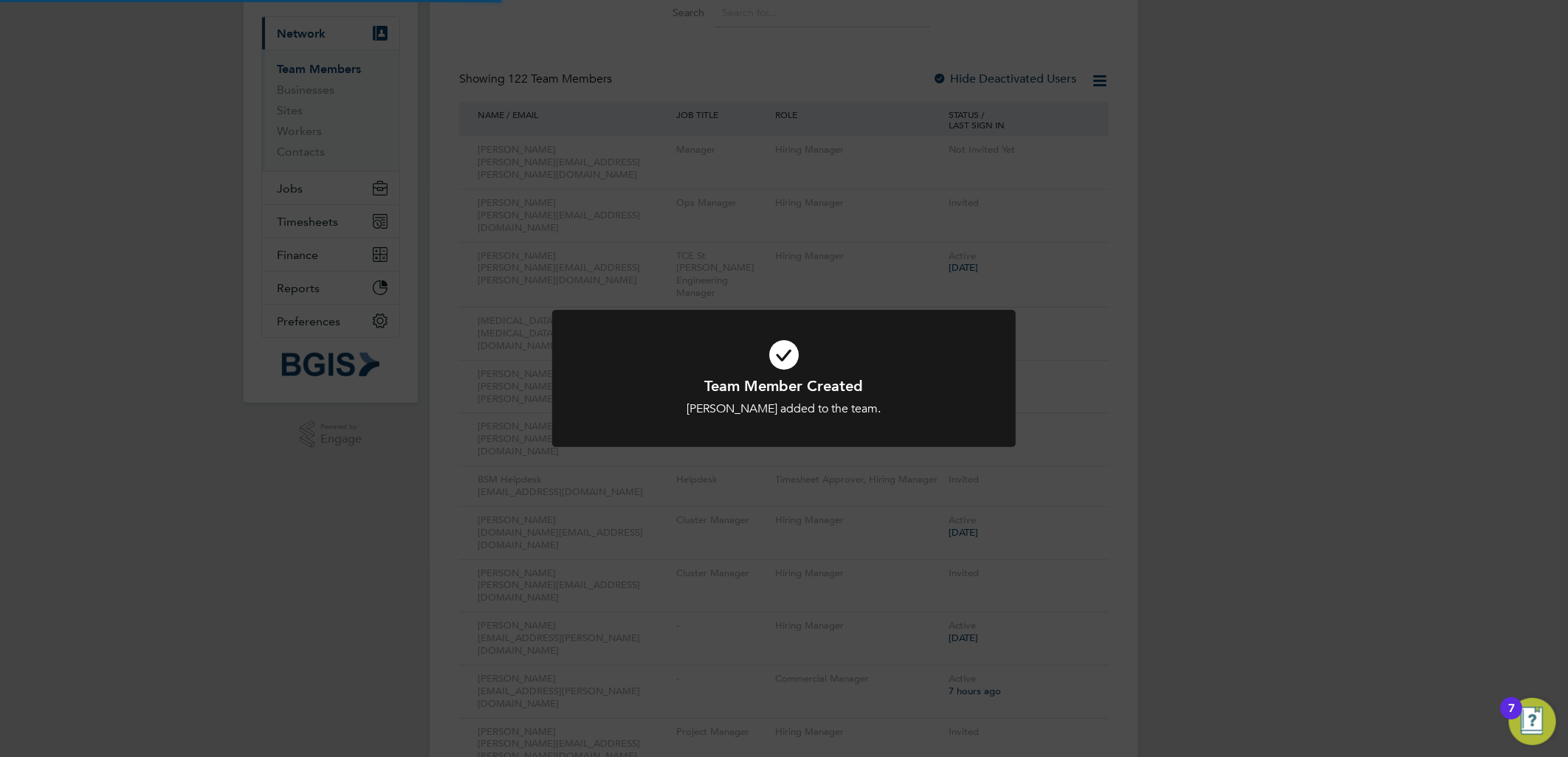
scroll to position [0, 0]
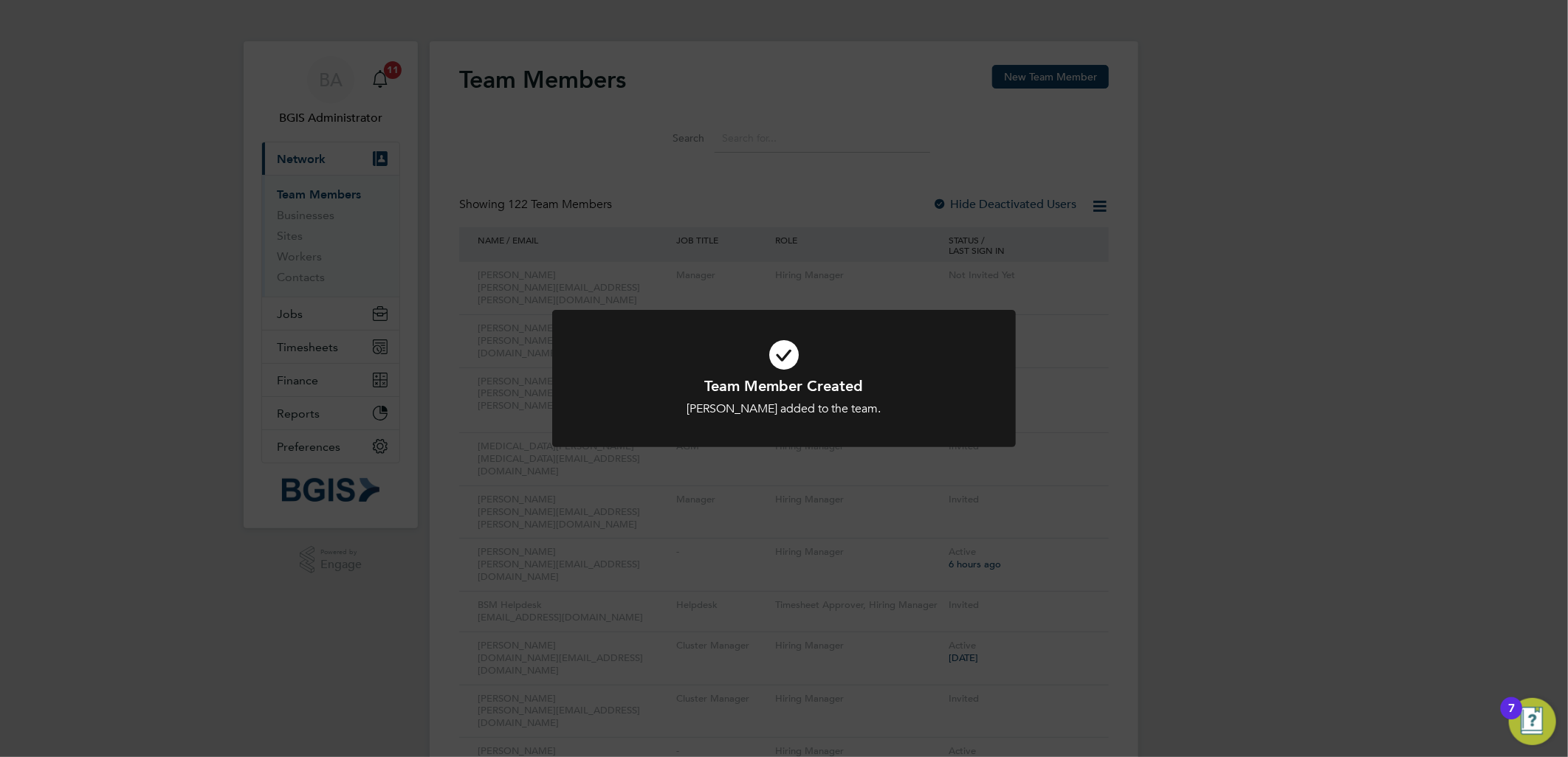
click at [978, 304] on div "Team Member Created [PERSON_NAME] added to the team. Cancel Okay" at bounding box center [784, 378] width 1568 height 757
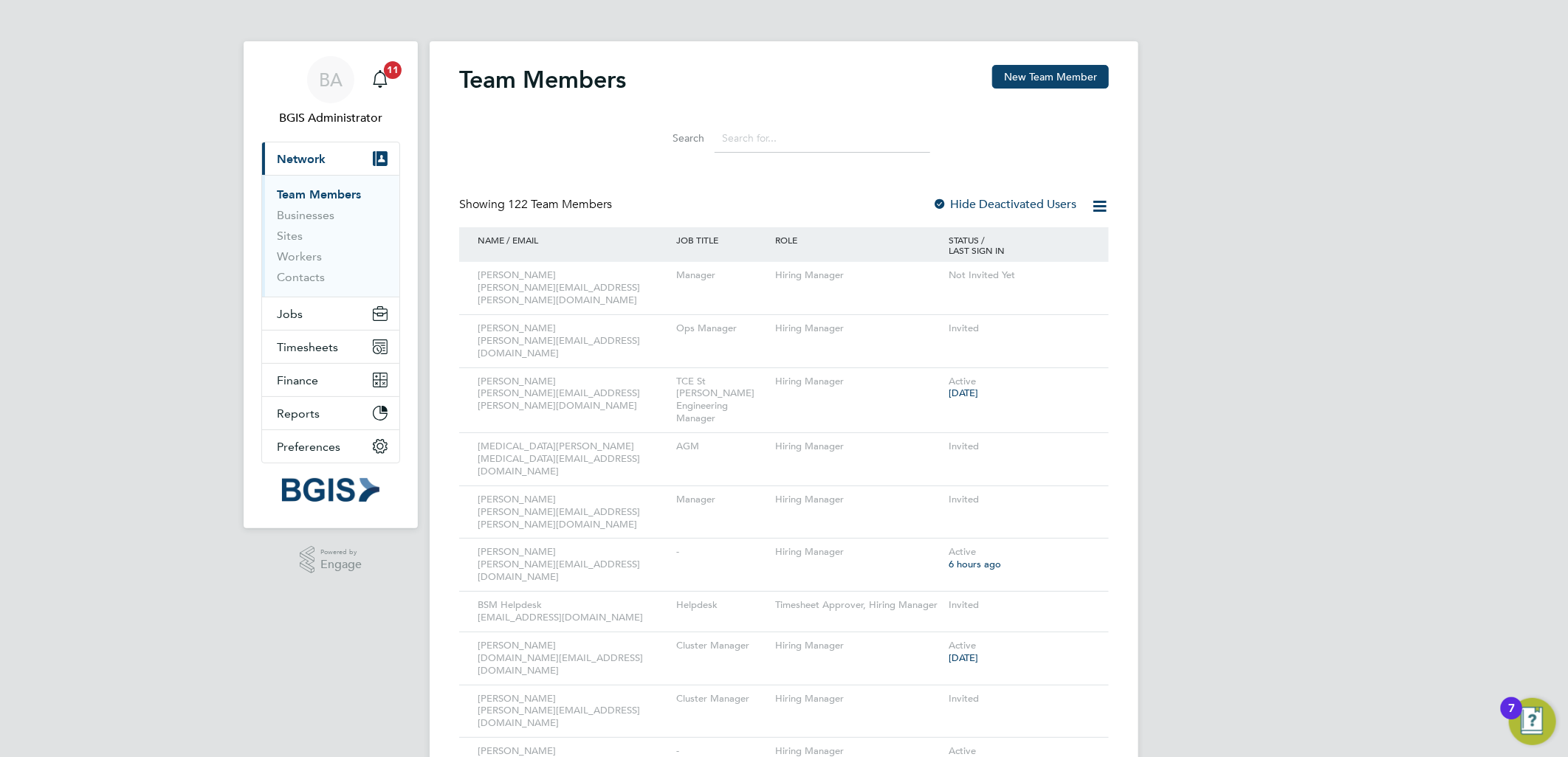
drag, startPoint x: 1086, startPoint y: 275, endPoint x: 1075, endPoint y: 288, distance: 17.0
click at [1094, 275] on icon at bounding box center [1101, 276] width 15 height 18
click at [979, 356] on li "Resend Invitation" at bounding box center [994, 352] width 178 height 21
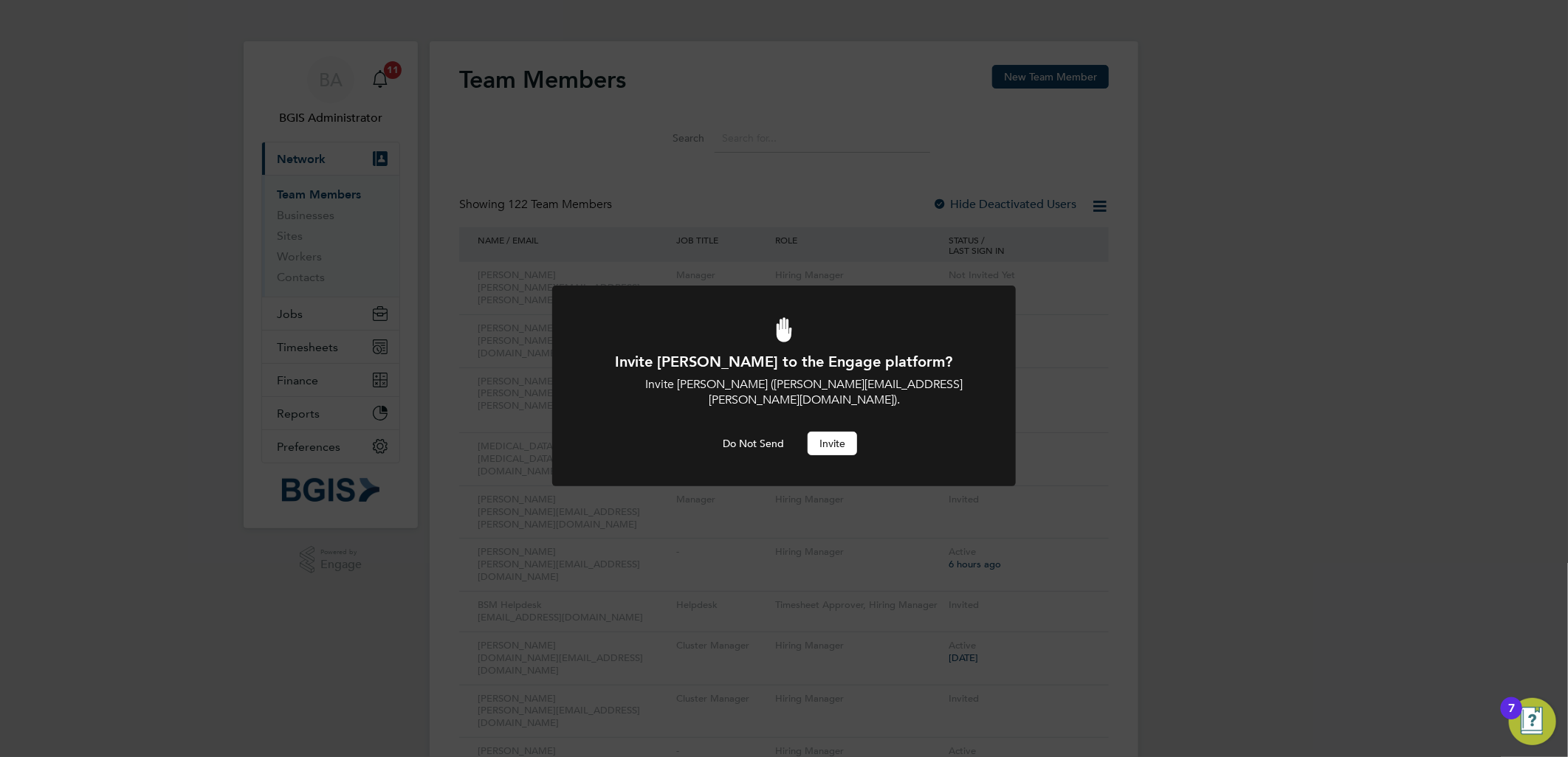
click at [850, 412] on div "Invite [PERSON_NAME] to the Engage platform? Invite [PERSON_NAME] ([PERSON_NAME…" at bounding box center [784, 403] width 384 height 103
click at [845, 432] on button "Invite" at bounding box center [832, 444] width 49 height 24
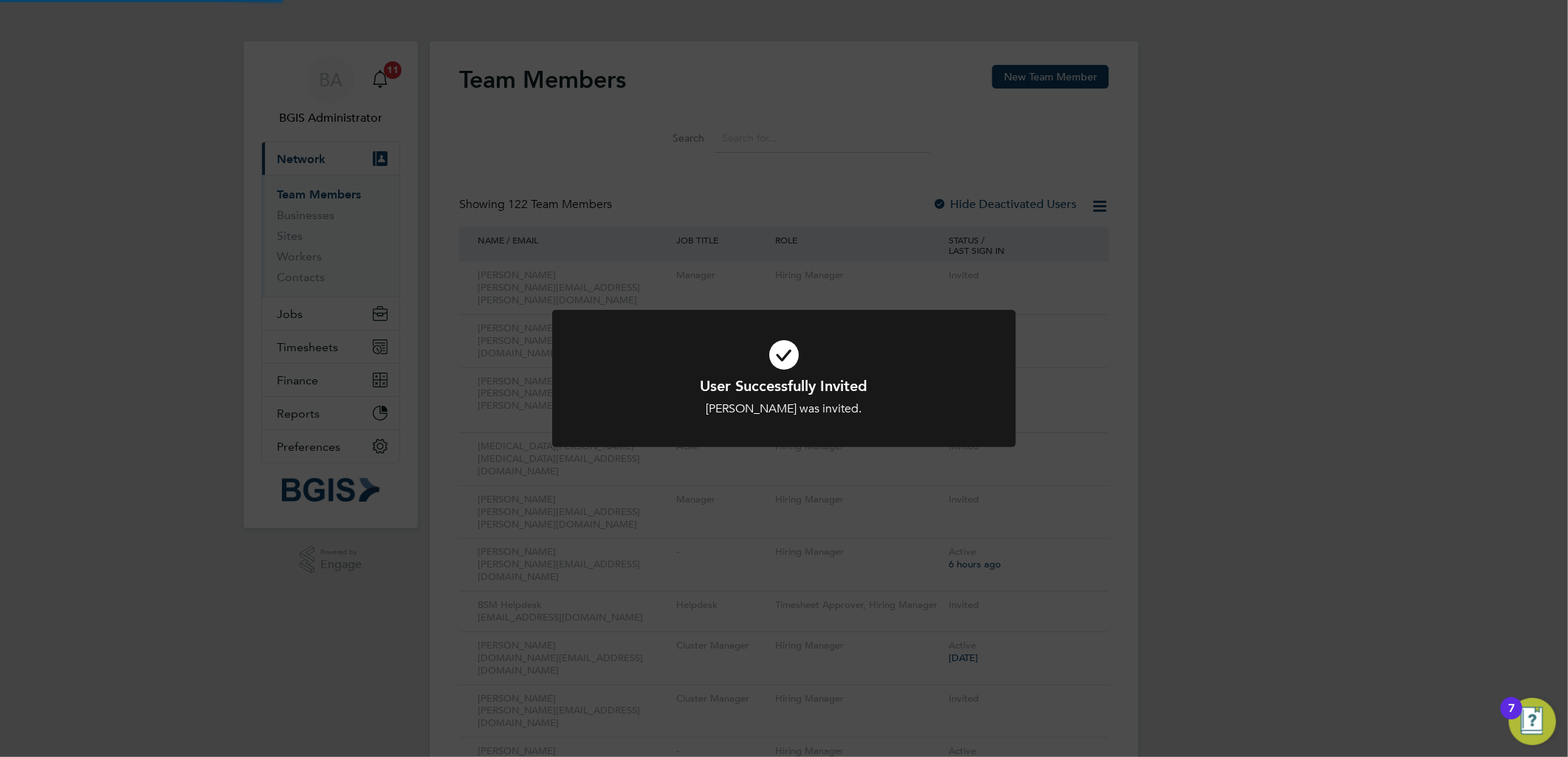
click at [1071, 279] on div "User Successfully Invited [PERSON_NAME] was invited. Cancel Okay" at bounding box center [784, 378] width 1568 height 757
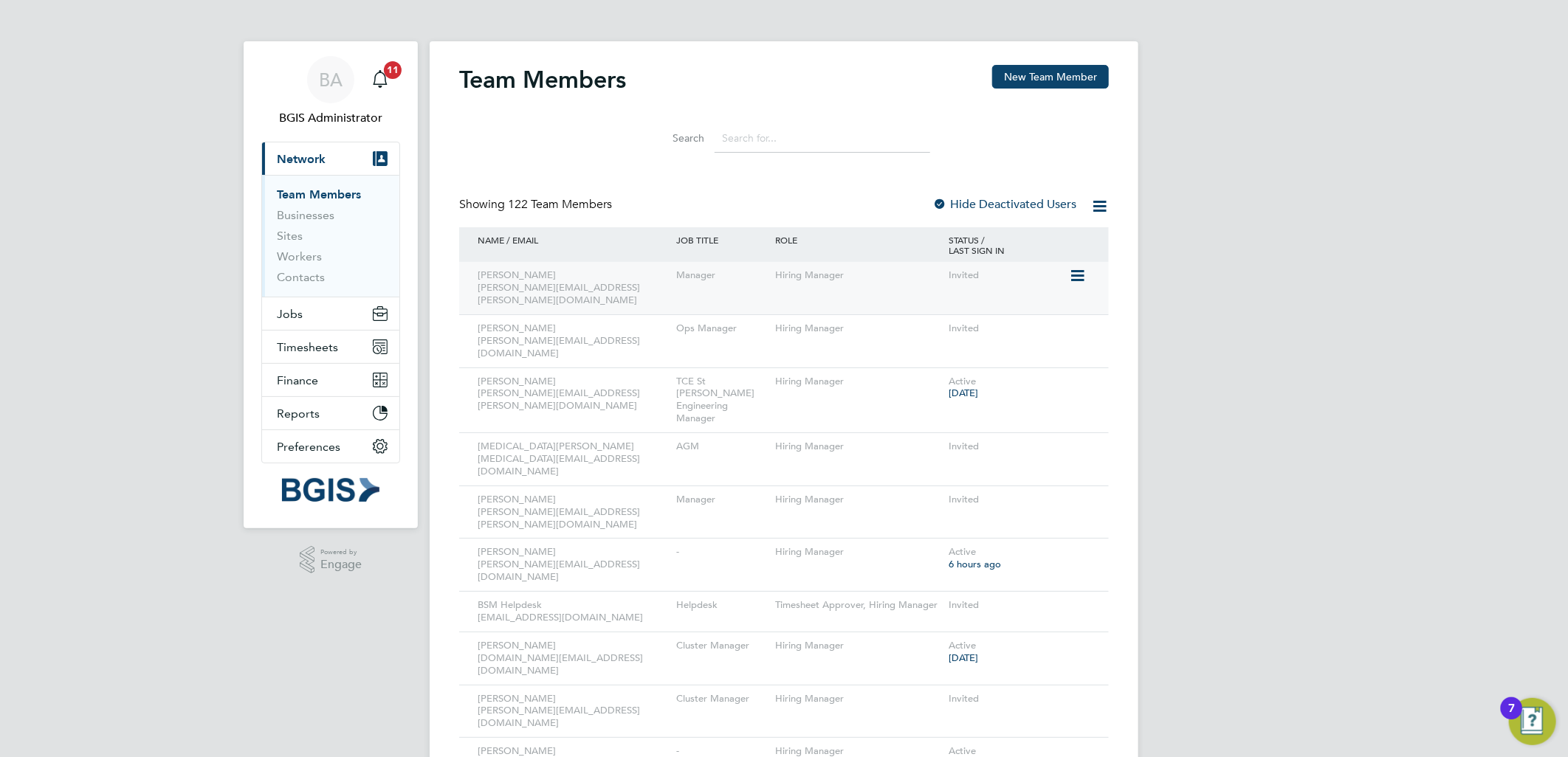
click at [1083, 278] on icon at bounding box center [1077, 276] width 15 height 18
click at [950, 310] on li "Edit User" at bounding box center [994, 310] width 178 height 21
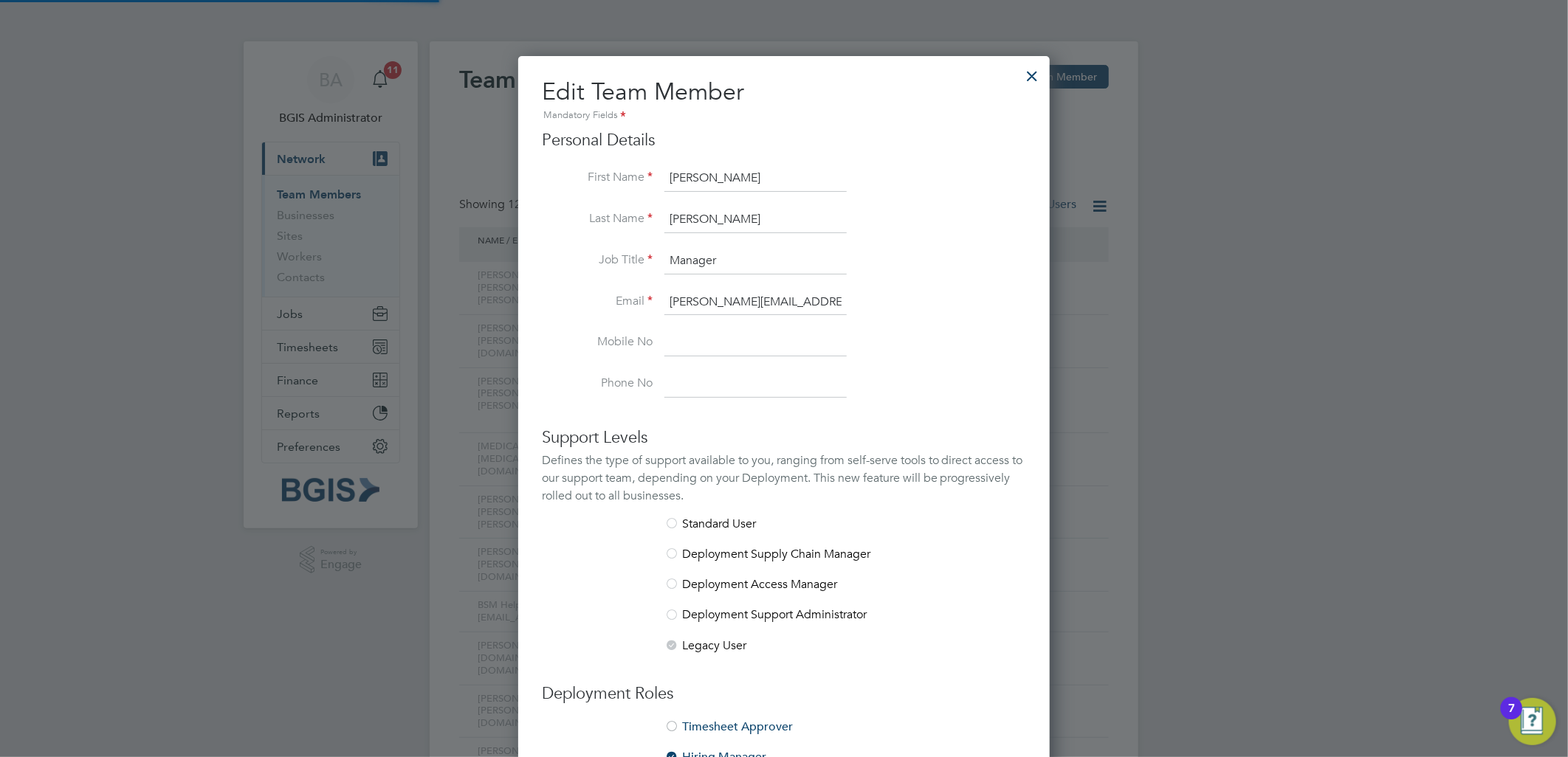
scroll to position [881, 532]
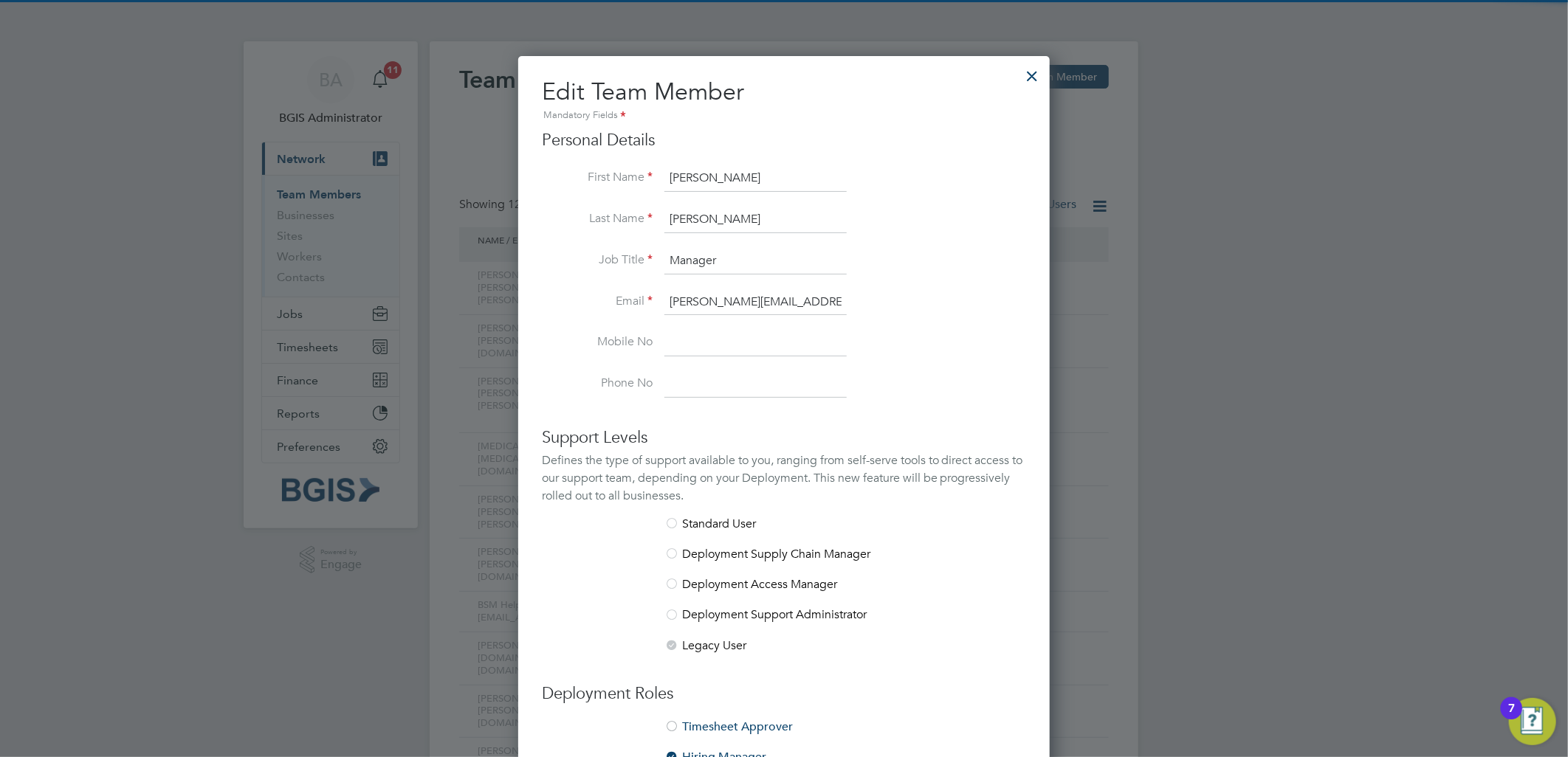
drag, startPoint x: 816, startPoint y: 300, endPoint x: 473, endPoint y: 294, distance: 343.1
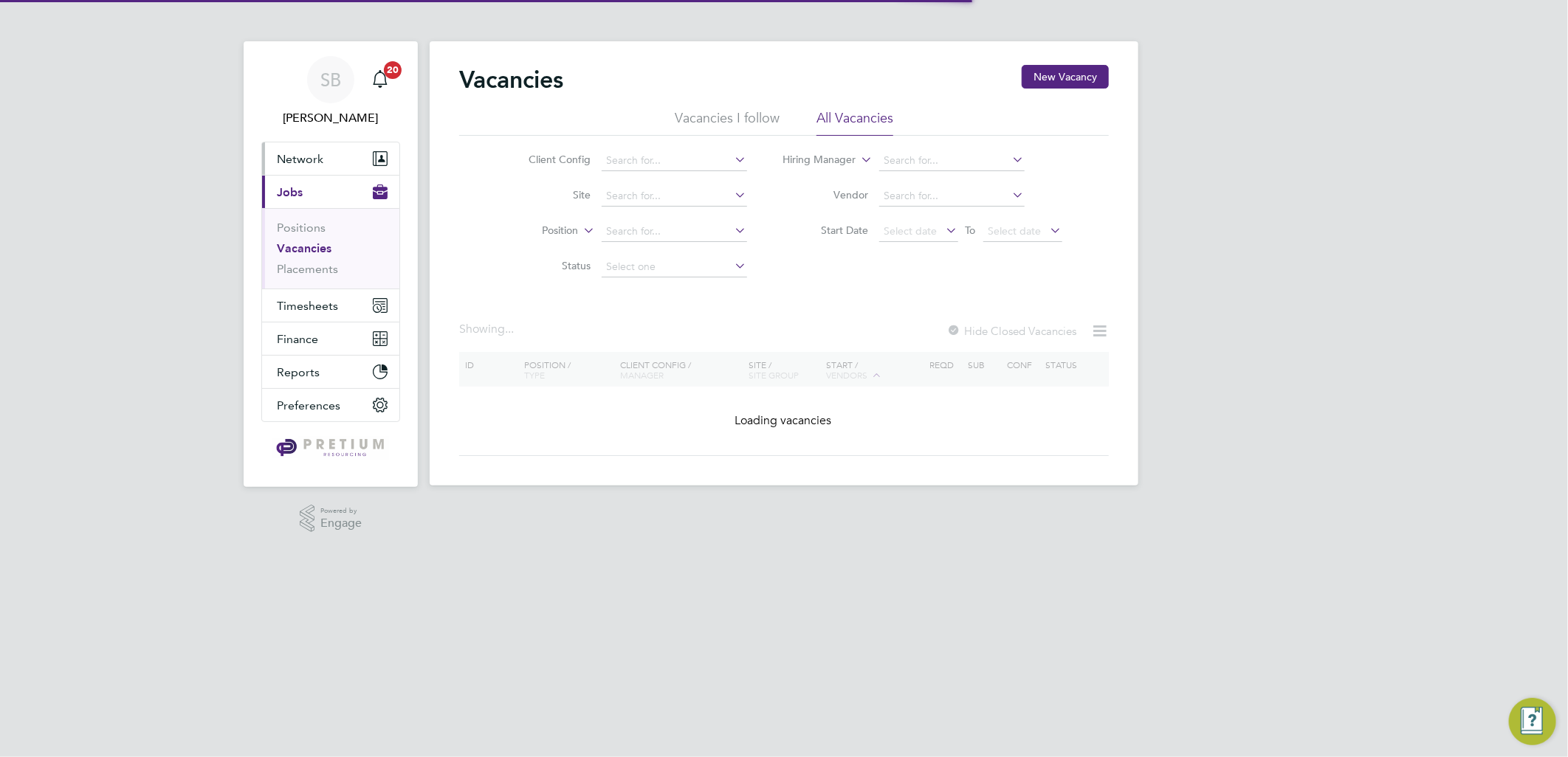
click at [306, 146] on button "Network" at bounding box center [331, 159] width 137 height 33
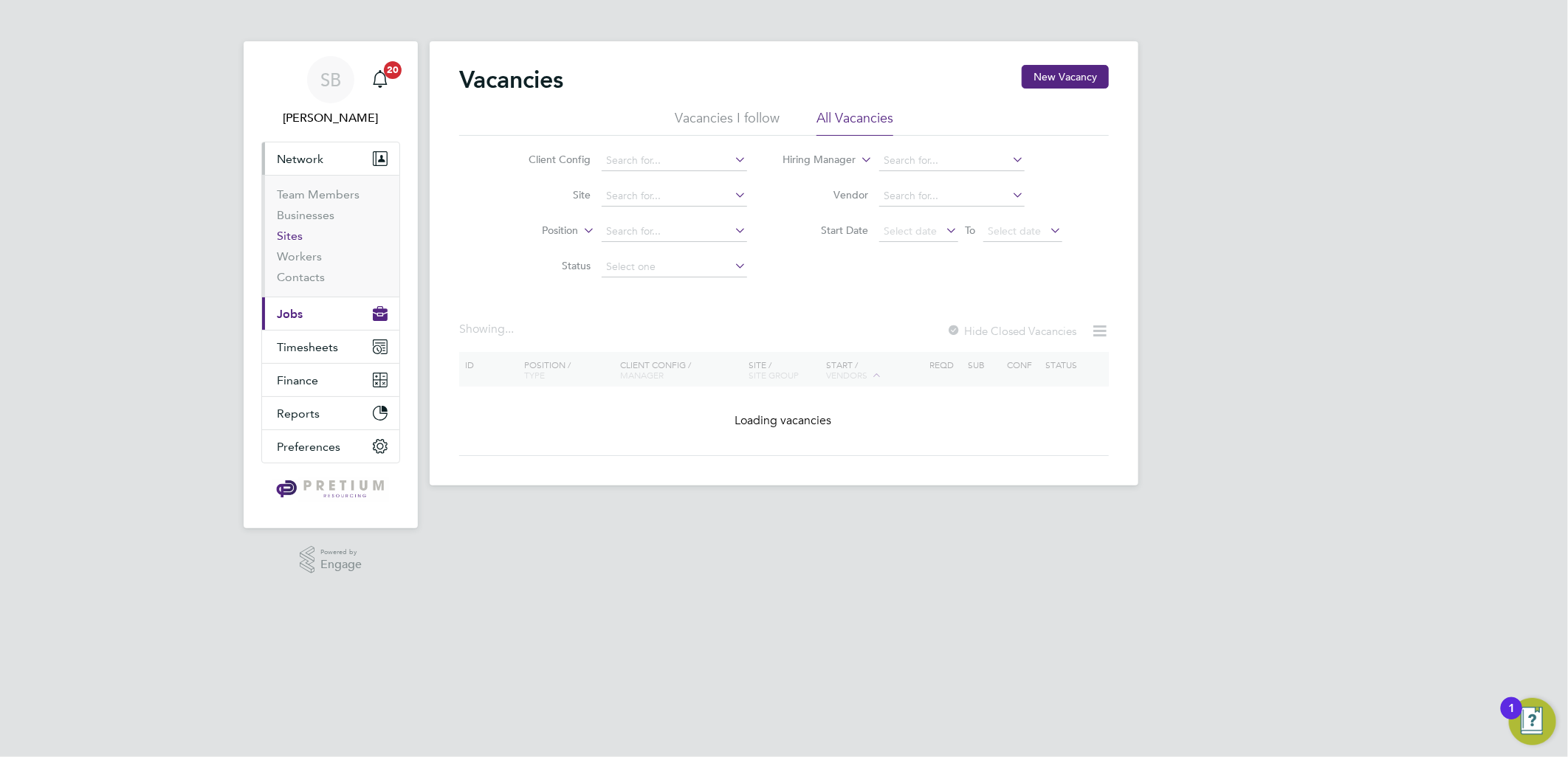
drag, startPoint x: 291, startPoint y: 241, endPoint x: 404, endPoint y: 220, distance: 114.9
click at [291, 241] on link "Sites" at bounding box center [290, 235] width 26 height 14
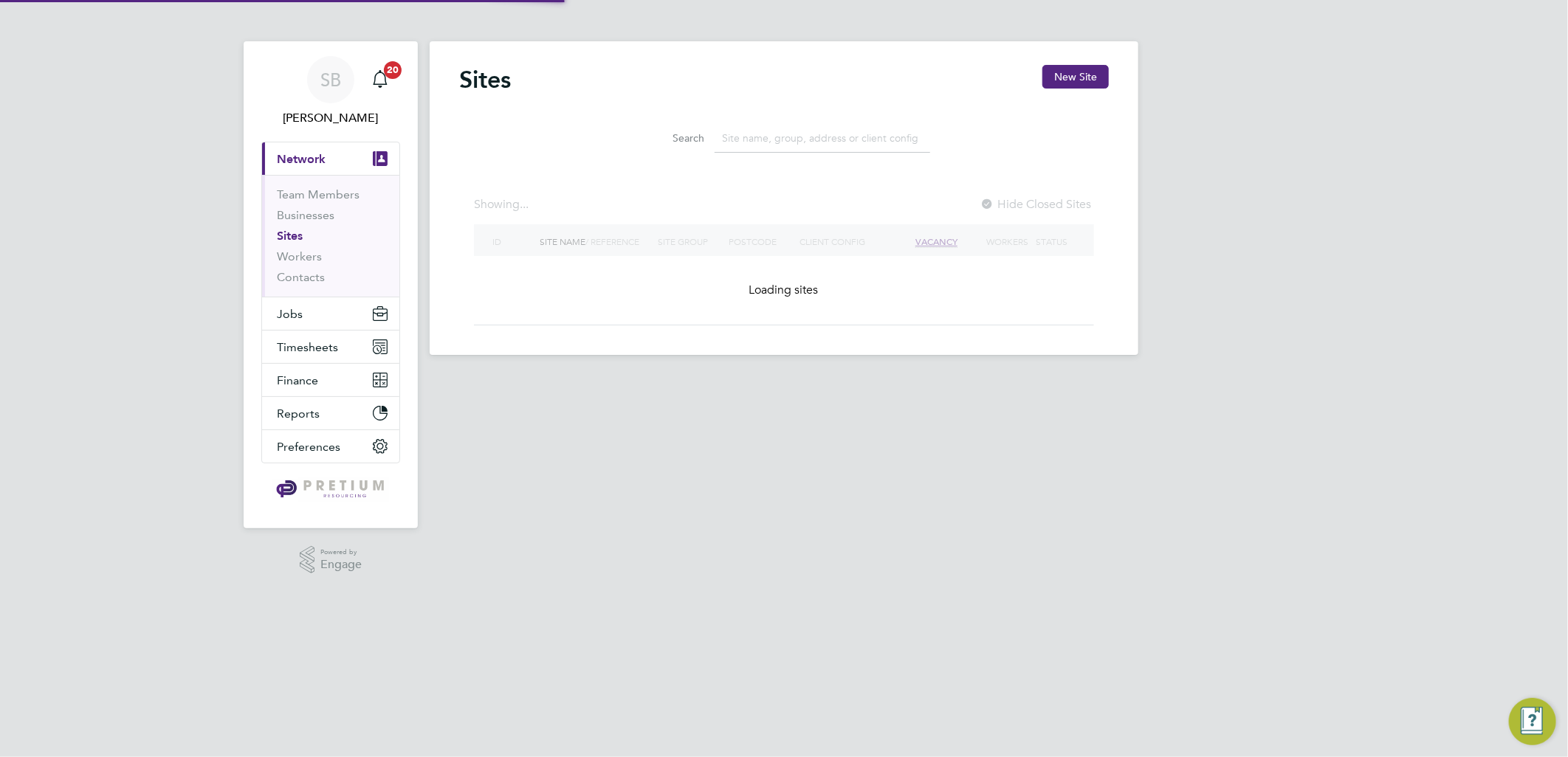
click at [758, 144] on input at bounding box center [822, 138] width 215 height 29
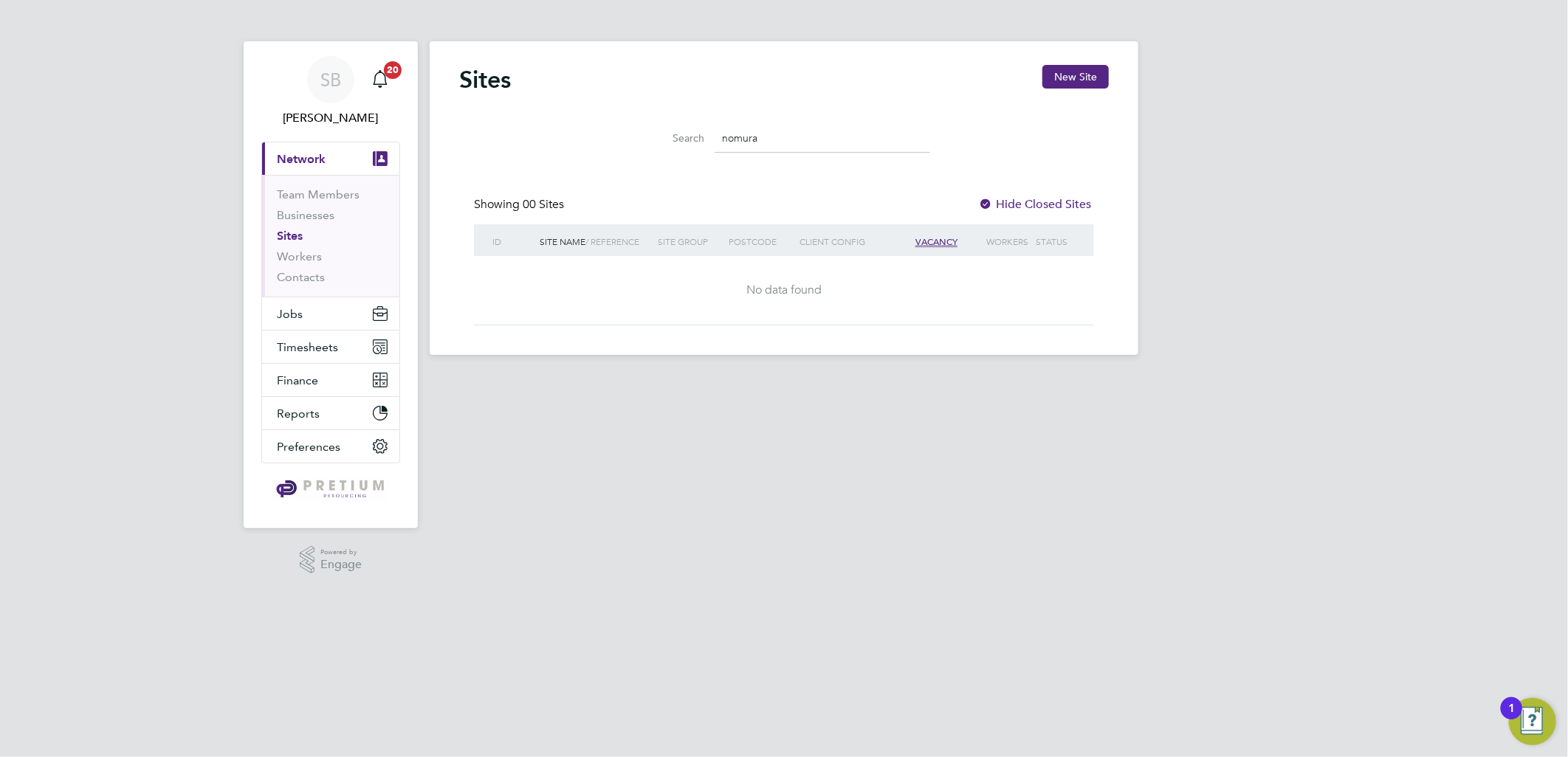
click at [1036, 202] on label "Hide Closed Sites" at bounding box center [1035, 205] width 113 height 15
click at [783, 143] on input "nomura" at bounding box center [822, 138] width 215 height 29
drag, startPoint x: 765, startPoint y: 137, endPoint x: 596, endPoint y: 129, distance: 169.2
click at [601, 130] on div "Search nomura" at bounding box center [784, 135] width 649 height 51
paste input "EC4R 3AB"
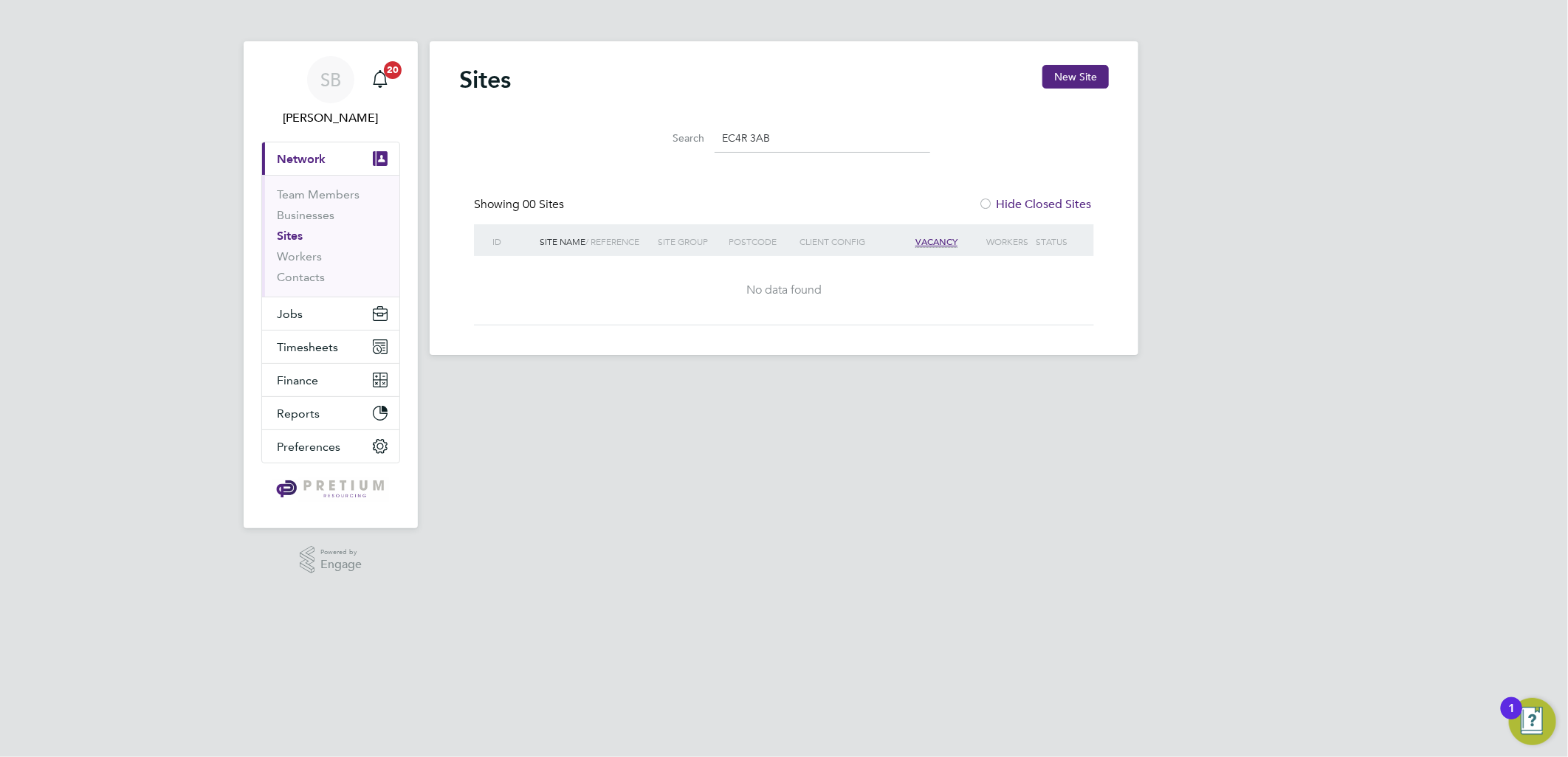
click at [756, 138] on input "EC4R 3AB" at bounding box center [822, 138] width 215 height 29
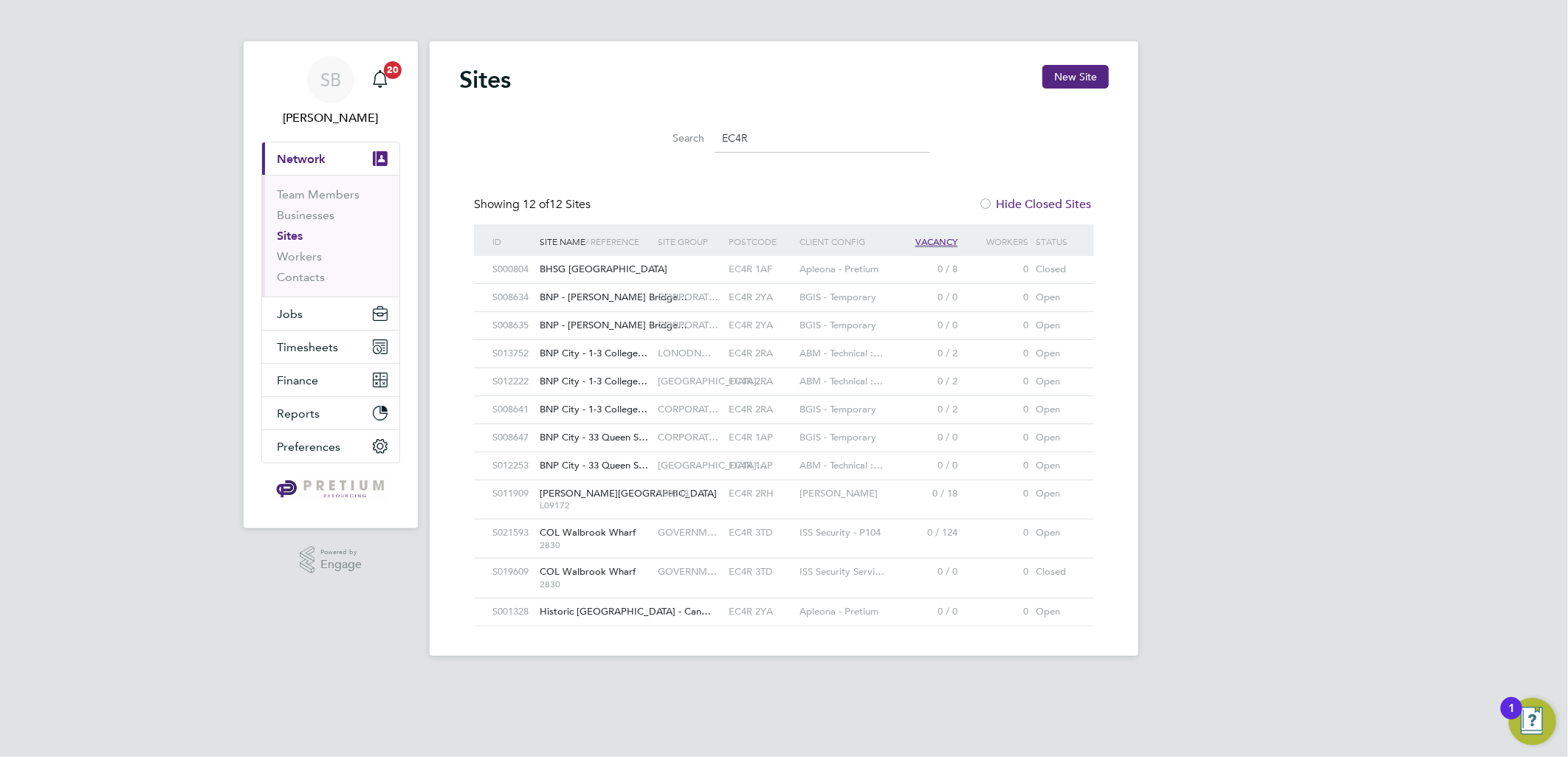
click at [1287, 129] on div "SB Sasha Baird Notifications 20 Applications: Current page: Network Team Member…" at bounding box center [784, 339] width 1568 height 680
drag, startPoint x: 739, startPoint y: 141, endPoint x: 494, endPoint y: 134, distance: 245.1
click at [622, 131] on li "Search EC4R" at bounding box center [784, 138] width 329 height 43
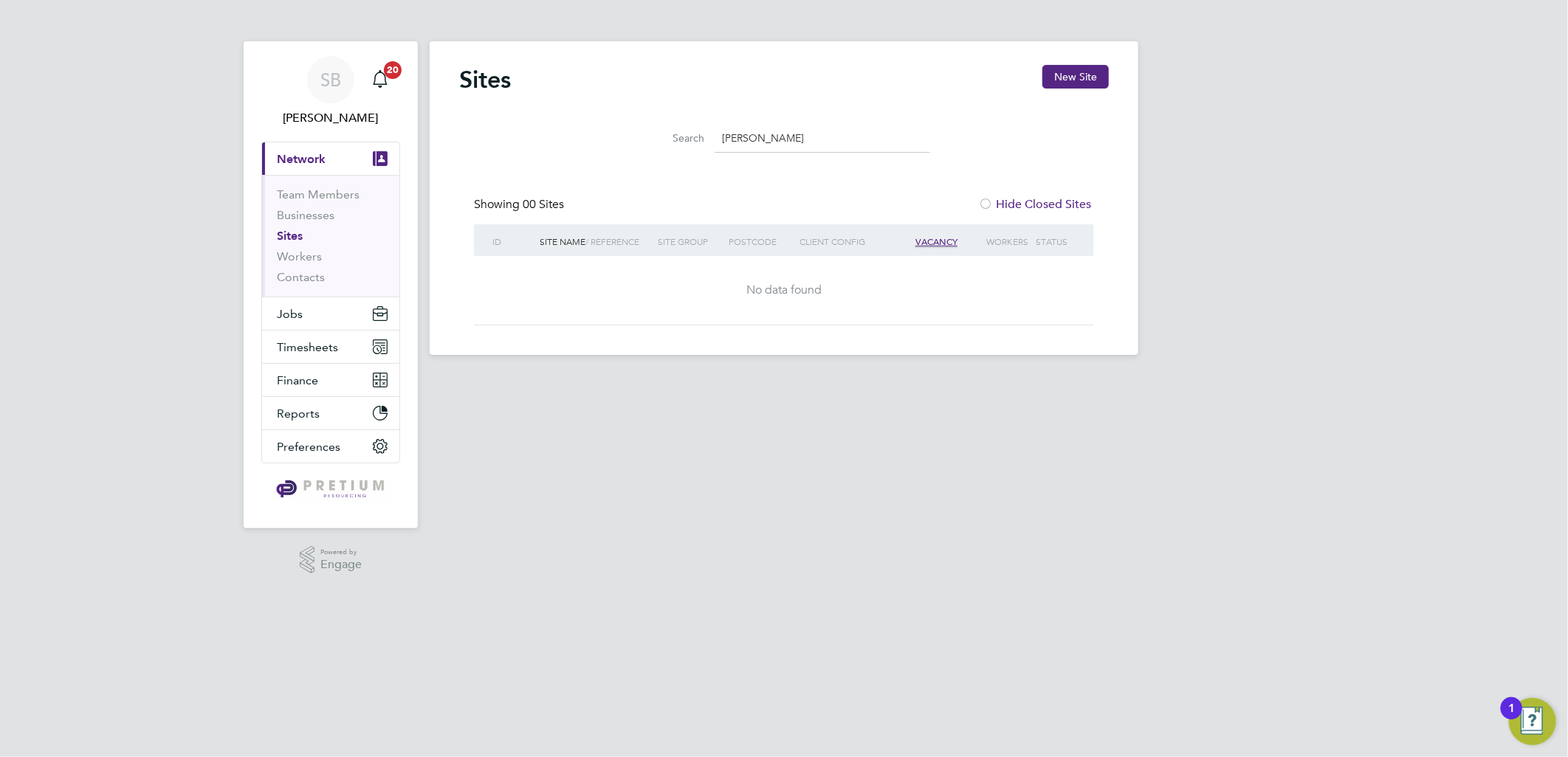
type input "angel lane"
